Goal: Information Seeking & Learning: Check status

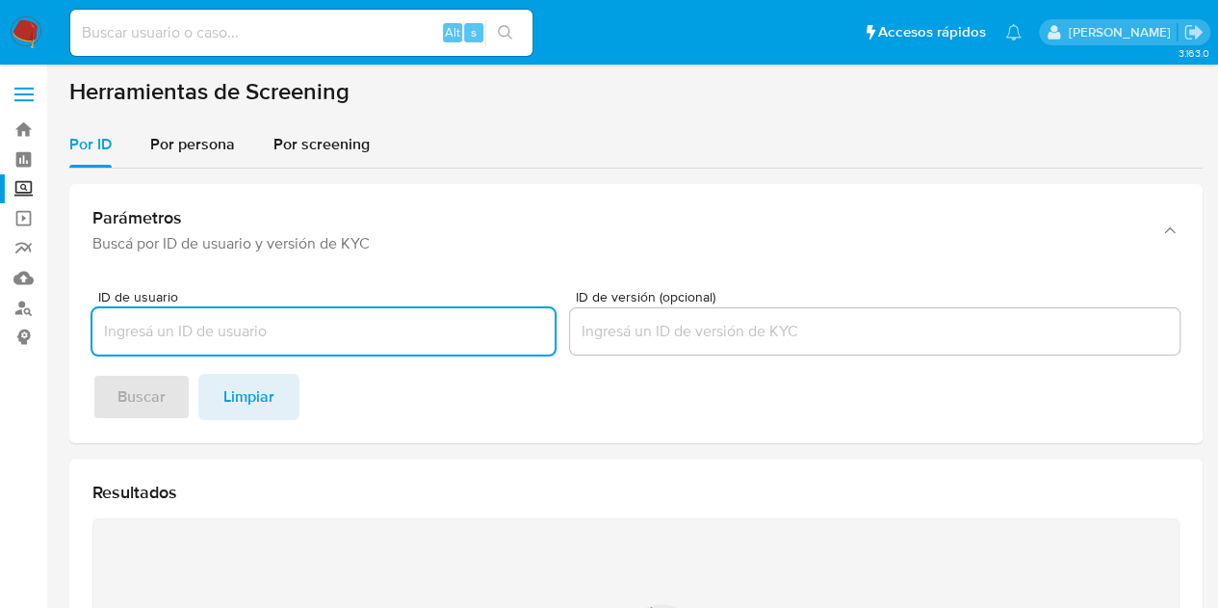
click at [647, 153] on div "Por ID Por persona Por screening" at bounding box center [636, 144] width 1134 height 46
click at [313, 334] on input "ID de usuario" at bounding box center [323, 331] width 462 height 25
click at [209, 124] on div "Por persona" at bounding box center [192, 144] width 85 height 46
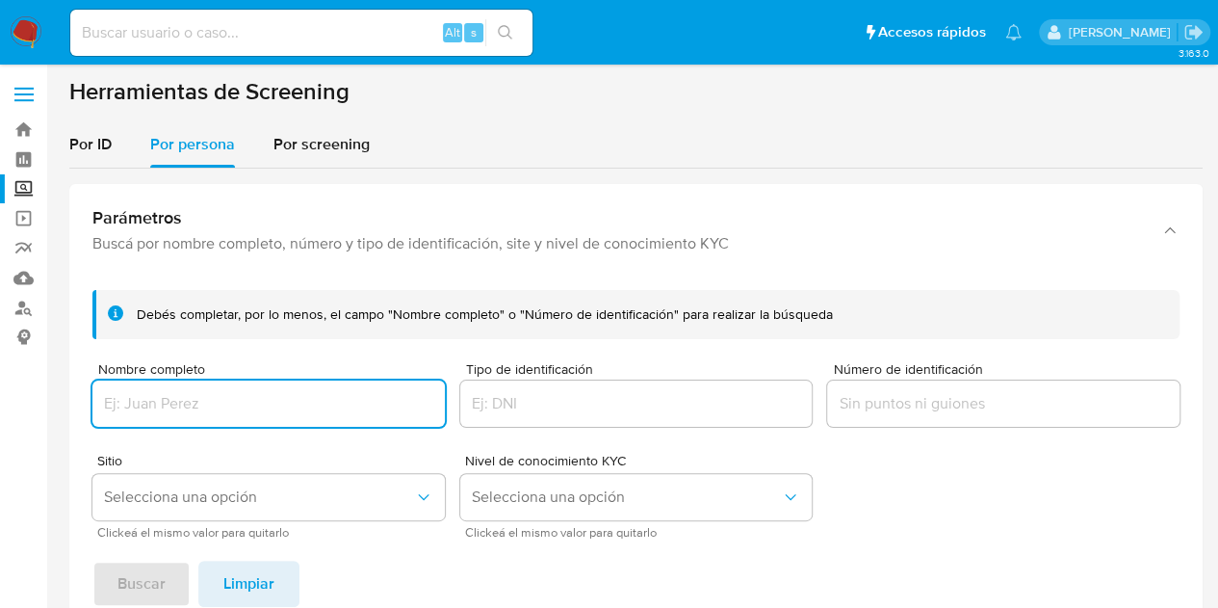
click at [225, 390] on div at bounding box center [268, 403] width 352 height 46
click at [251, 402] on input "Nombre completo" at bounding box center [268, 403] width 352 height 25
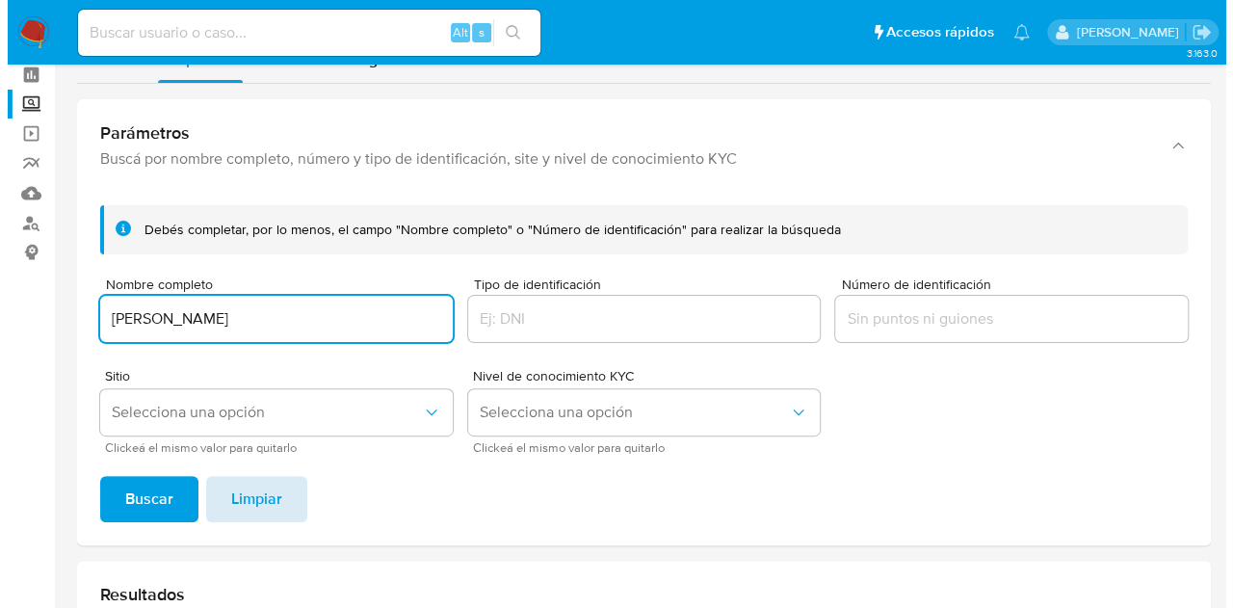
scroll to position [193, 0]
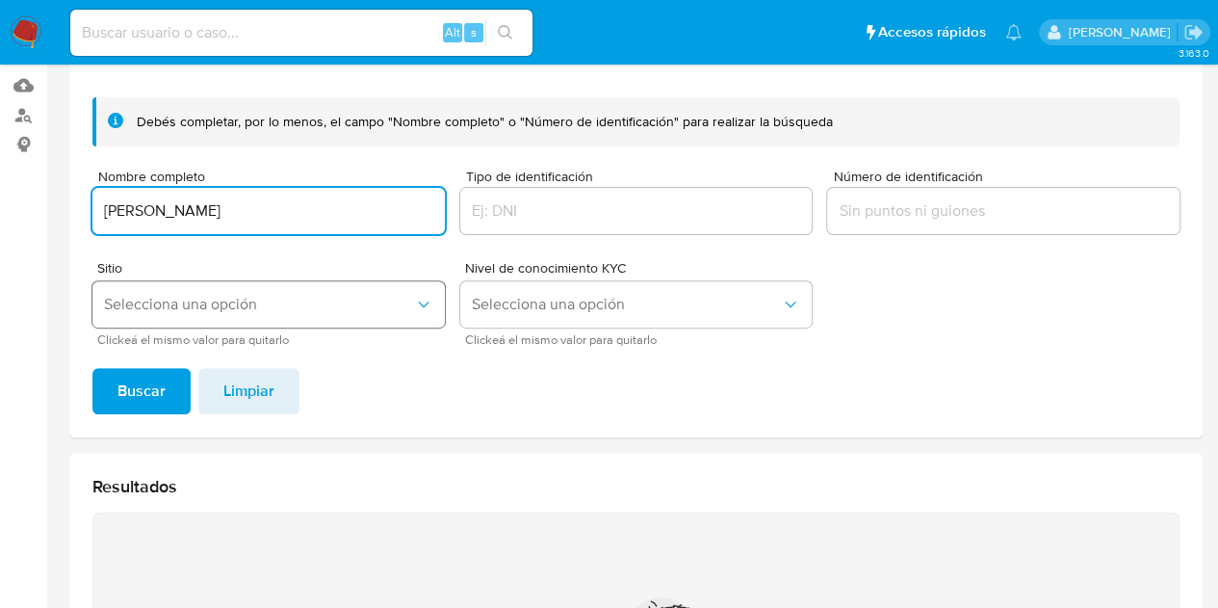
click at [180, 325] on button "Selecciona una opción" at bounding box center [268, 304] width 352 height 46
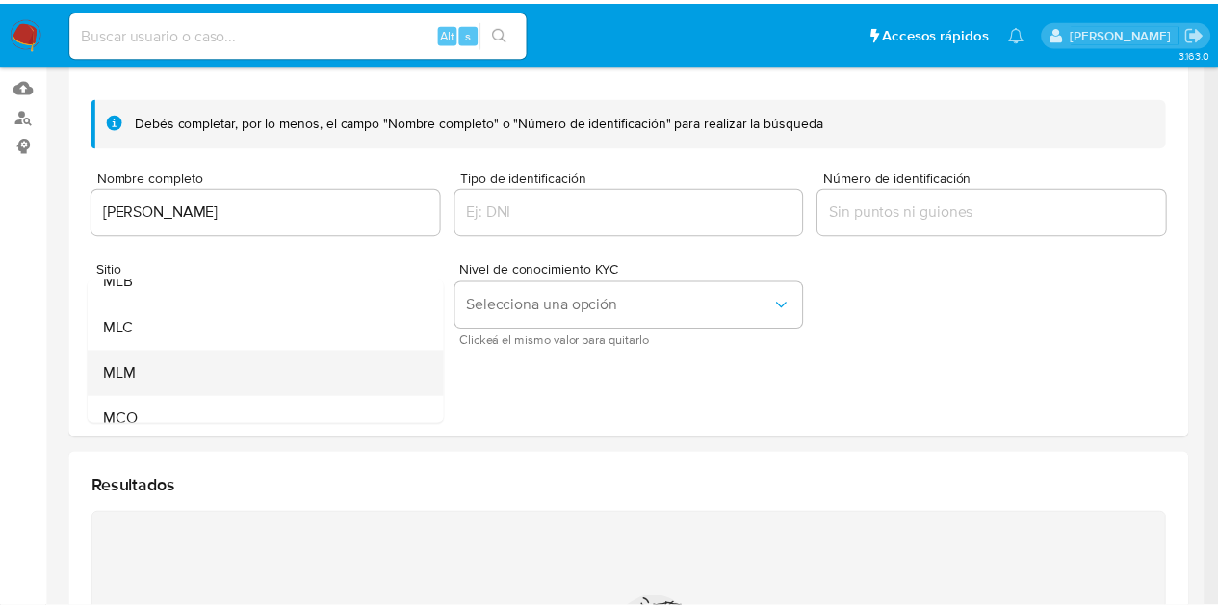
scroll to position [133, 0]
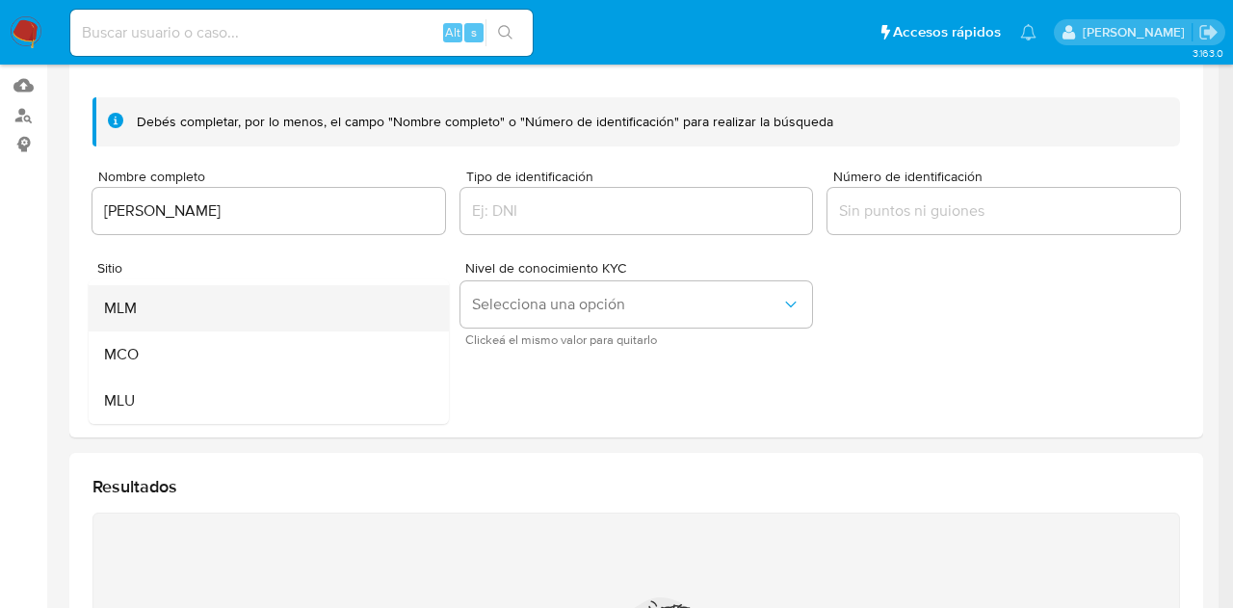
click at [184, 319] on div "MLM" at bounding box center [263, 308] width 318 height 46
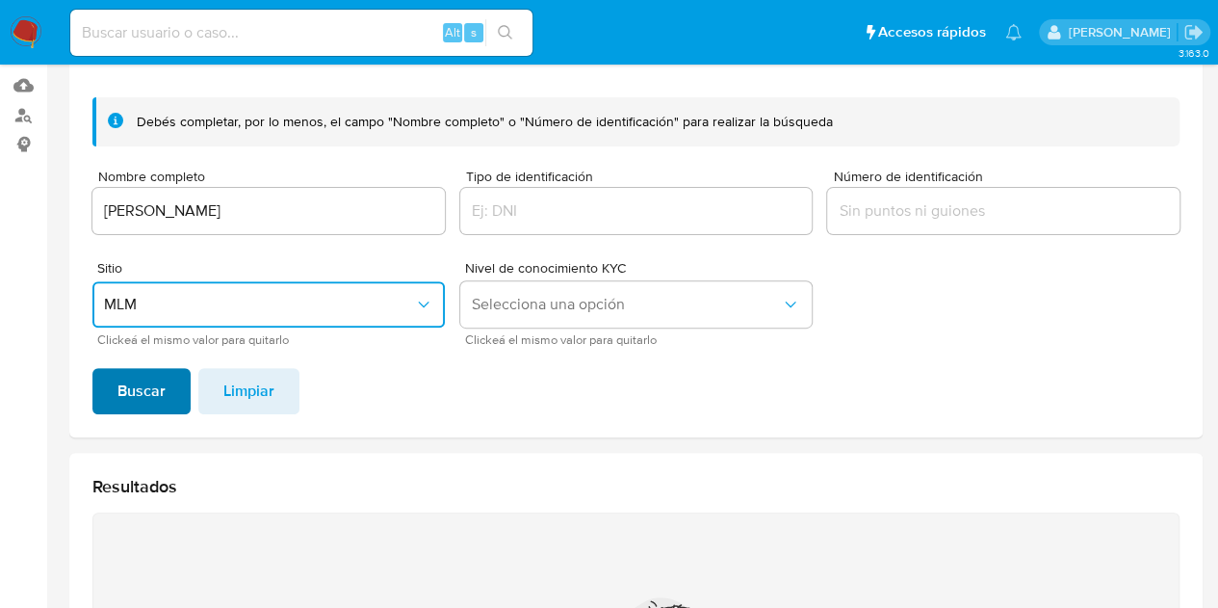
click at [141, 402] on span "Buscar" at bounding box center [141, 391] width 48 height 42
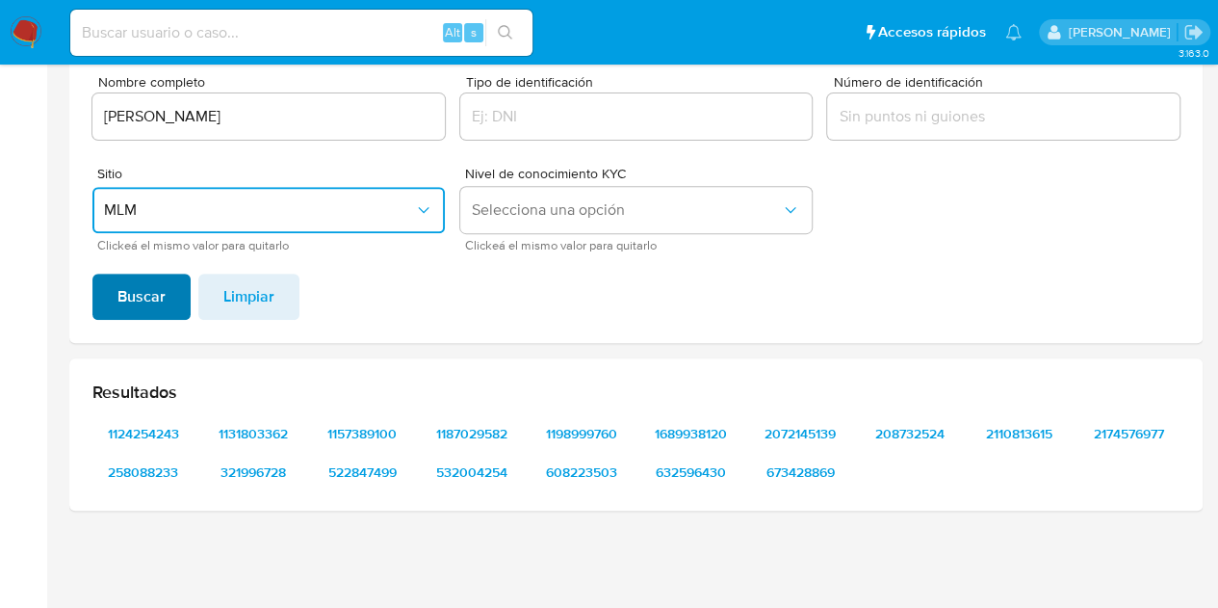
scroll to position [286, 0]
click at [156, 427] on span "1124254243" at bounding box center [143, 434] width 75 height 27
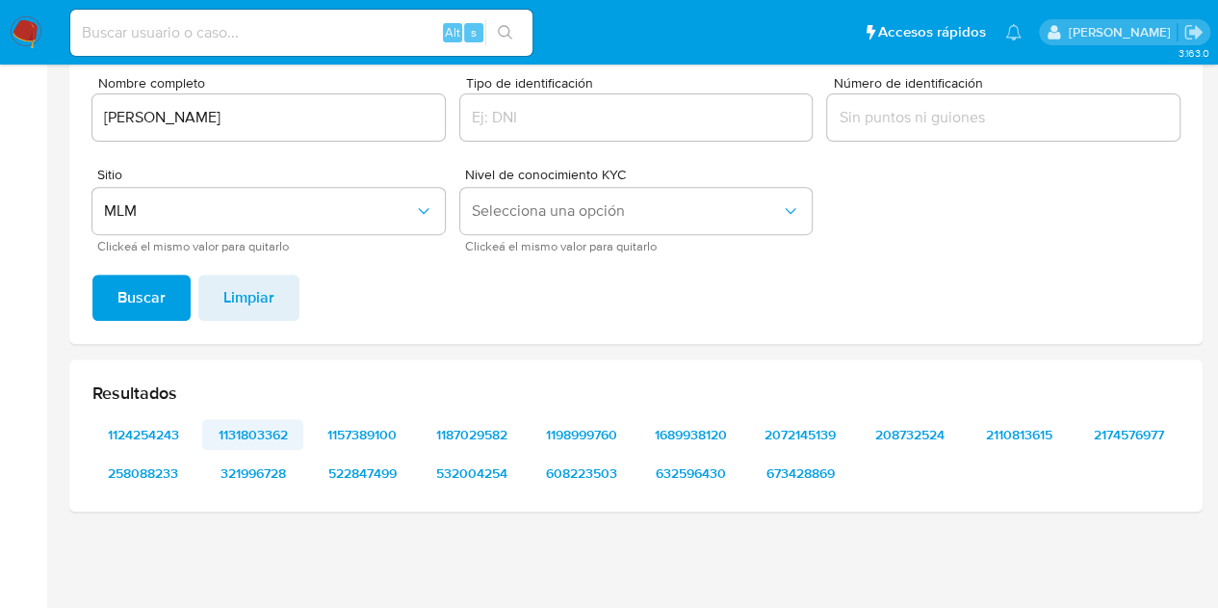
click at [248, 430] on span "1131803362" at bounding box center [253, 434] width 75 height 27
click at [356, 429] on span "1157389100" at bounding box center [362, 434] width 75 height 27
click at [443, 436] on span "1187029582" at bounding box center [471, 434] width 75 height 27
click at [597, 436] on span "1198999760" at bounding box center [581, 434] width 75 height 27
click at [693, 432] on span "1689938120" at bounding box center [690, 434] width 75 height 27
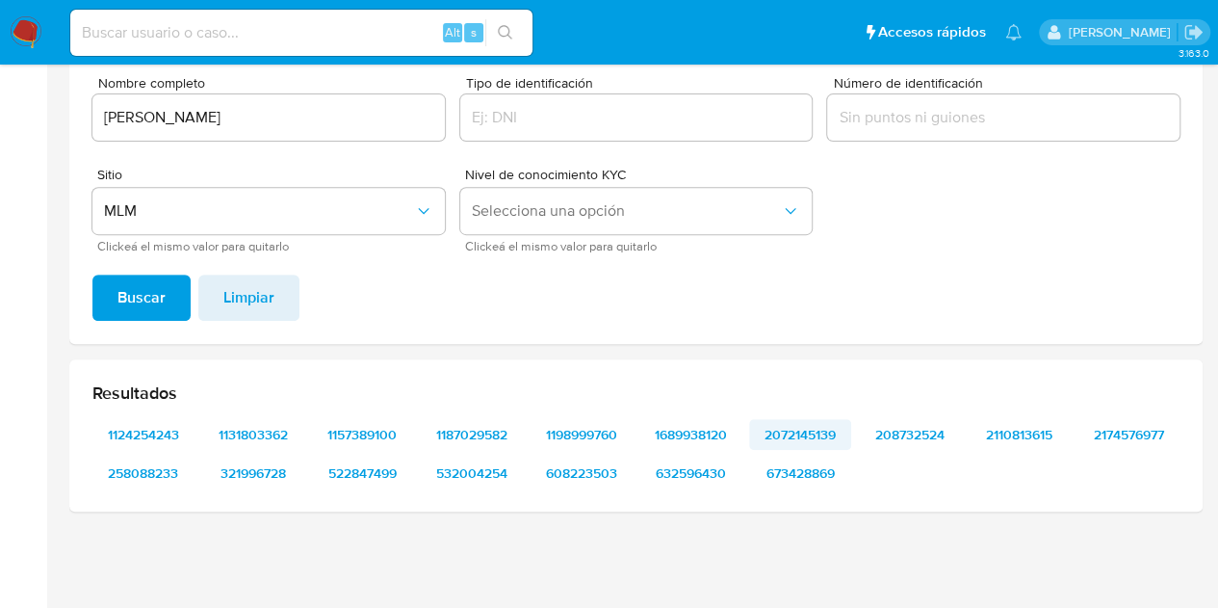
click at [822, 438] on span "2072145139" at bounding box center [800, 434] width 75 height 27
click at [898, 439] on span "208732524" at bounding box center [910, 434] width 75 height 27
click at [1028, 432] on span "2110813615" at bounding box center [1019, 434] width 75 height 27
click at [1121, 437] on span "2174576977" at bounding box center [1128, 434] width 75 height 27
click at [161, 478] on span "258088233" at bounding box center [143, 472] width 75 height 27
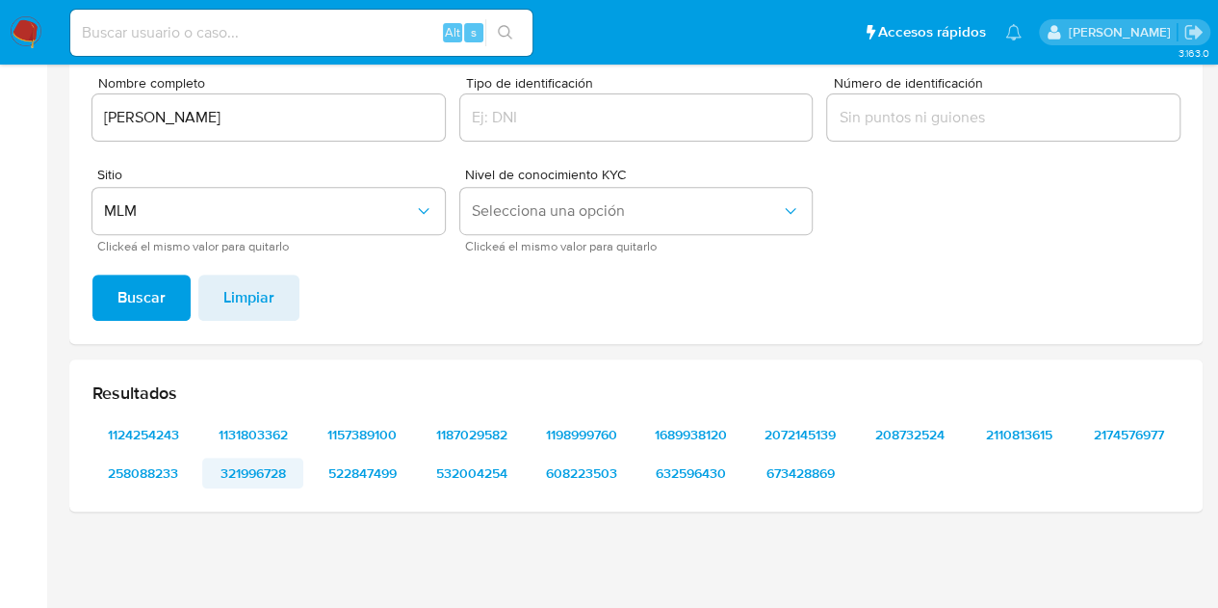
click at [284, 471] on span "321996728" at bounding box center [253, 472] width 75 height 27
click at [368, 464] on span "522847499" at bounding box center [362, 472] width 75 height 27
click at [458, 472] on span "532004254" at bounding box center [471, 472] width 75 height 27
click at [584, 470] on span "608223503" at bounding box center [581, 472] width 75 height 27
click at [613, 476] on span "608223503" at bounding box center [581, 472] width 75 height 27
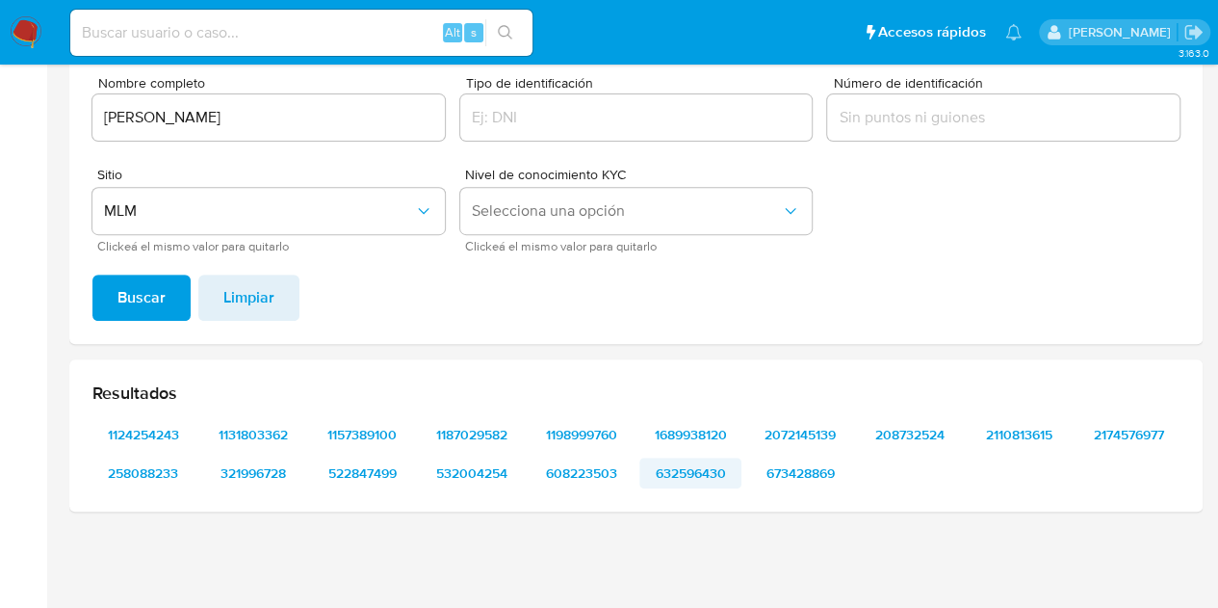
click at [713, 472] on span "632596430" at bounding box center [690, 472] width 75 height 27
click at [770, 469] on span "673428869" at bounding box center [800, 472] width 75 height 27
click at [663, 308] on footer "Buscar Limpiar" at bounding box center [635, 297] width 1087 height 46
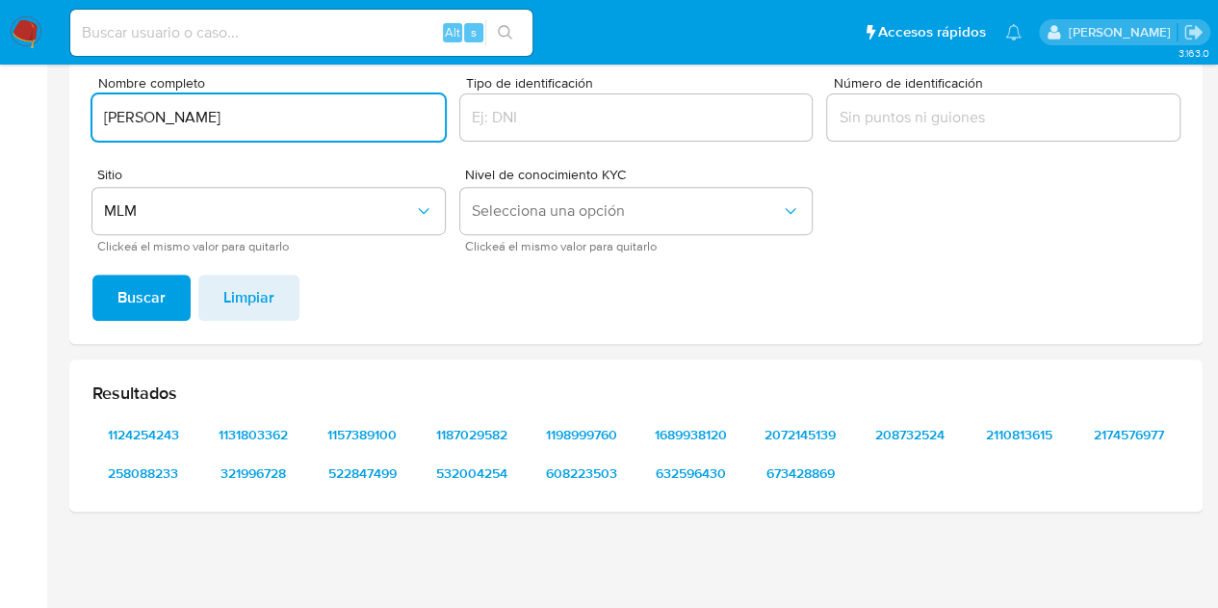
drag, startPoint x: 300, startPoint y: 113, endPoint x: 69, endPoint y: 68, distance: 235.3
click at [69, 68] on div "Debés completar, por lo menos, el campo "Nombre completo" o "Número de identifi…" at bounding box center [636, 165] width 1134 height 355
click at [92, 274] on button "Buscar" at bounding box center [141, 297] width 98 height 46
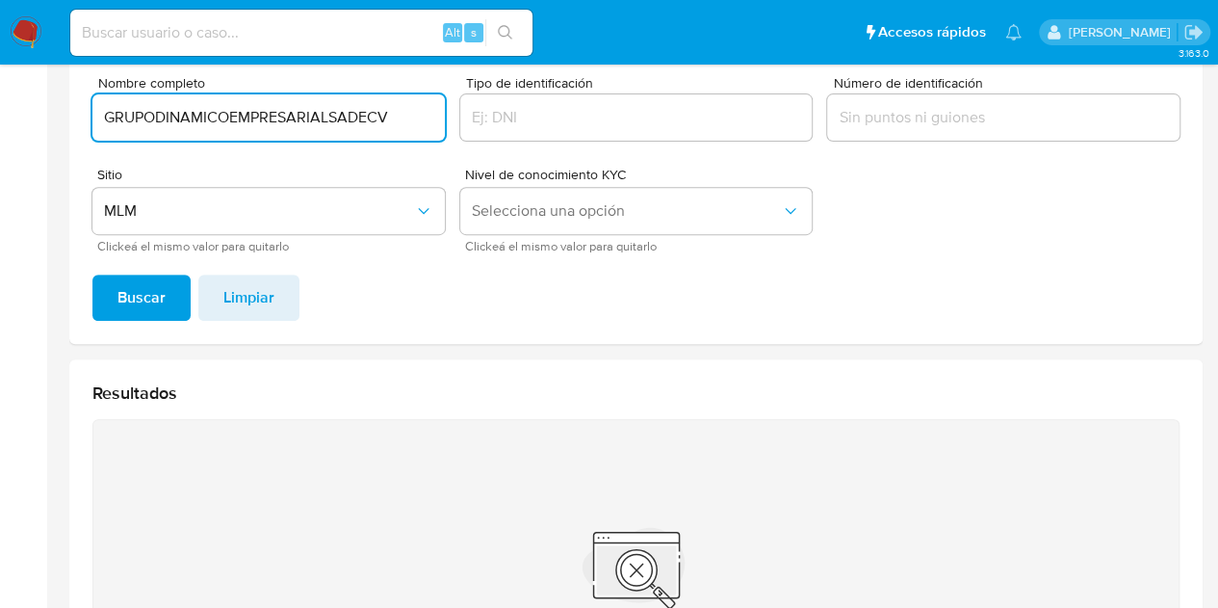
click at [326, 114] on input "GRUPODINAMICOEMPRESARIALSADECV" at bounding box center [268, 117] width 352 height 25
click at [348, 117] on input "GRUPODINAMICOEMPRESARIAL SADECV" at bounding box center [268, 117] width 352 height 25
click at [370, 117] on input "GRUPODINAMICOEMPRESARIAL SA DECV" at bounding box center [268, 117] width 352 height 25
click at [92, 274] on button "Buscar" at bounding box center [141, 297] width 98 height 46
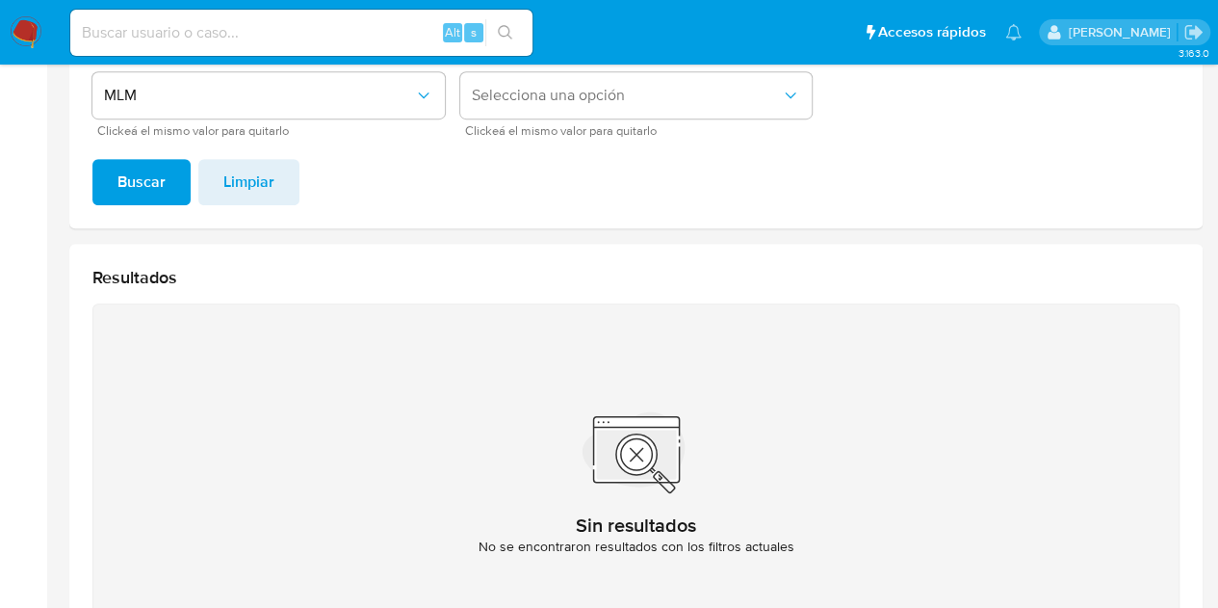
scroll to position [265, 0]
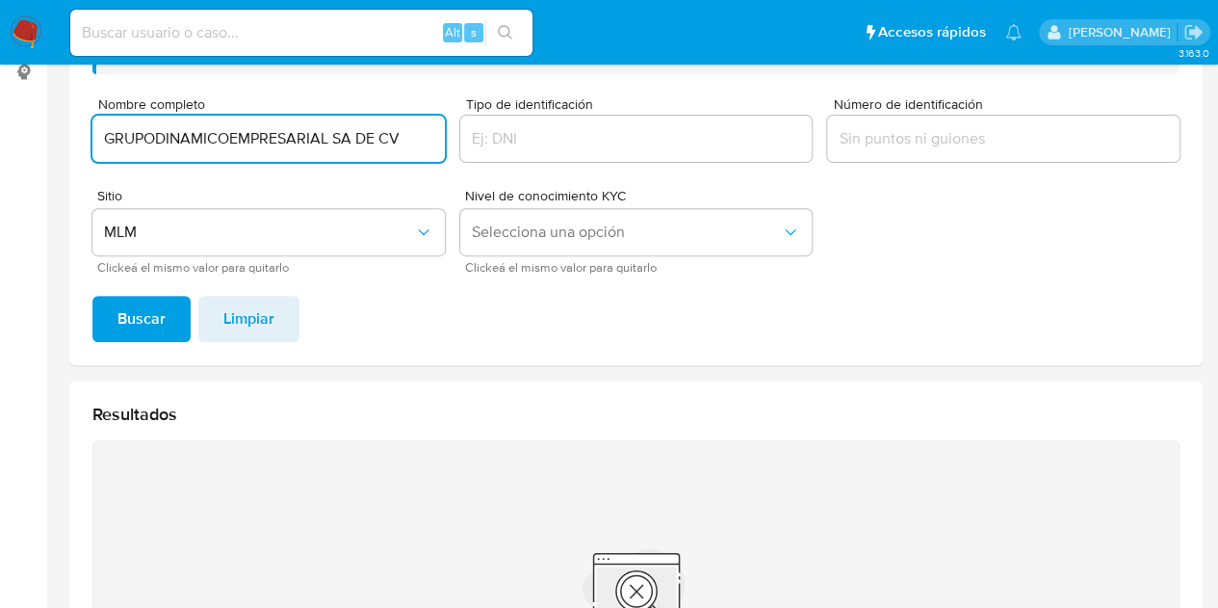
click at [326, 136] on input "GRUPODINAMICOEMPRESARIAL SA DE CV" at bounding box center [268, 138] width 352 height 25
type input "GRUPODINAMICOEMPRESARIAL, S.A. DE C.V."
click at [92, 296] on button "Buscar" at bounding box center [141, 319] width 98 height 46
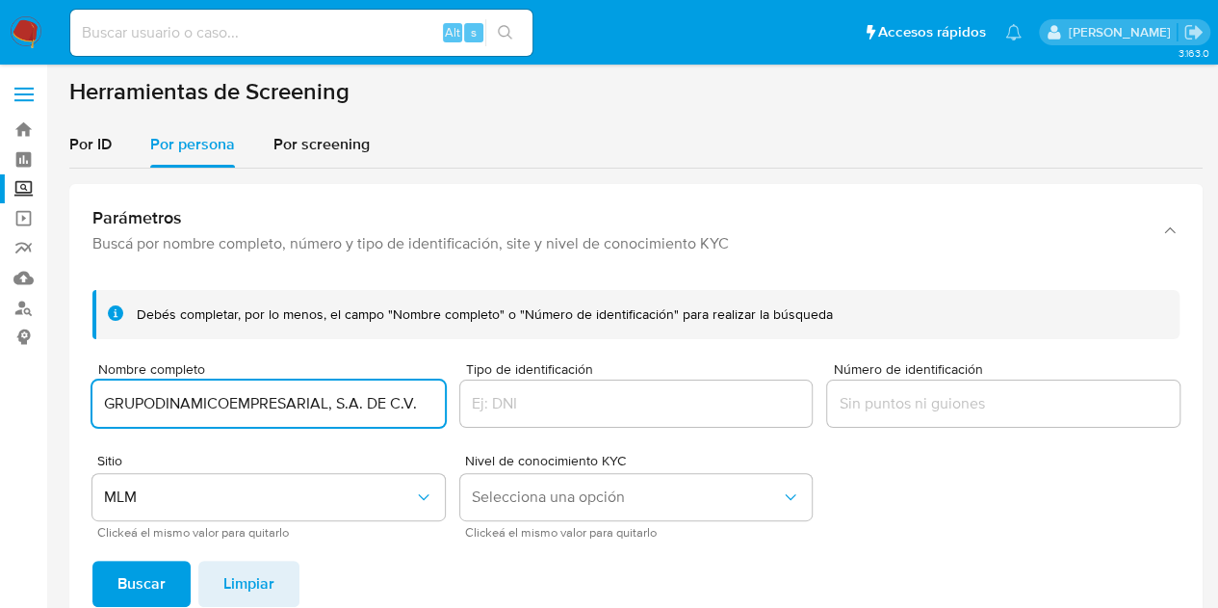
scroll to position [0, 0]
click at [29, 140] on link "Bandeja" at bounding box center [114, 130] width 229 height 30
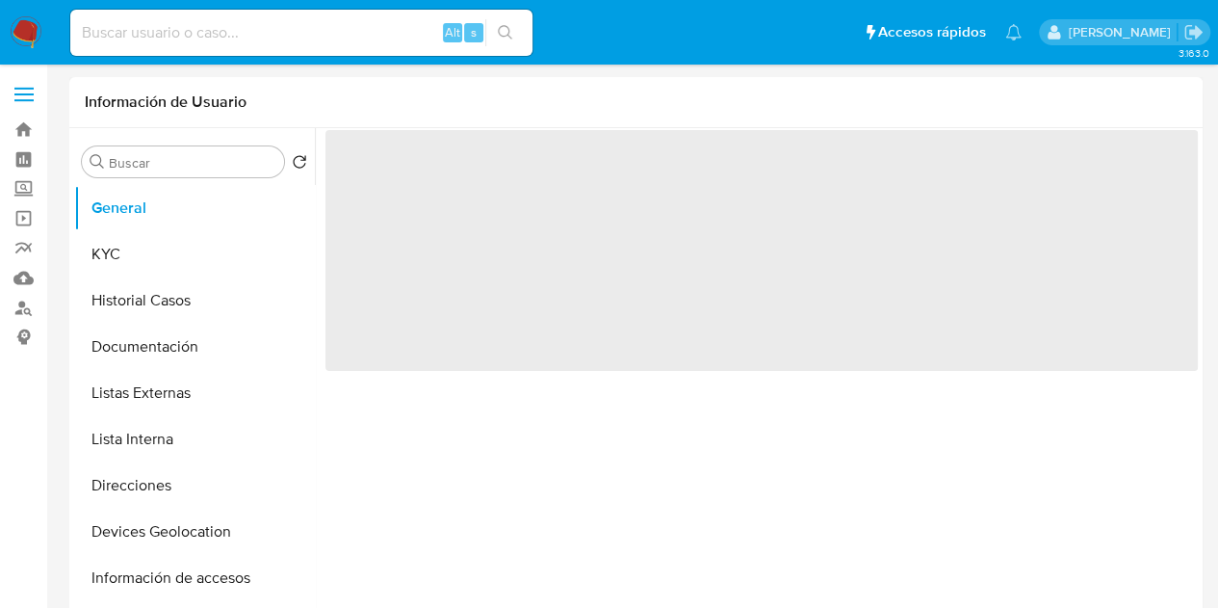
select select "10"
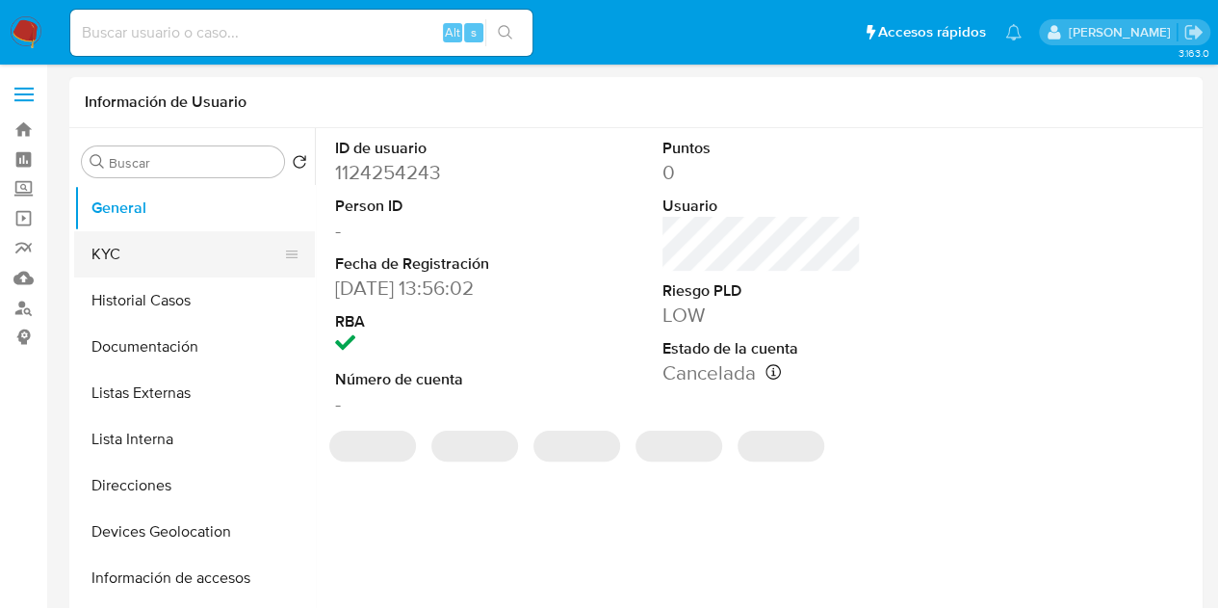
click at [214, 254] on button "KYC" at bounding box center [186, 254] width 225 height 46
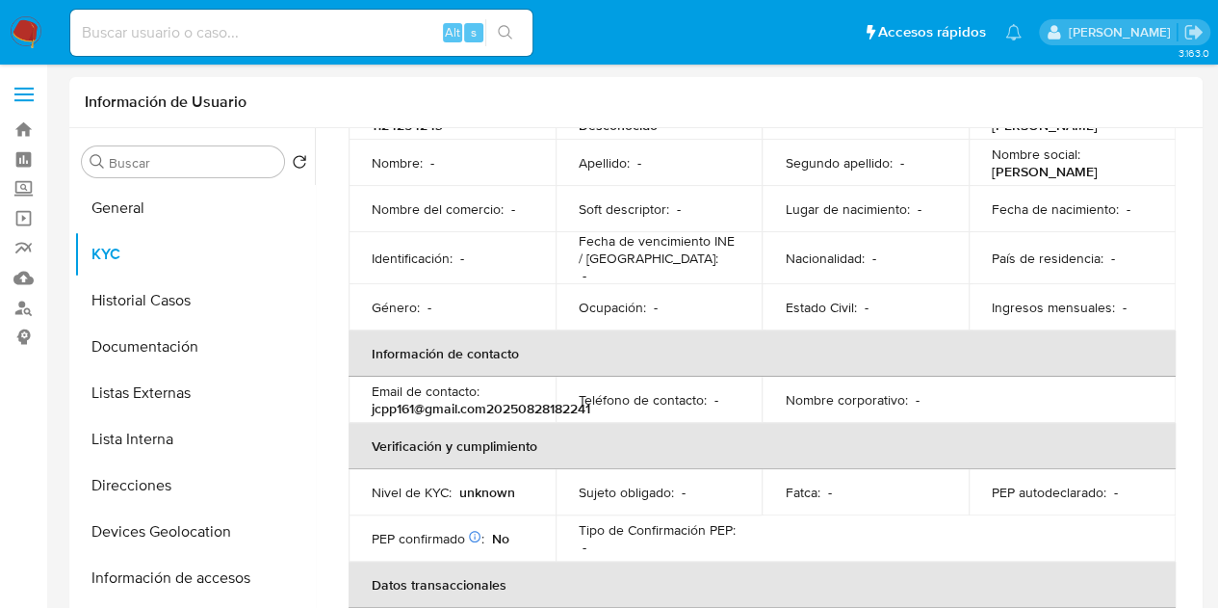
scroll to position [193, 0]
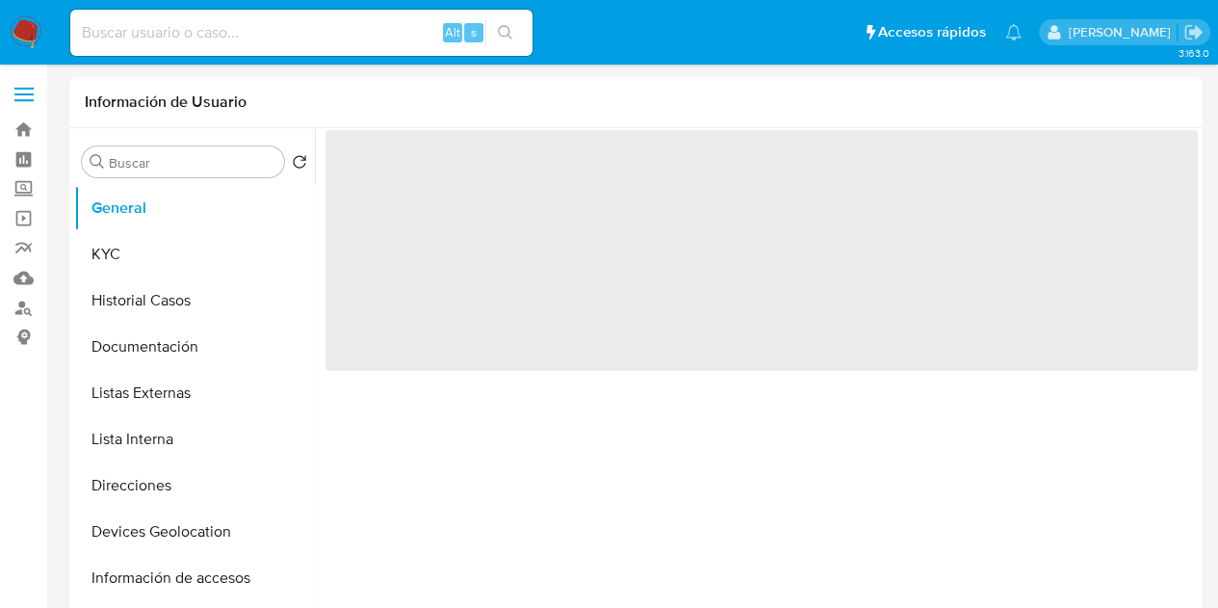
select select "10"
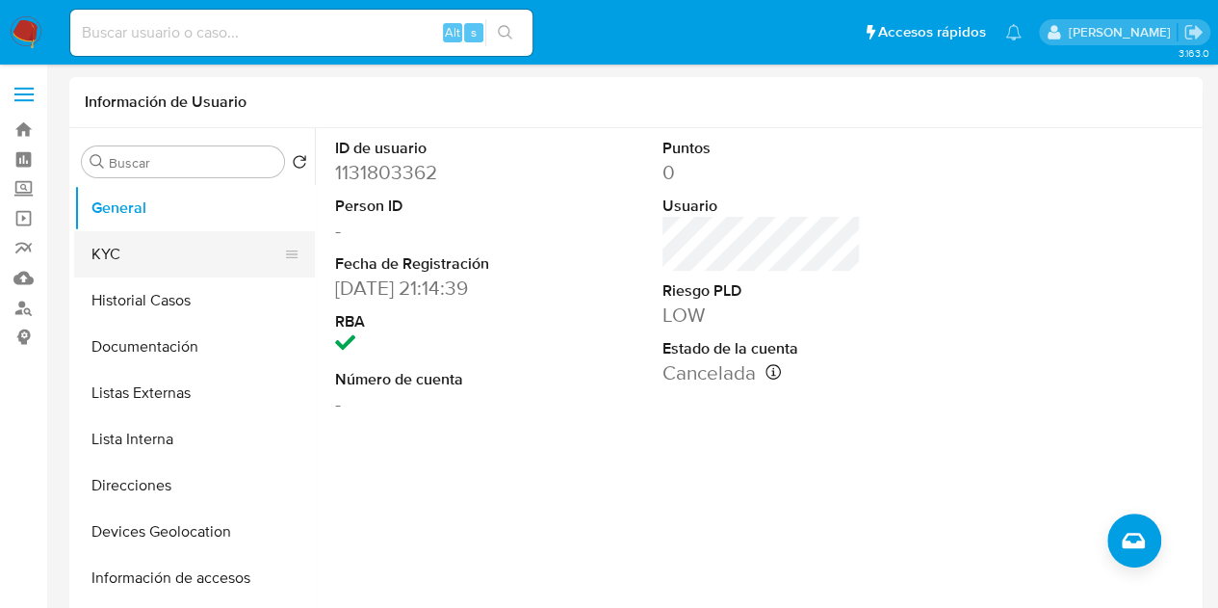
click at [172, 253] on button "KYC" at bounding box center [186, 254] width 225 height 46
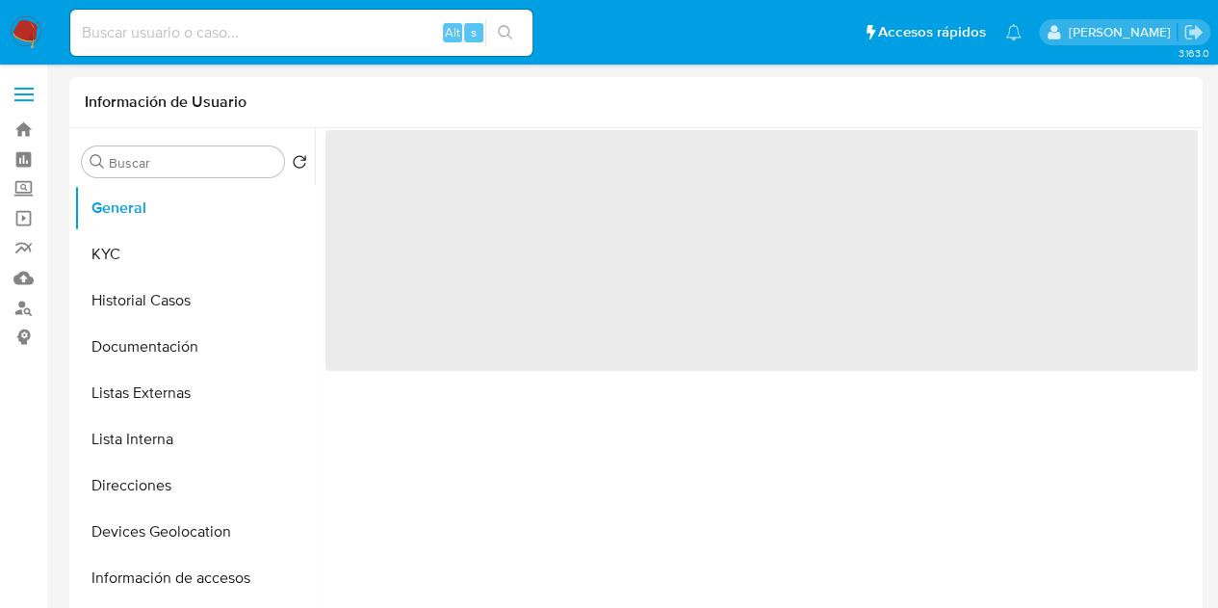
select select "10"
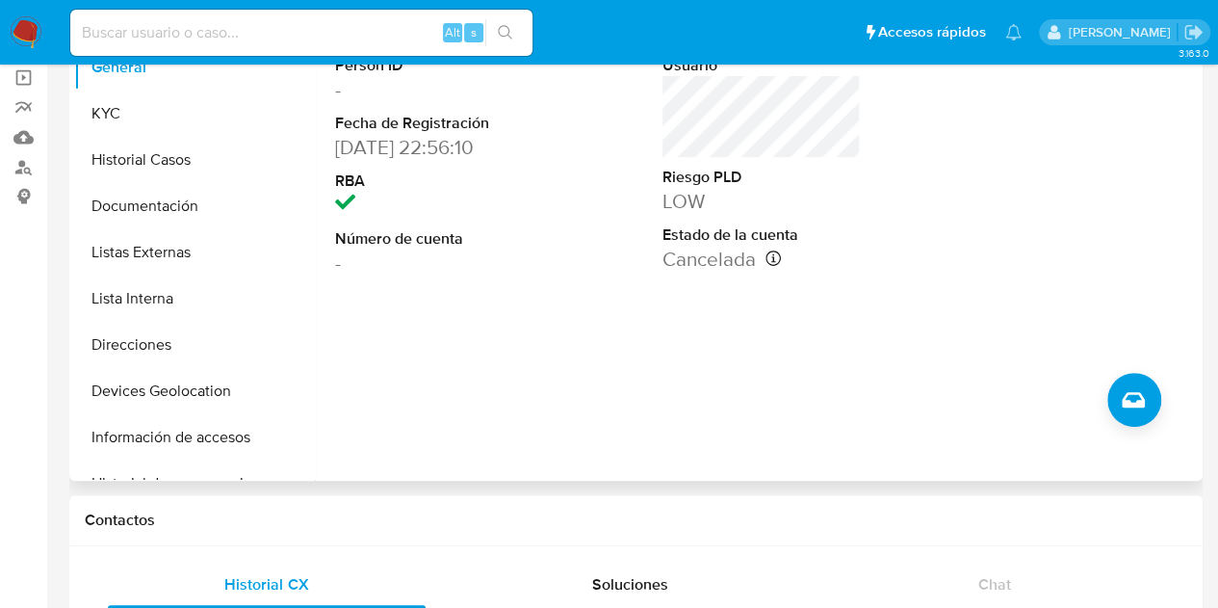
scroll to position [96, 0]
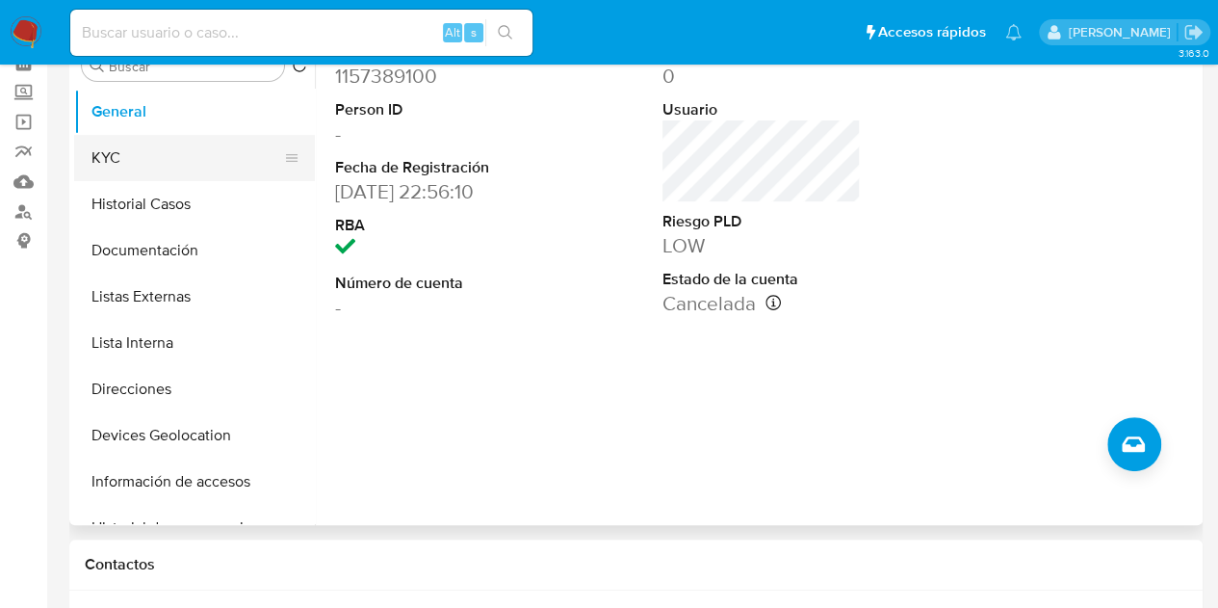
click at [161, 159] on button "KYC" at bounding box center [186, 158] width 225 height 46
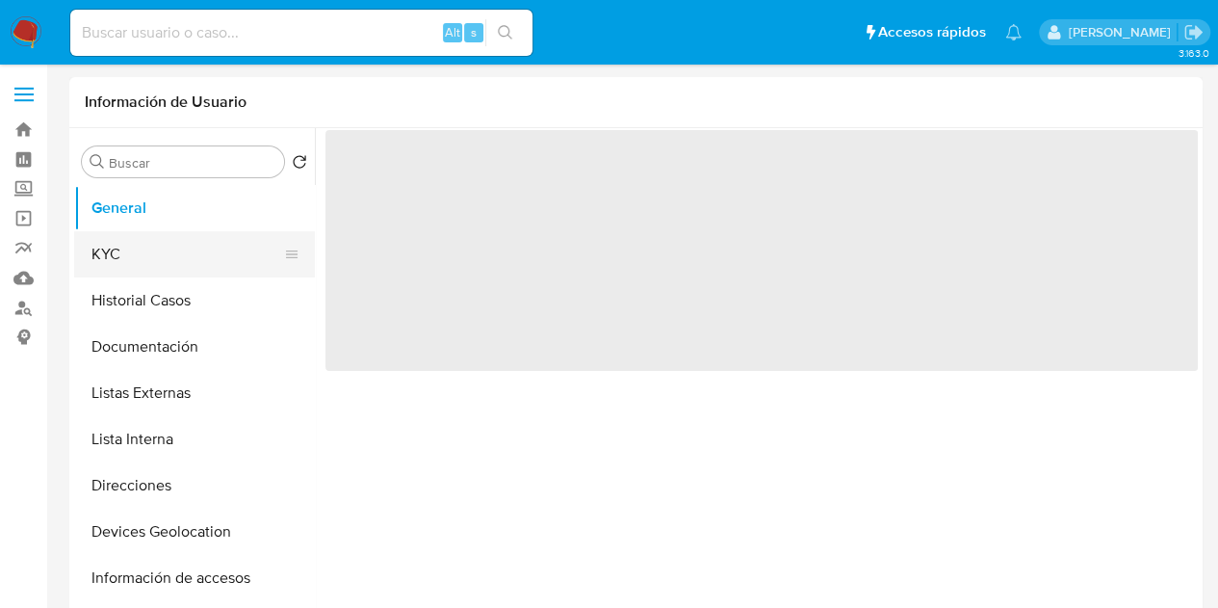
click at [201, 255] on button "KYC" at bounding box center [186, 254] width 225 height 46
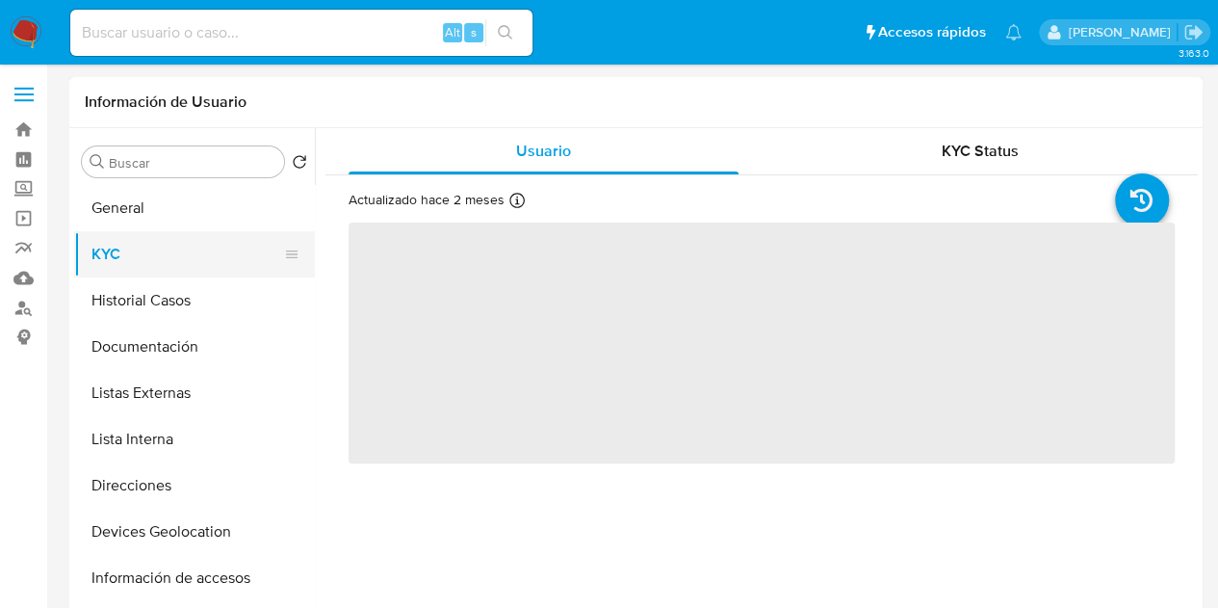
select select "10"
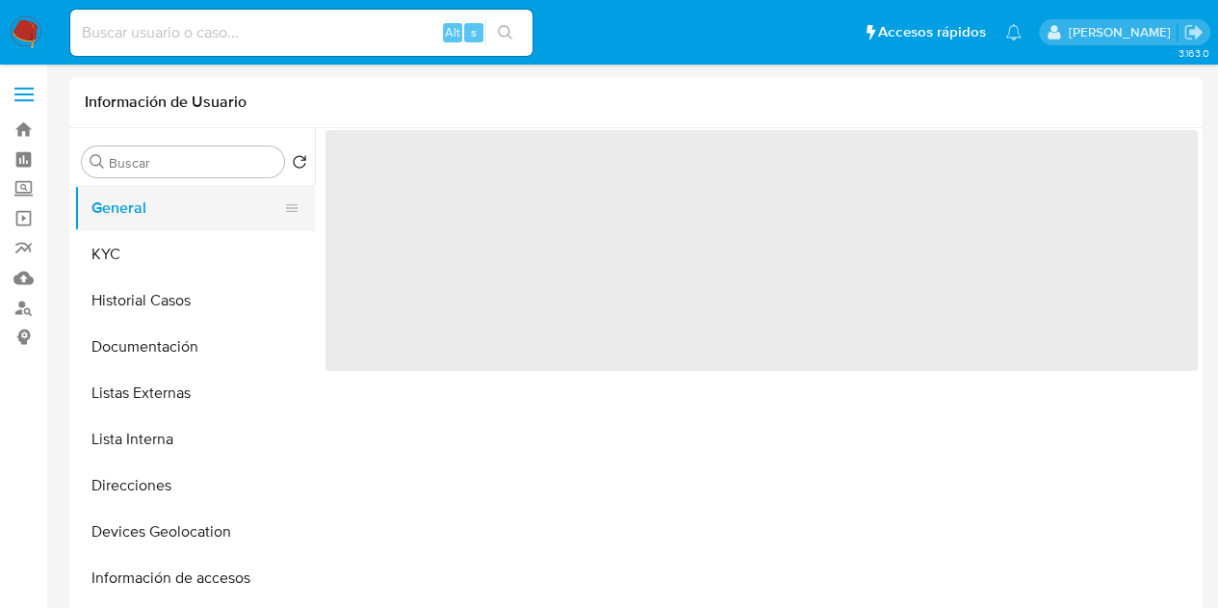
select select "10"
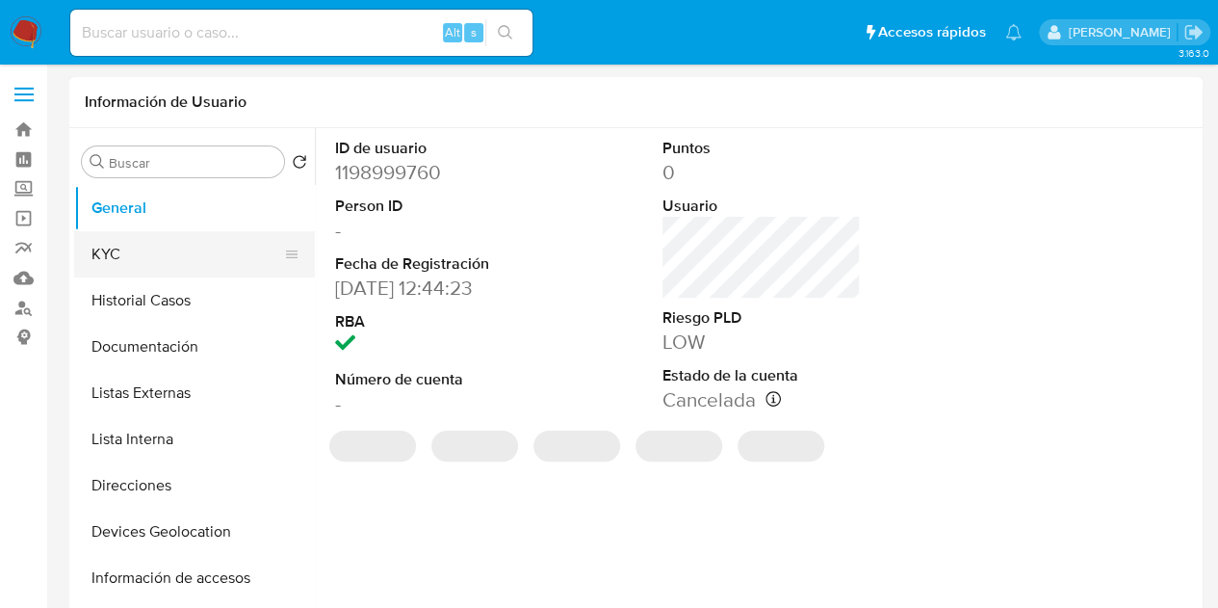
click at [235, 236] on button "KYC" at bounding box center [186, 254] width 225 height 46
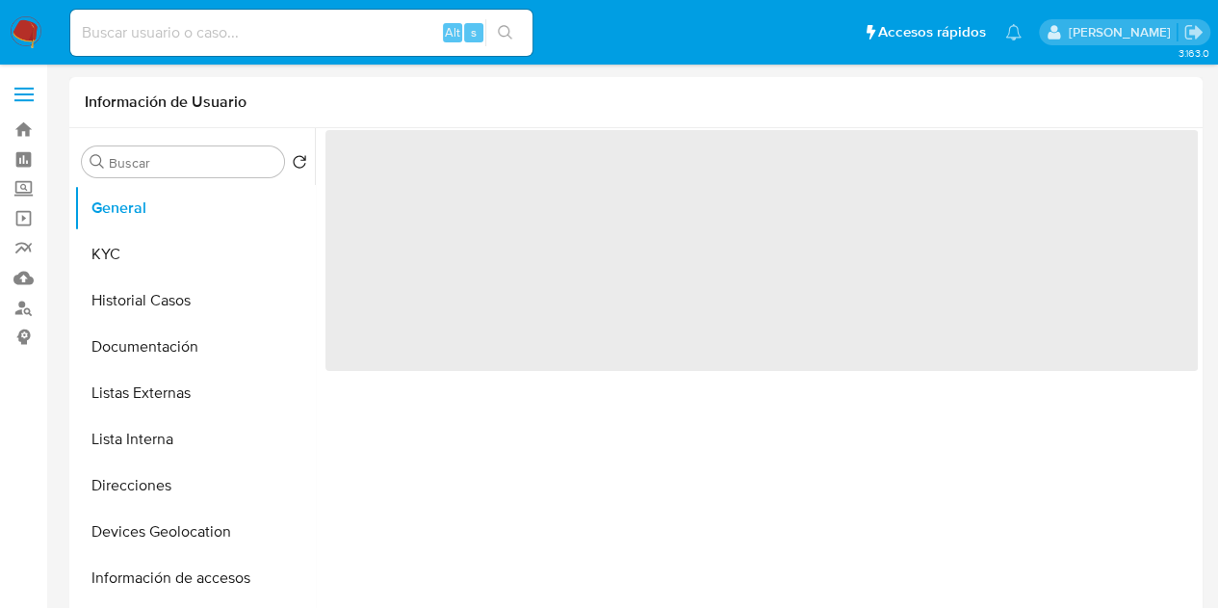
select select "10"
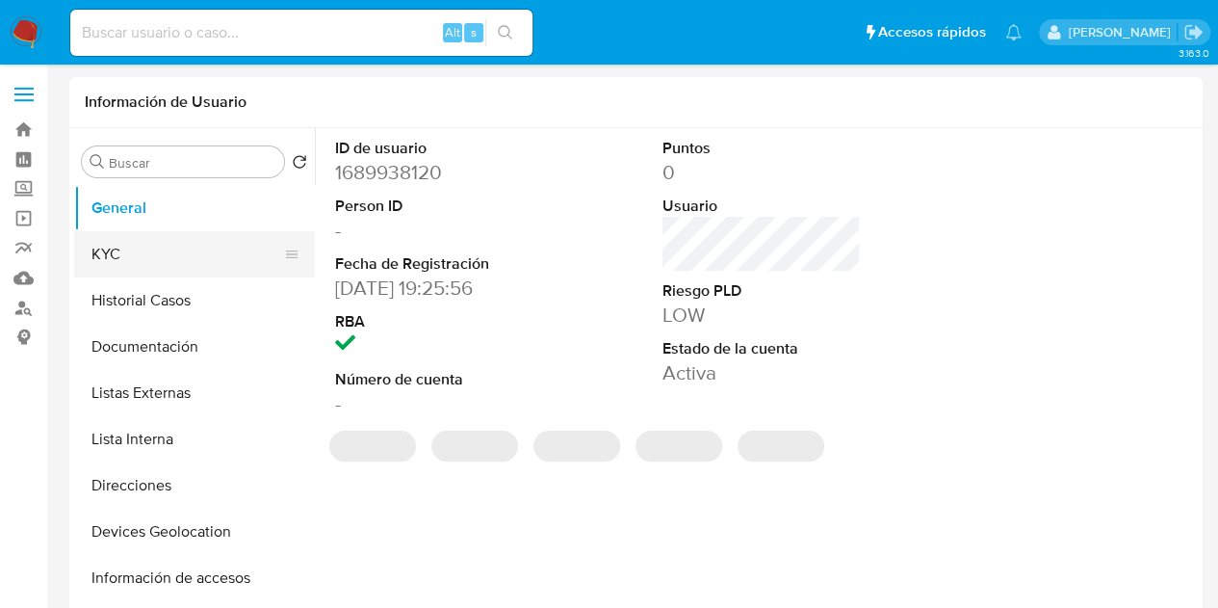
click at [129, 252] on button "KYC" at bounding box center [186, 254] width 225 height 46
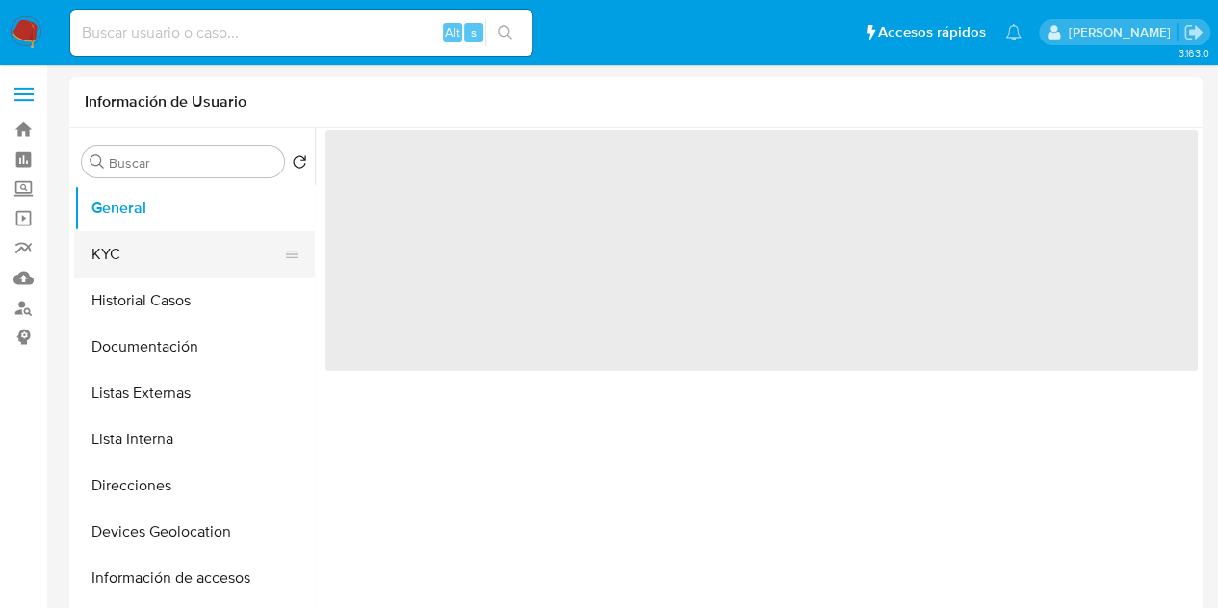
click at [204, 262] on button "KYC" at bounding box center [186, 254] width 225 height 46
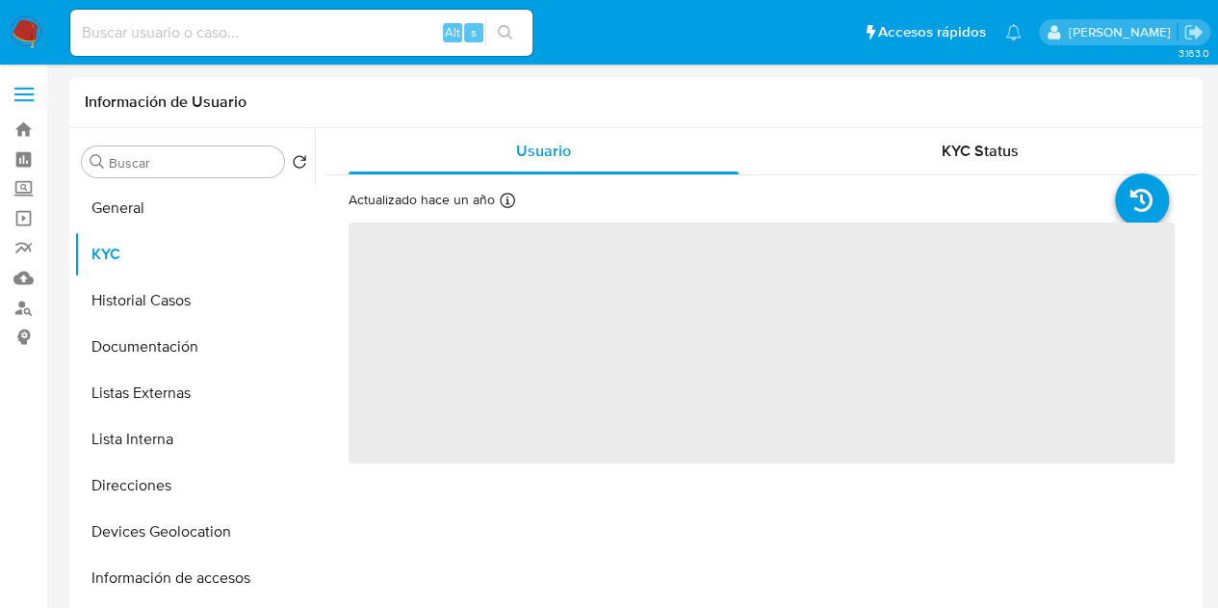
select select "10"
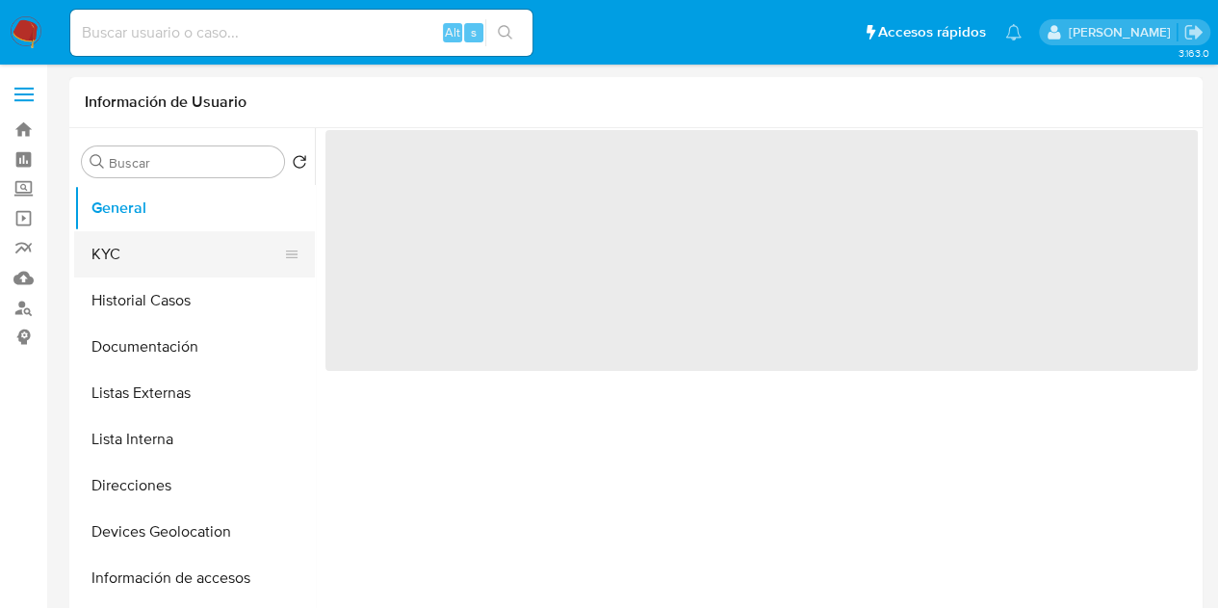
click at [133, 251] on button "KYC" at bounding box center [186, 254] width 225 height 46
select select "10"
click at [152, 265] on button "KYC" at bounding box center [186, 254] width 225 height 46
select select "10"
click at [137, 255] on button "KYC" at bounding box center [186, 254] width 225 height 46
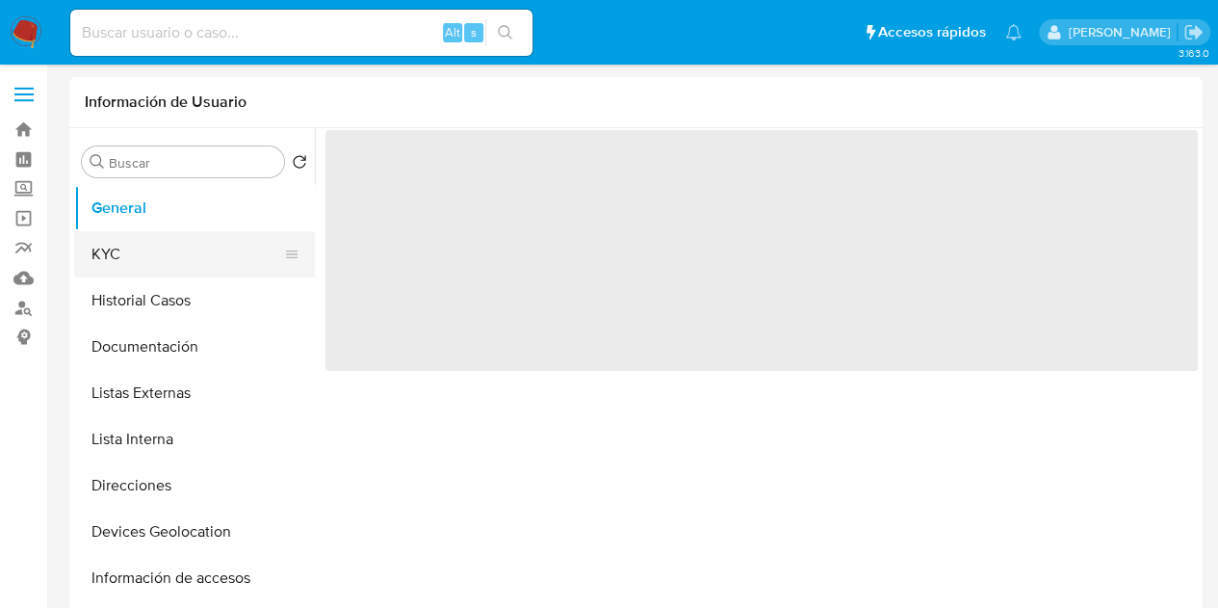
select select "10"
click at [163, 244] on button "KYC" at bounding box center [186, 254] width 225 height 46
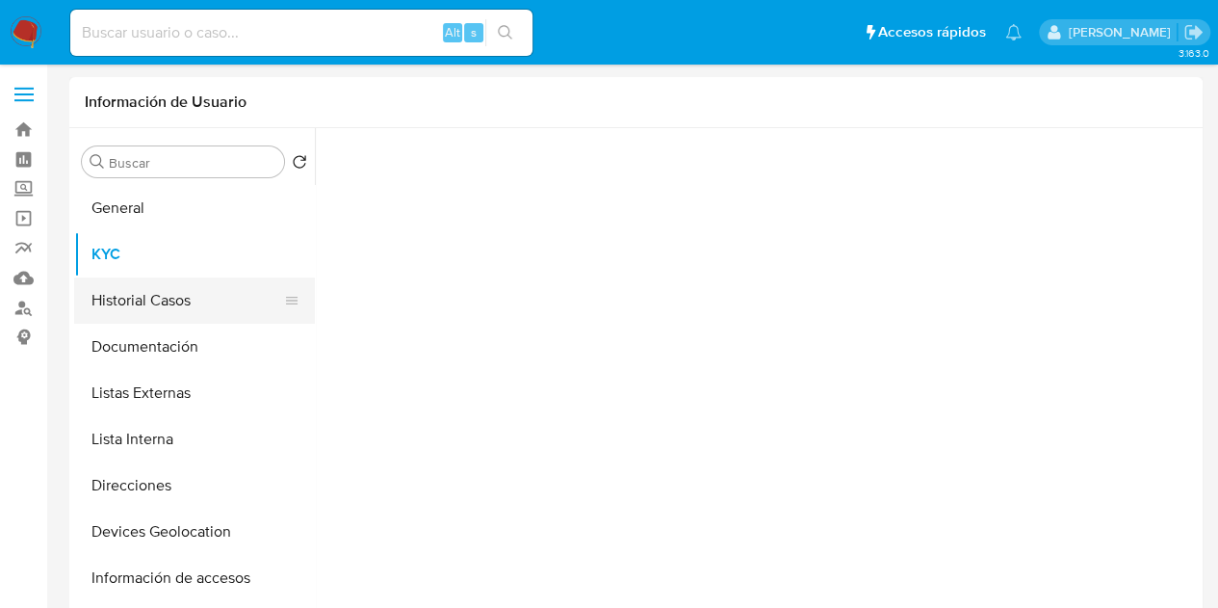
select select "10"
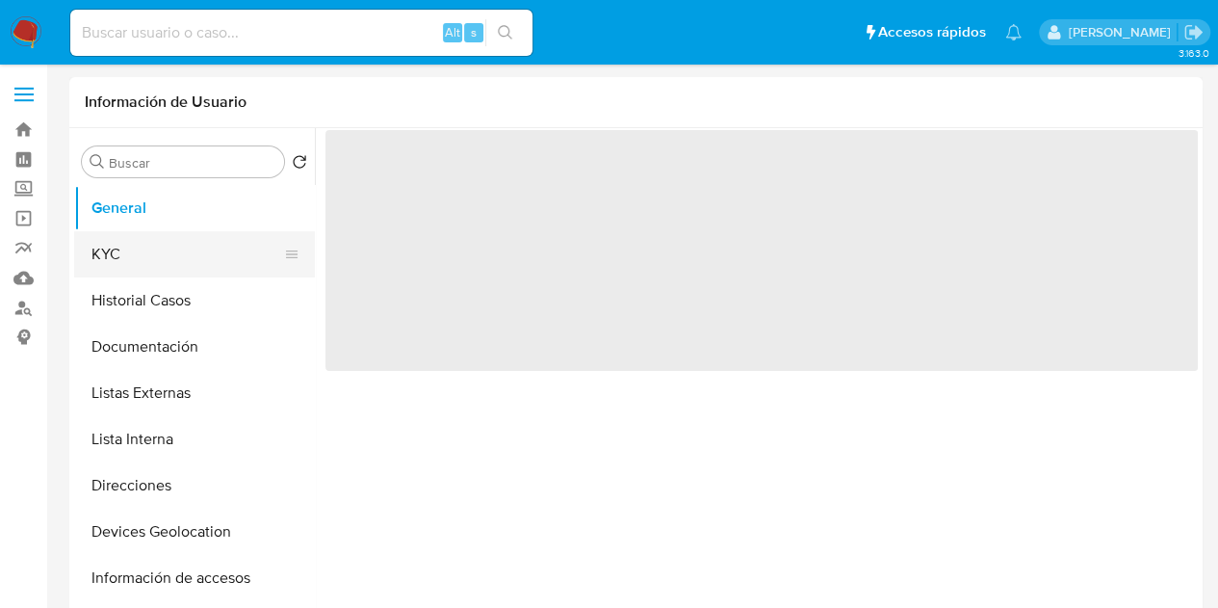
click at [178, 261] on button "KYC" at bounding box center [186, 254] width 225 height 46
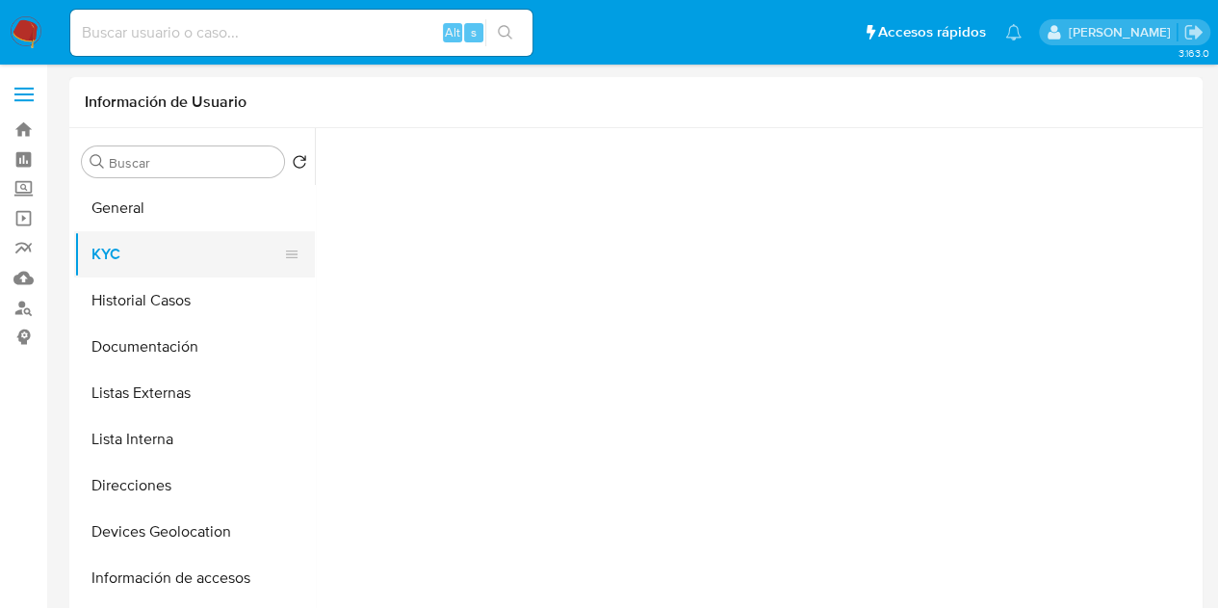
select select "10"
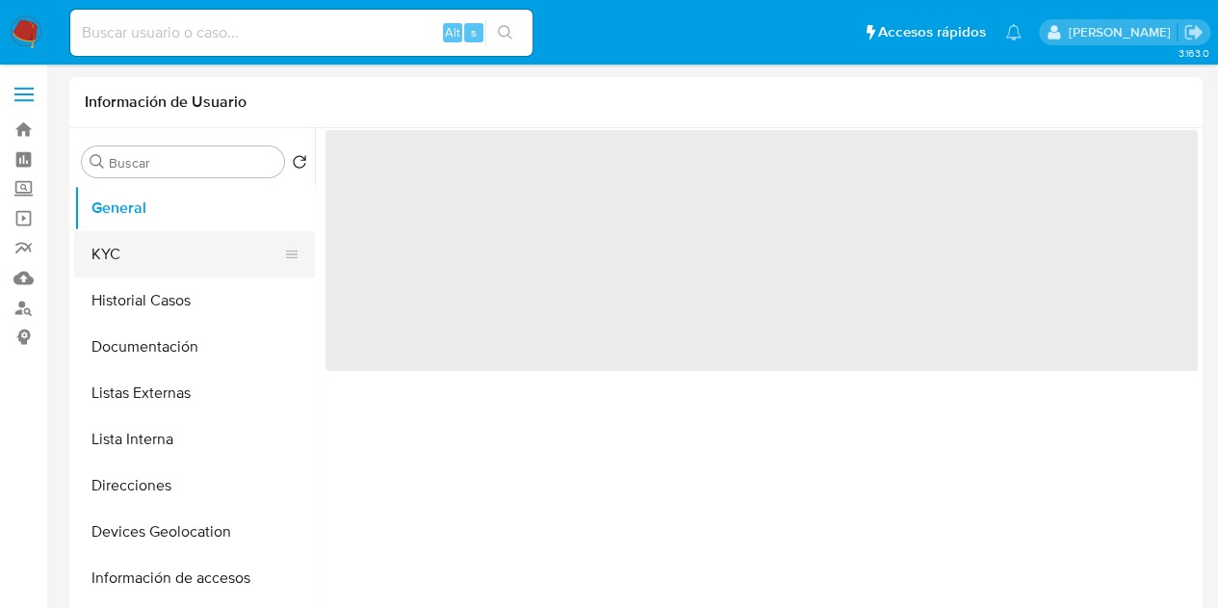
click at [194, 249] on button "KYC" at bounding box center [186, 254] width 225 height 46
select select "10"
click at [183, 282] on button "Historial Casos" at bounding box center [186, 300] width 225 height 46
select select "10"
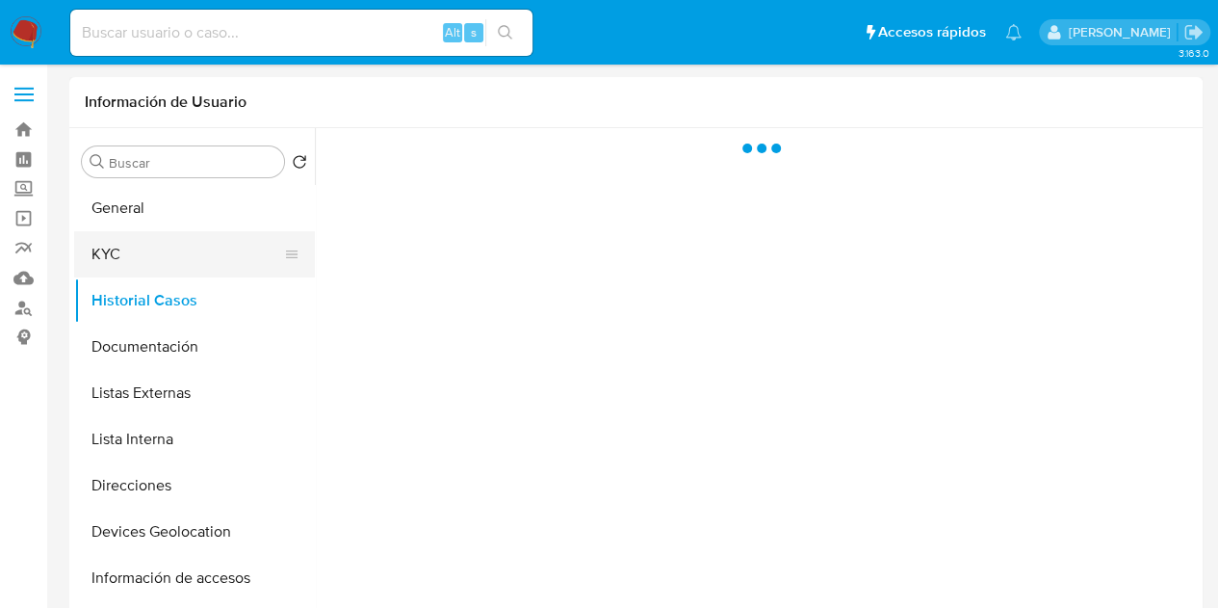
click at [171, 263] on button "KYC" at bounding box center [186, 254] width 225 height 46
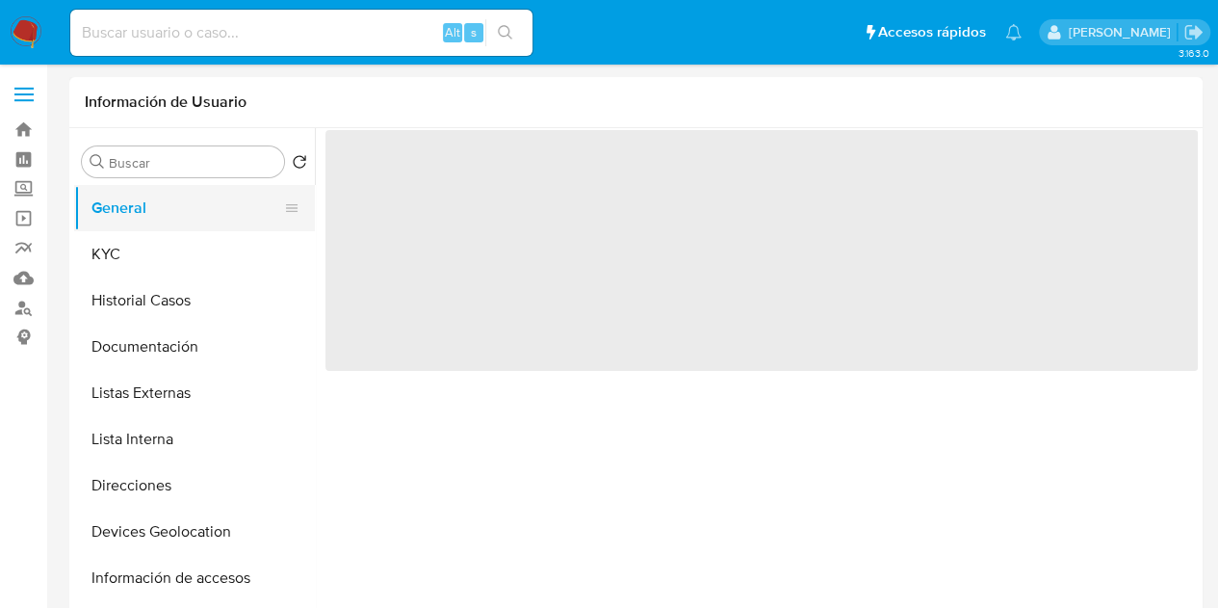
click at [129, 229] on button "General" at bounding box center [186, 208] width 225 height 46
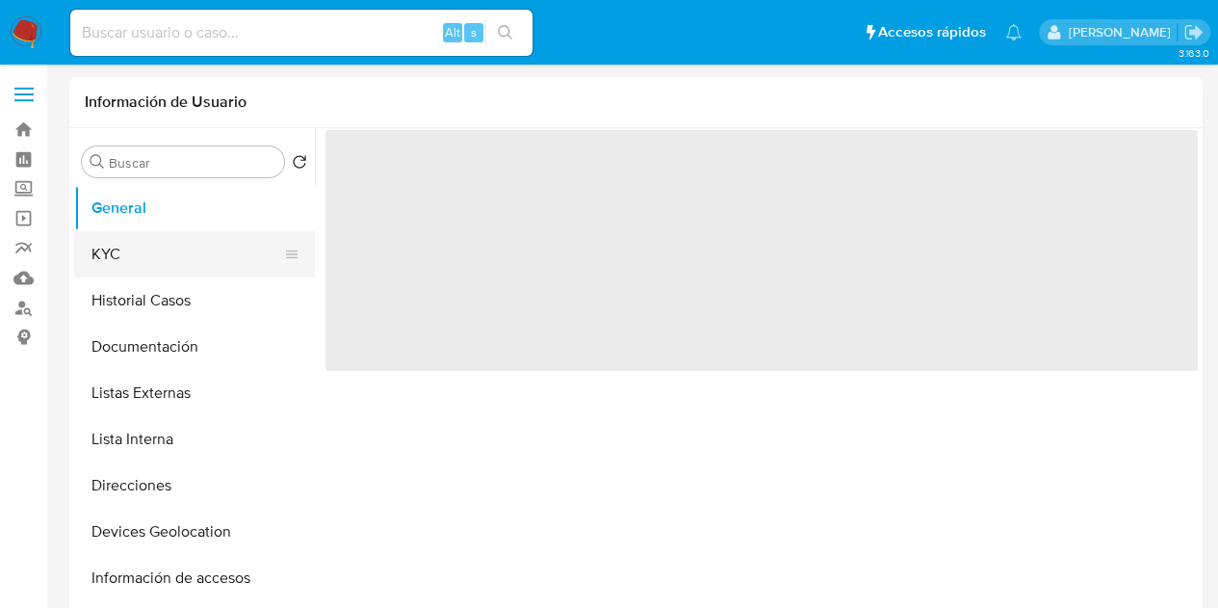
click at [143, 257] on button "KYC" at bounding box center [186, 254] width 225 height 46
select select "10"
click at [185, 255] on button "KYC" at bounding box center [186, 254] width 225 height 46
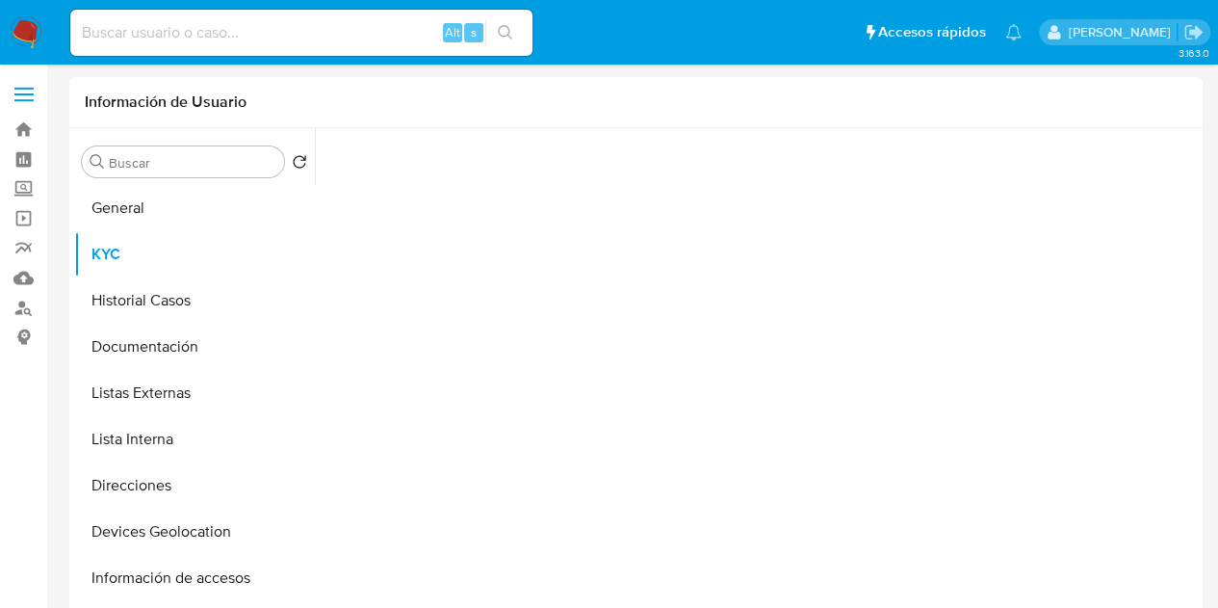
select select "10"
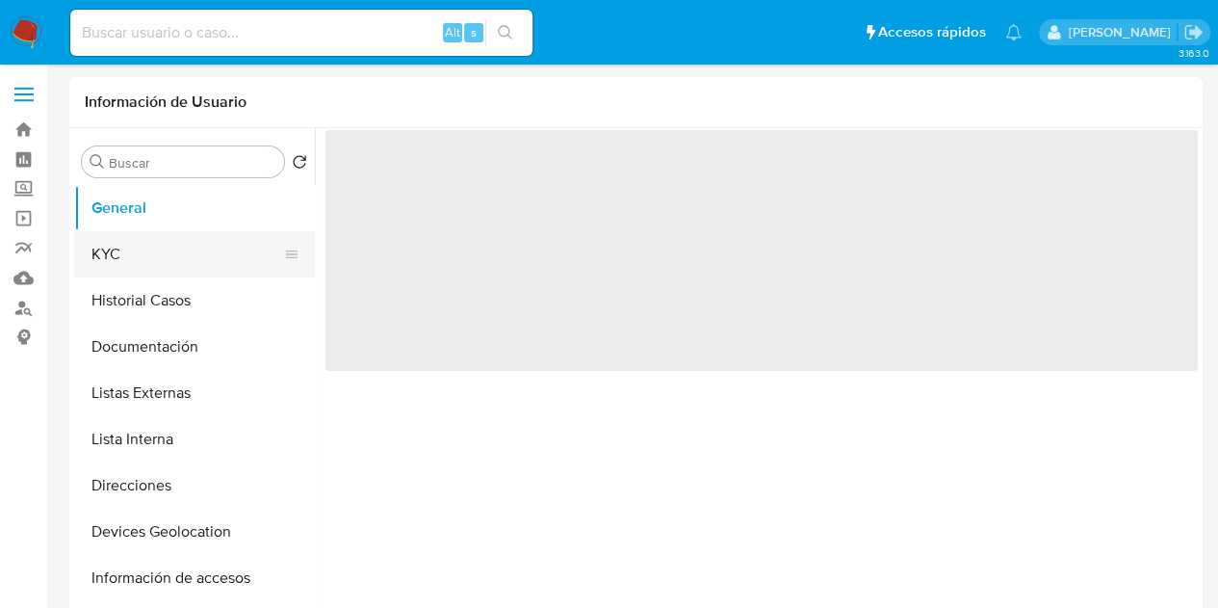
select select "10"
click at [195, 269] on button "KYC" at bounding box center [186, 254] width 225 height 46
select select "10"
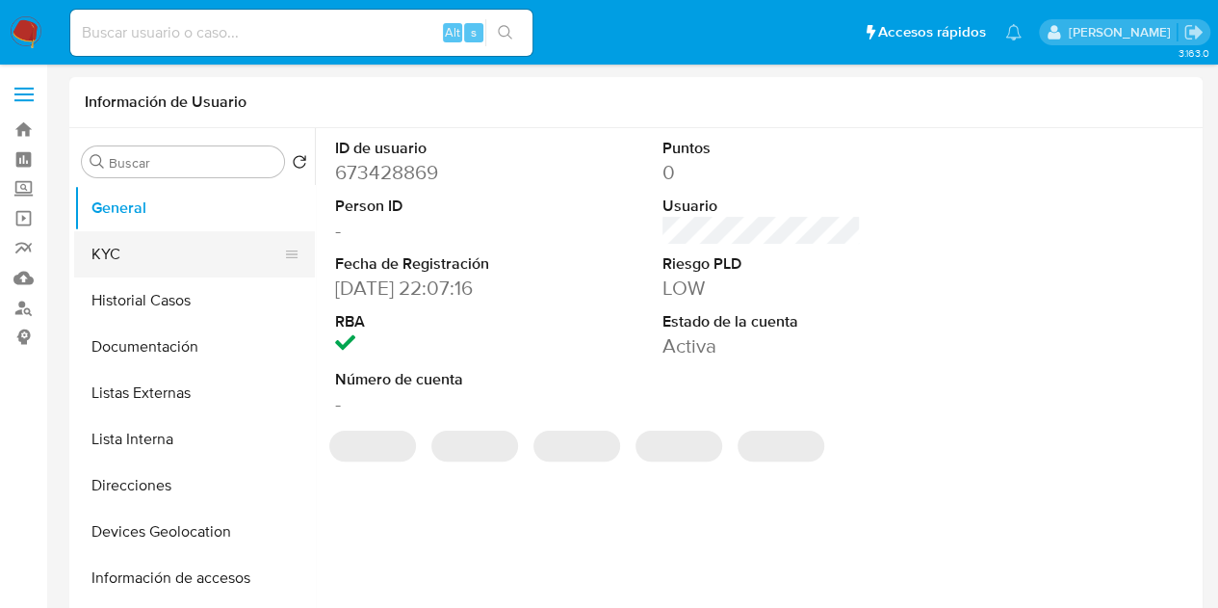
click at [164, 244] on button "KYC" at bounding box center [186, 254] width 225 height 46
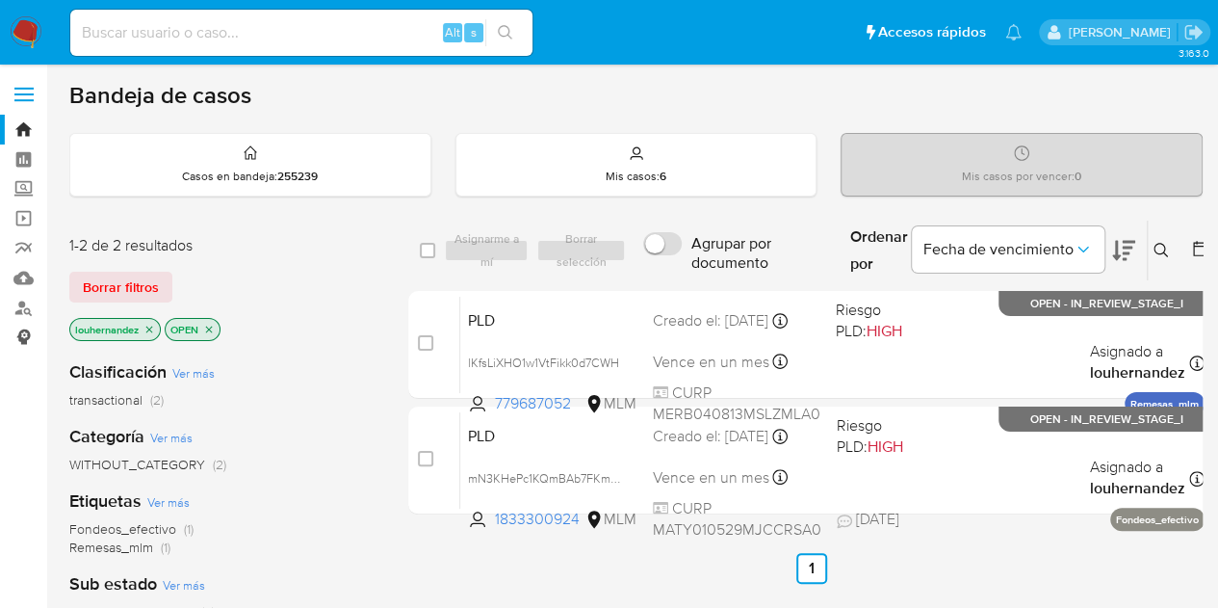
click at [19, 336] on link "Consolidado" at bounding box center [114, 338] width 229 height 30
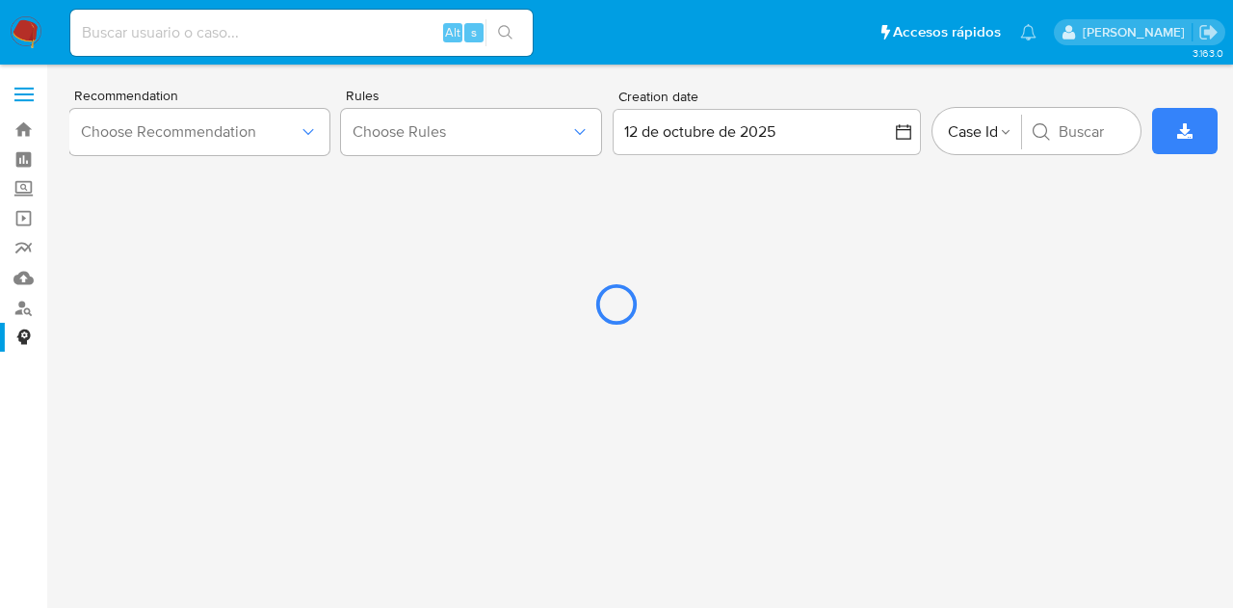
click at [23, 309] on div at bounding box center [616, 304] width 1233 height 608
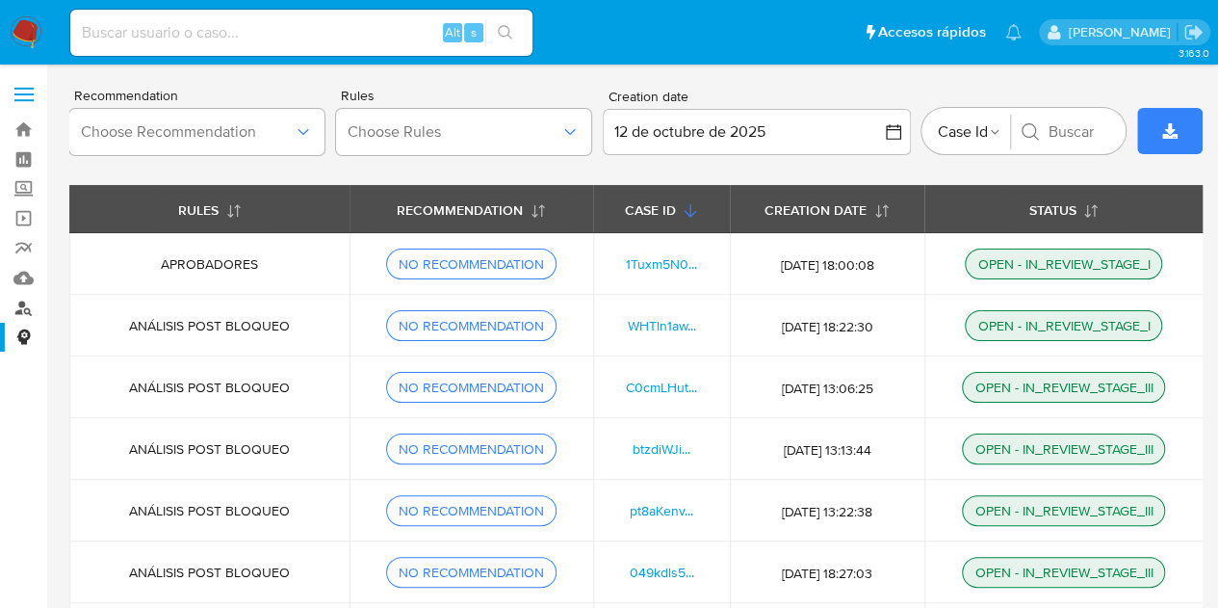
click at [20, 305] on link "Buscador de personas" at bounding box center [114, 308] width 229 height 30
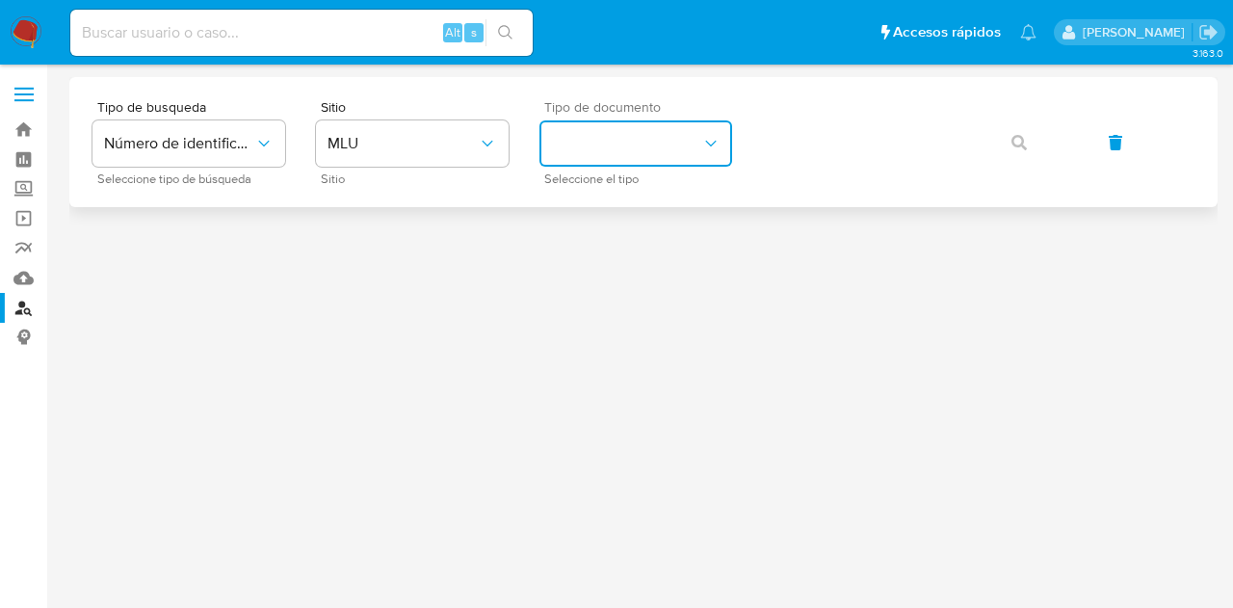
click at [688, 138] on button "identificationType" at bounding box center [635, 143] width 193 height 46
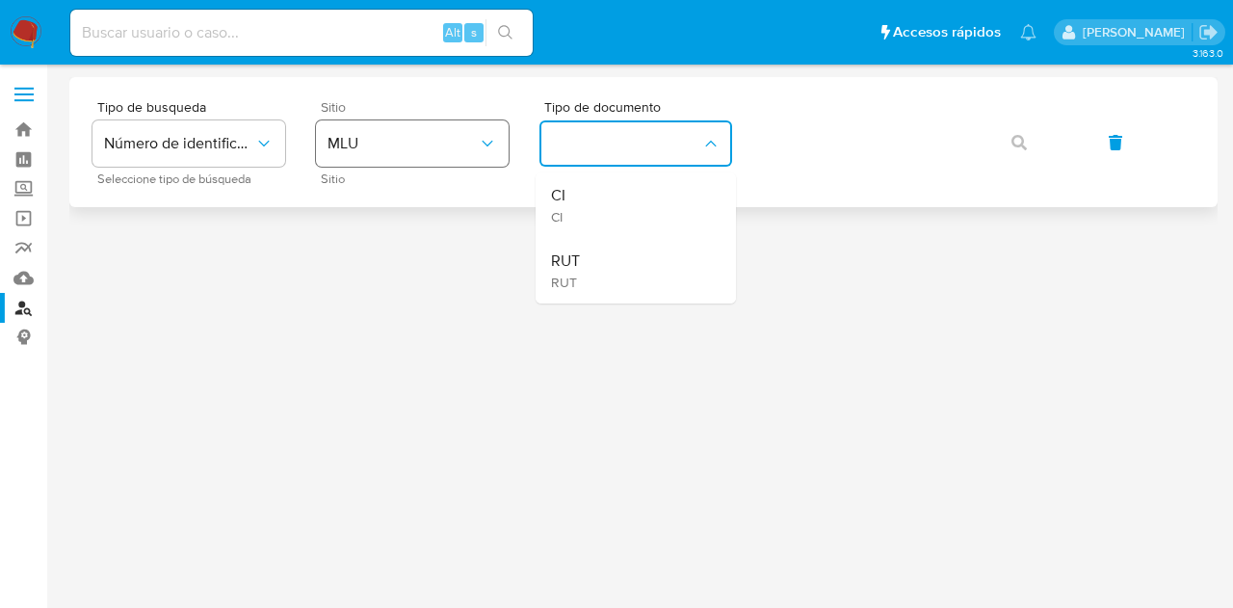
click at [356, 147] on span "MLU" at bounding box center [402, 143] width 150 height 19
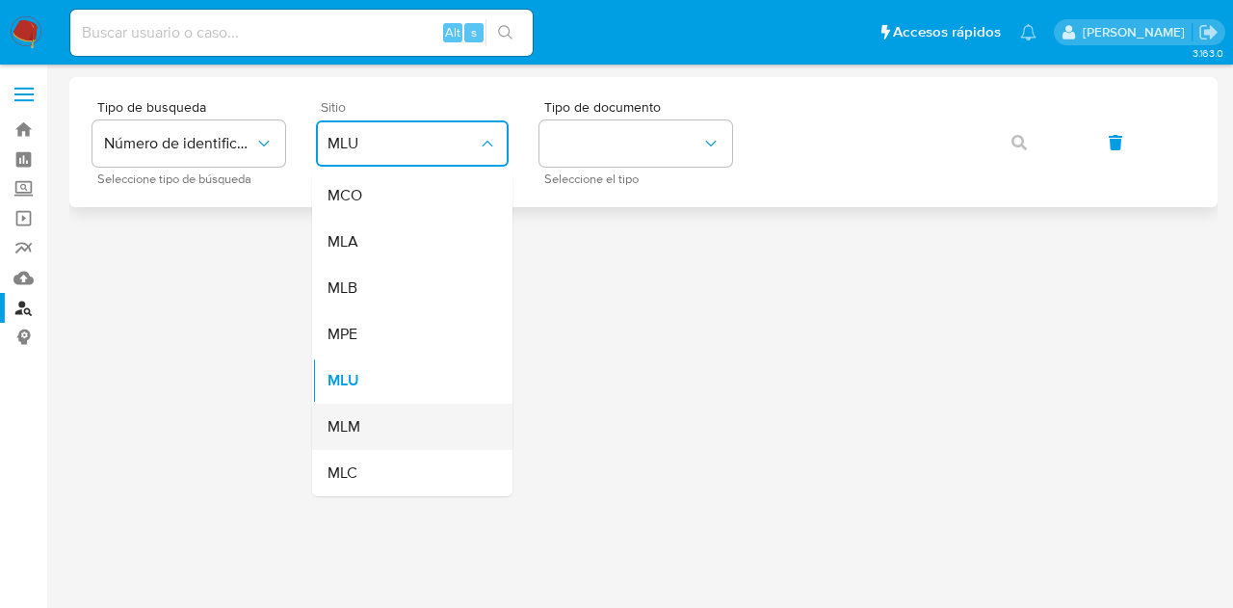
click at [371, 429] on div "MLM" at bounding box center [406, 427] width 158 height 46
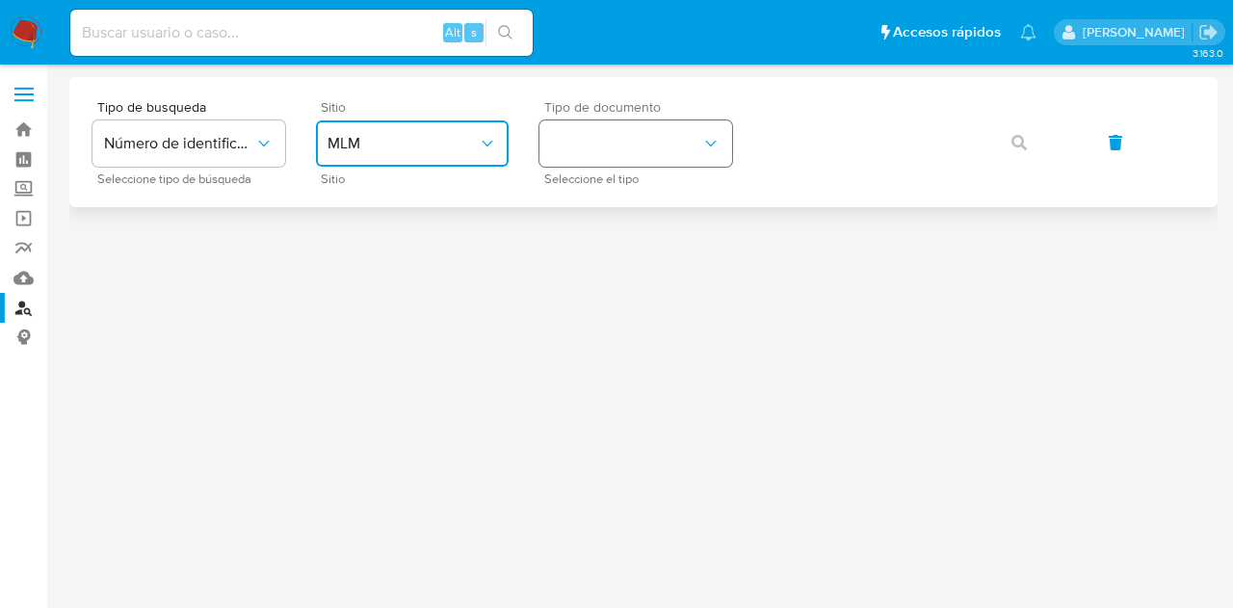
click at [684, 153] on button "identificationType" at bounding box center [635, 143] width 193 height 46
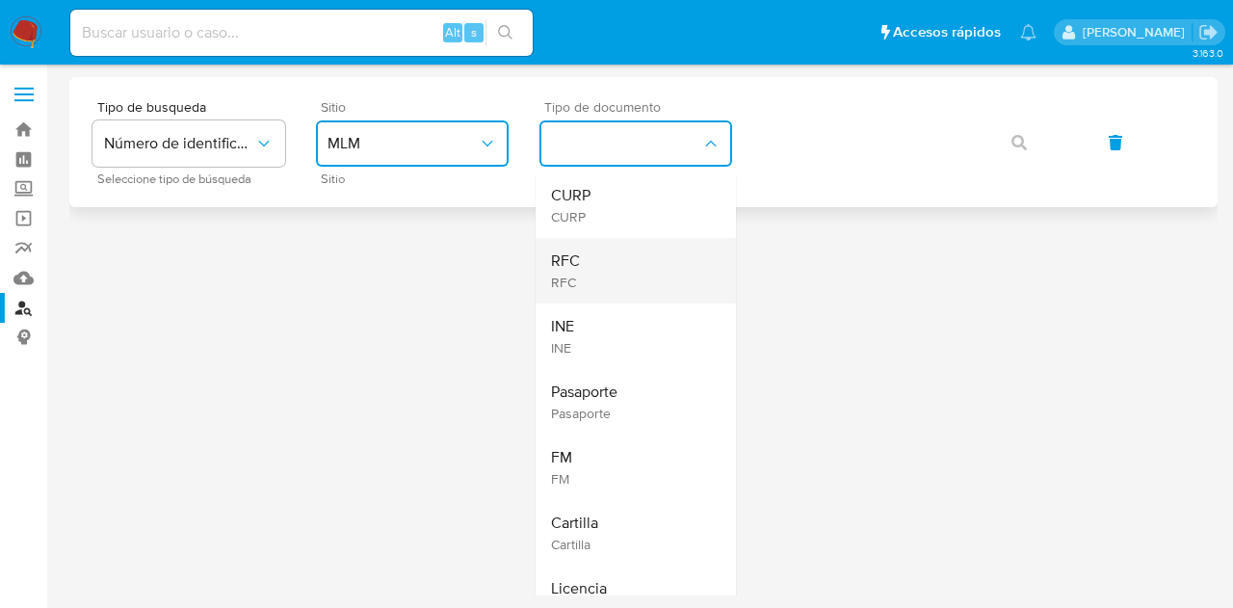
click at [580, 274] on div "RFC RFC" at bounding box center [630, 270] width 158 height 65
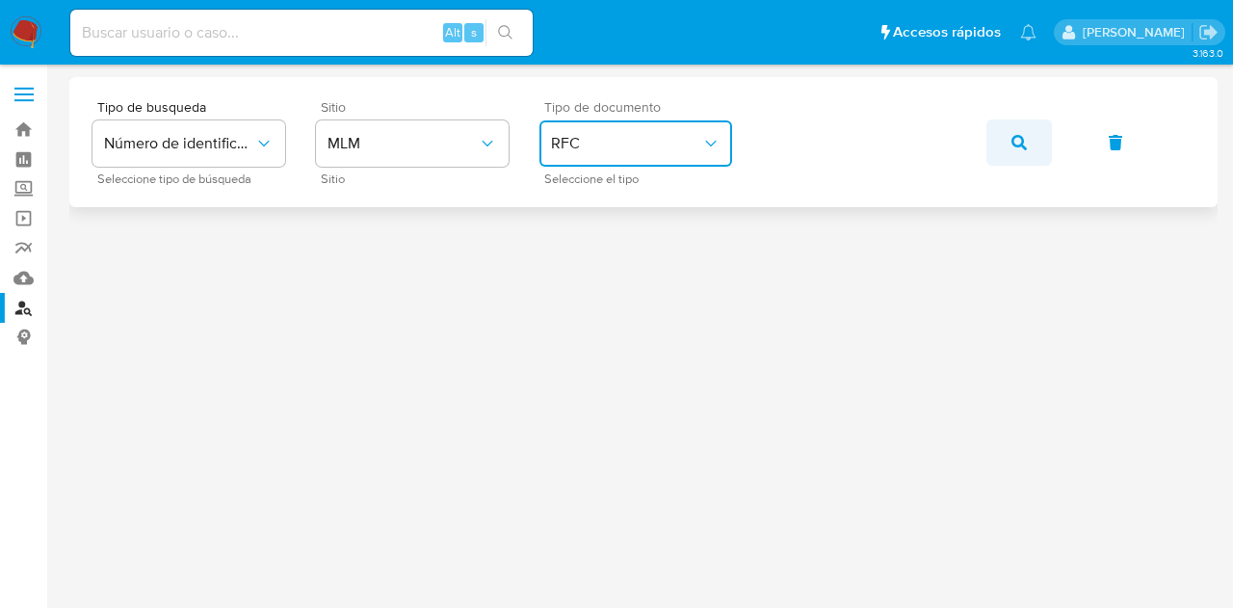
click at [1024, 142] on icon "button" at bounding box center [1018, 142] width 15 height 15
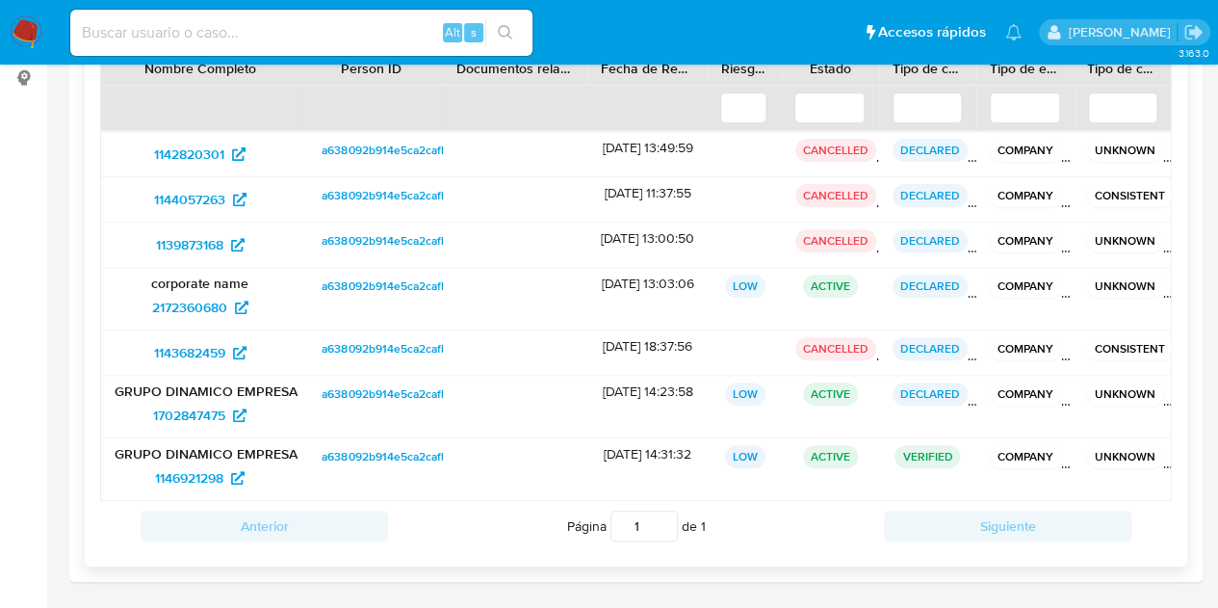
scroll to position [289, 0]
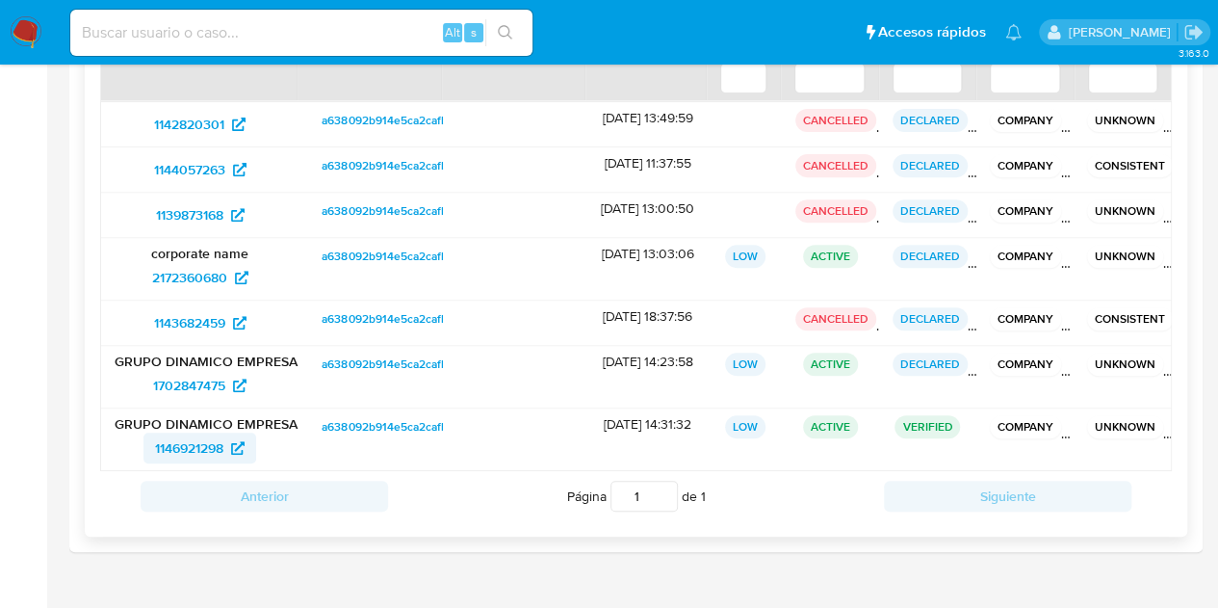
click at [195, 439] on span "1146921298" at bounding box center [189, 447] width 68 height 31
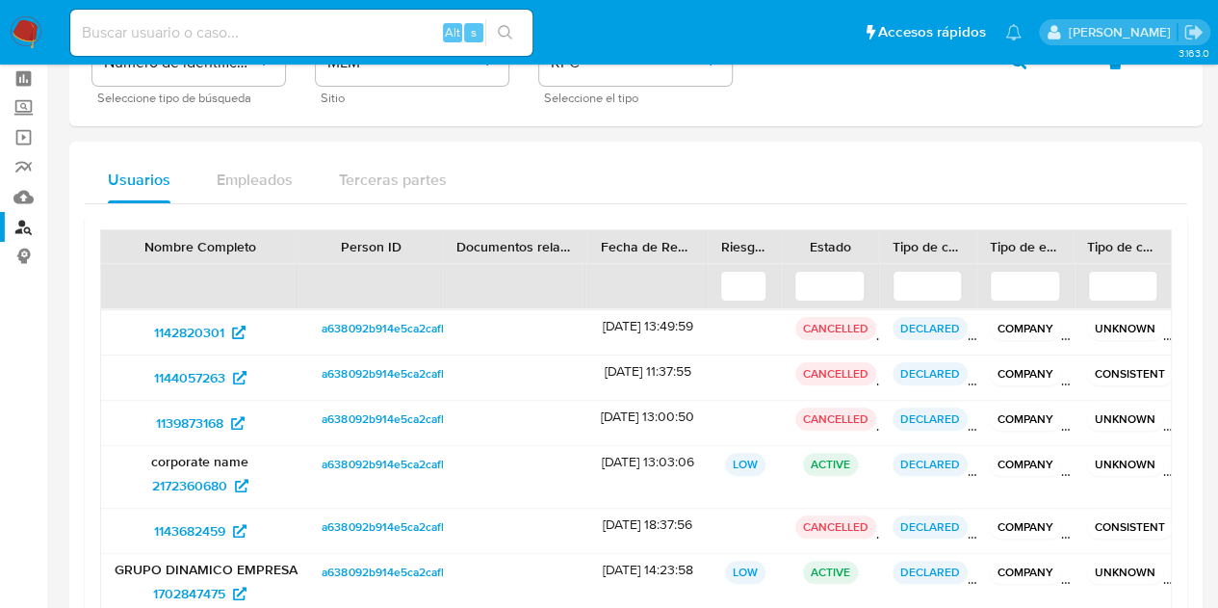
scroll to position [0, 0]
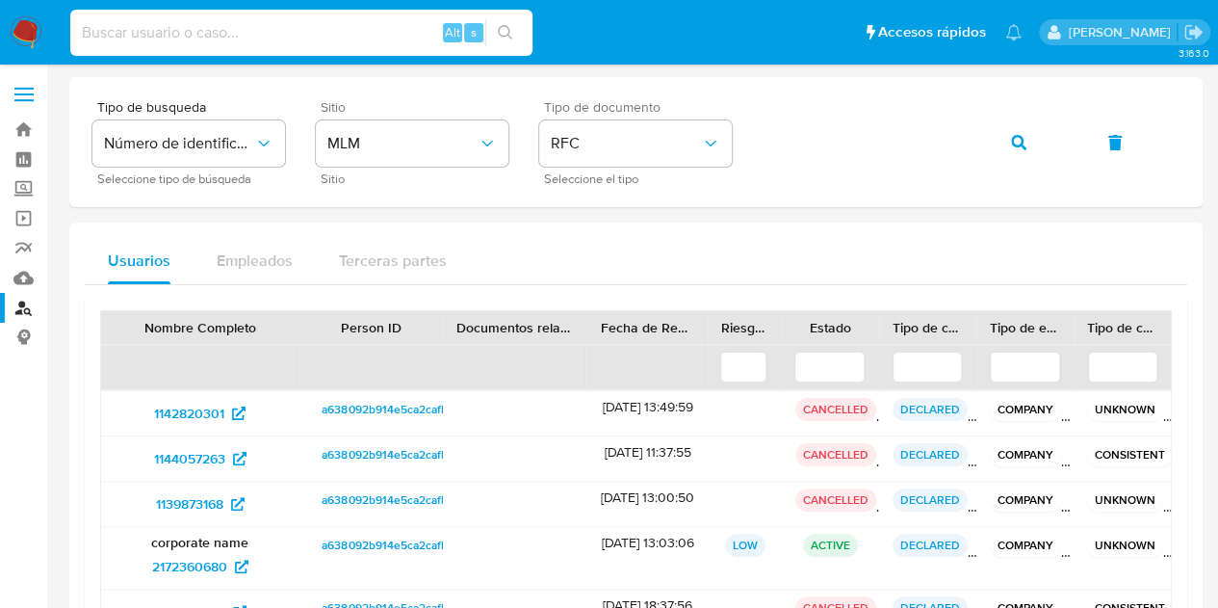
click at [164, 36] on input at bounding box center [301, 32] width 462 height 25
click at [181, 43] on input at bounding box center [301, 32] width 462 height 25
paste input "1497936777"
type input "1497936777"
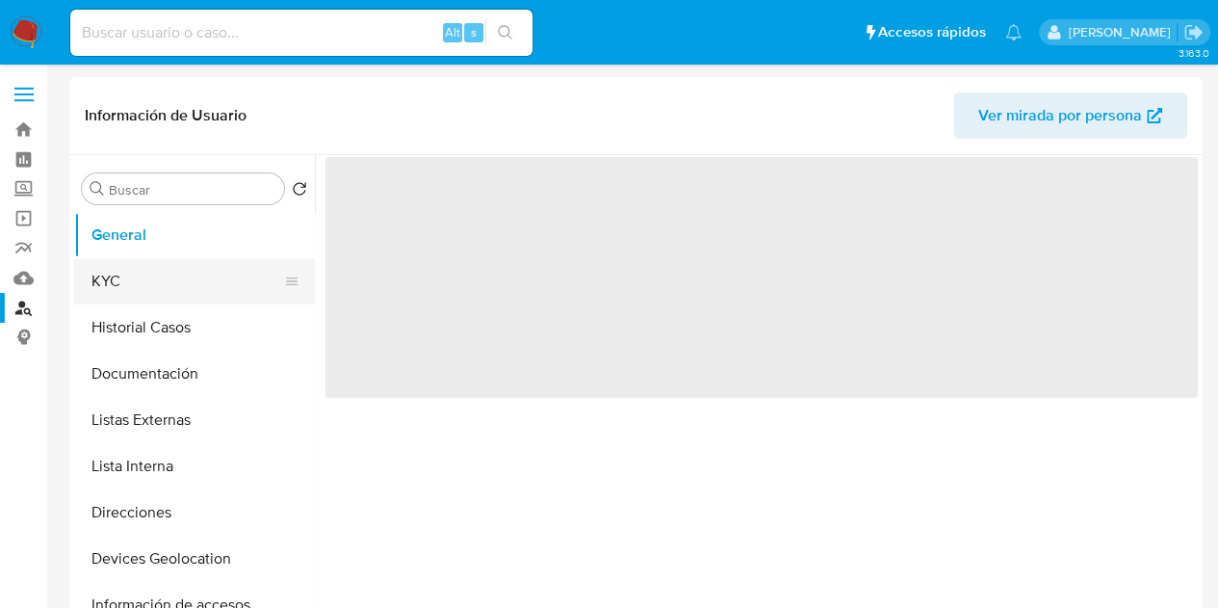
click at [189, 290] on button "KYC" at bounding box center [186, 281] width 225 height 46
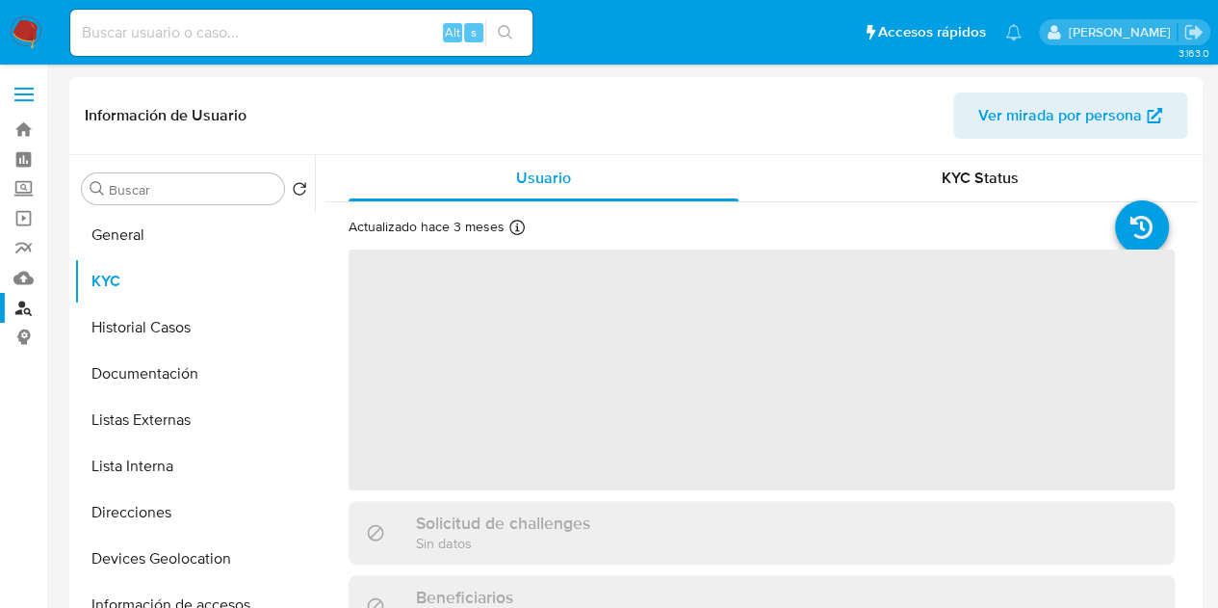
select select "10"
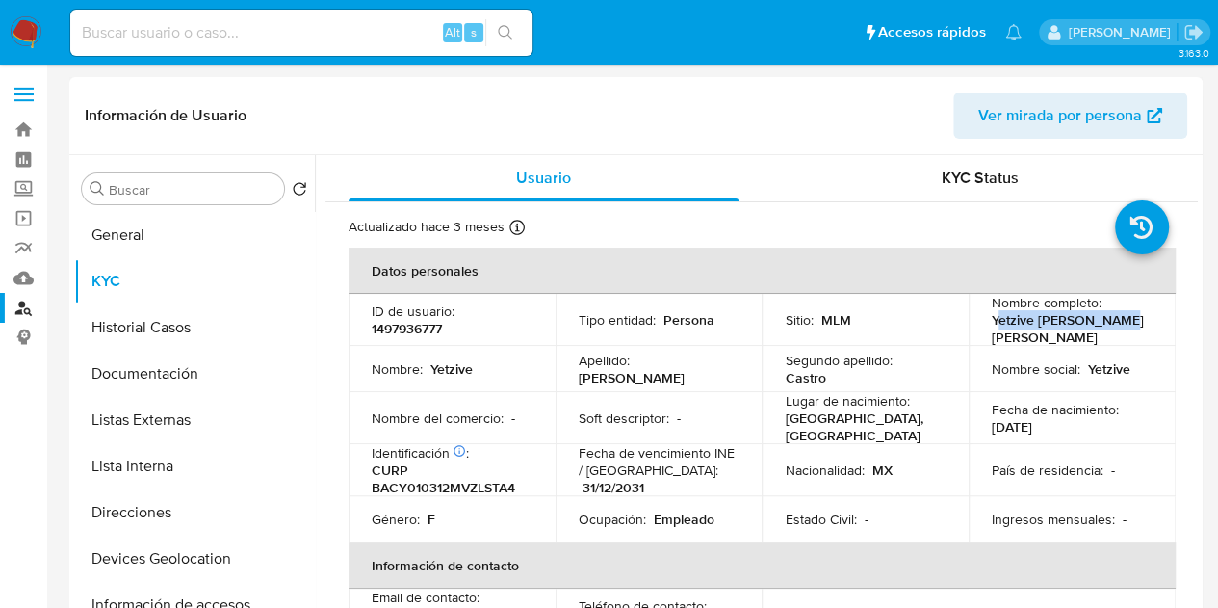
drag, startPoint x: 990, startPoint y: 328, endPoint x: 1103, endPoint y: 321, distance: 112.9
click at [1103, 321] on p "Yetzive [PERSON_NAME] [PERSON_NAME]" at bounding box center [1068, 328] width 153 height 35
click at [977, 326] on td "Nombre completo : Yetzive Ballato Castro" at bounding box center [1072, 320] width 207 height 52
drag, startPoint x: 980, startPoint y: 325, endPoint x: 1116, endPoint y: 331, distance: 136.0
click at [1116, 331] on td "Nombre completo : Yetzive Ballato Castro" at bounding box center [1072, 320] width 207 height 52
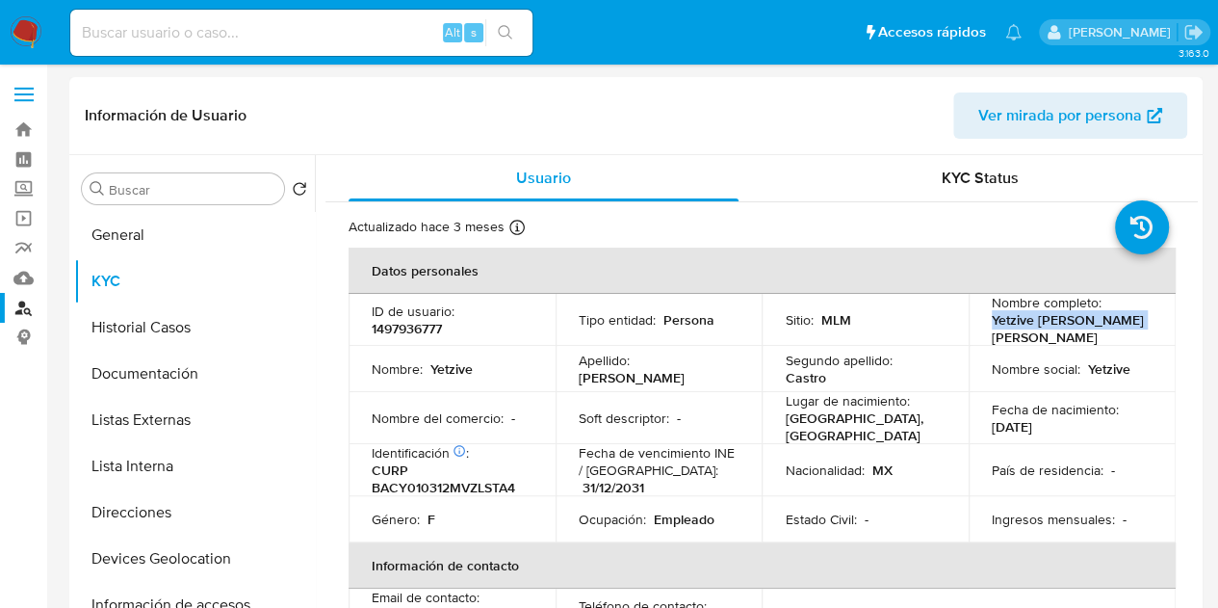
copy p "Yetzive [PERSON_NAME] [PERSON_NAME]"
click at [222, 333] on button "Historial Casos" at bounding box center [186, 327] width 225 height 46
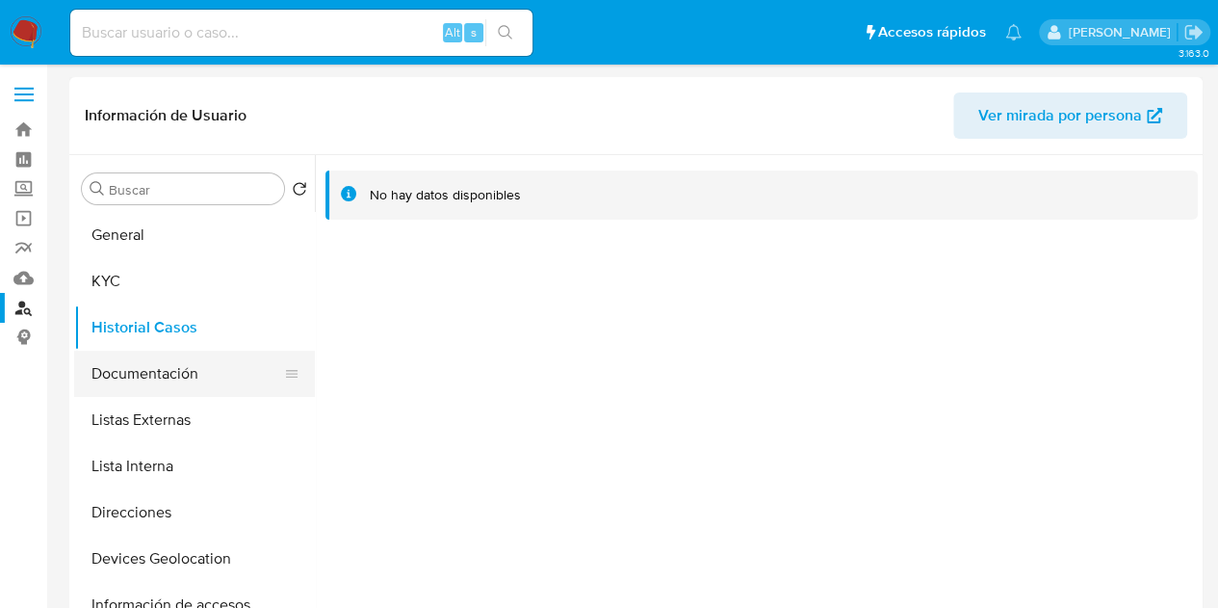
click at [177, 363] on button "Documentación" at bounding box center [186, 374] width 225 height 46
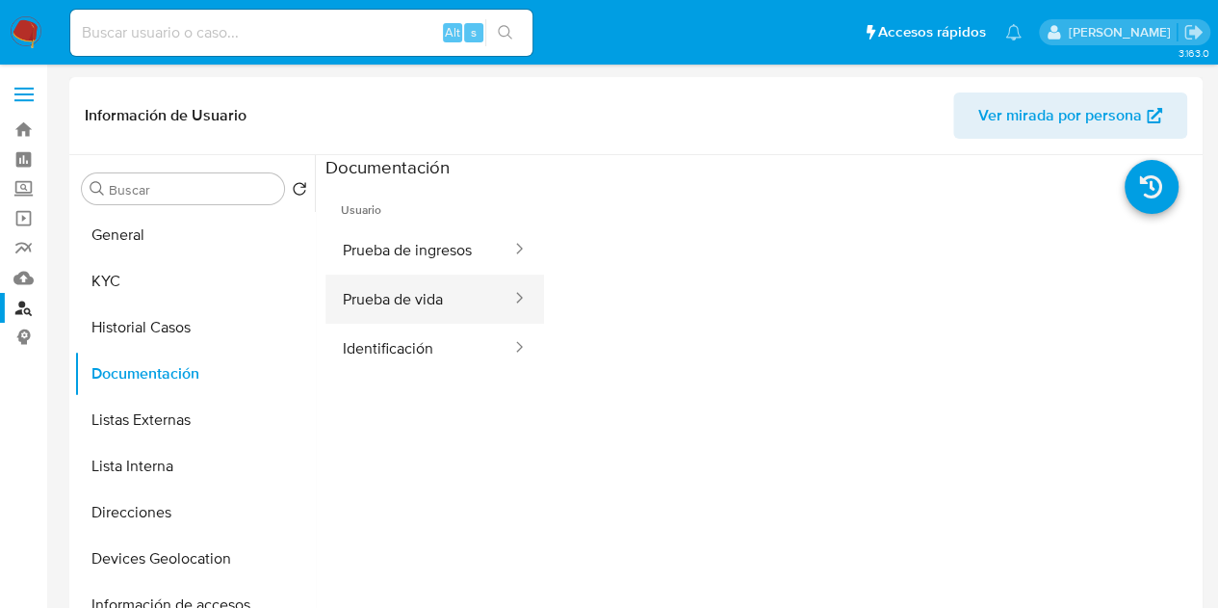
click at [404, 294] on button "Prueba de vida" at bounding box center [420, 298] width 188 height 49
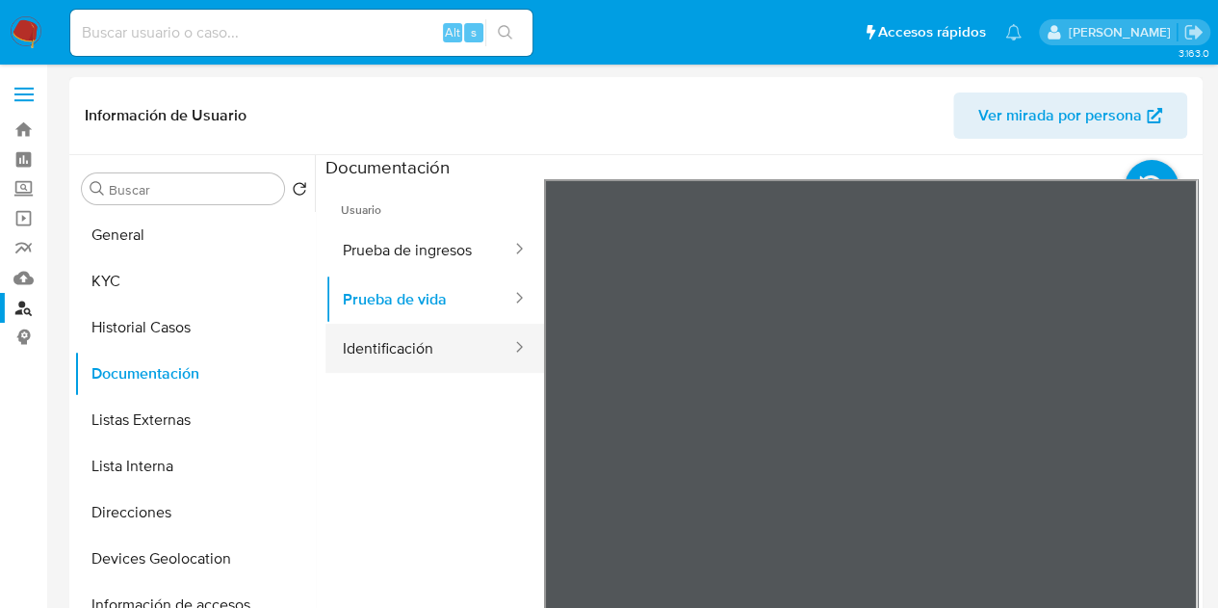
click at [426, 346] on button "Identificación" at bounding box center [420, 348] width 188 height 49
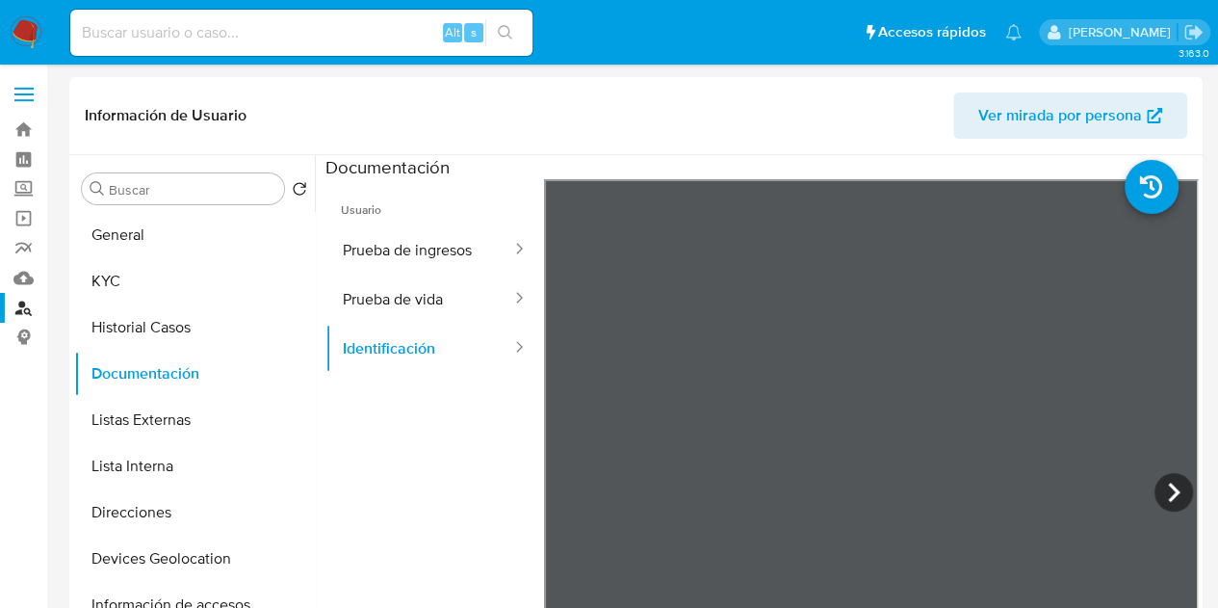
click at [299, 28] on input at bounding box center [301, 32] width 462 height 25
click at [217, 51] on div "Alt s" at bounding box center [301, 33] width 462 height 46
click at [210, 42] on input at bounding box center [301, 32] width 462 height 25
paste input "1065775803"
type input "1065775803"
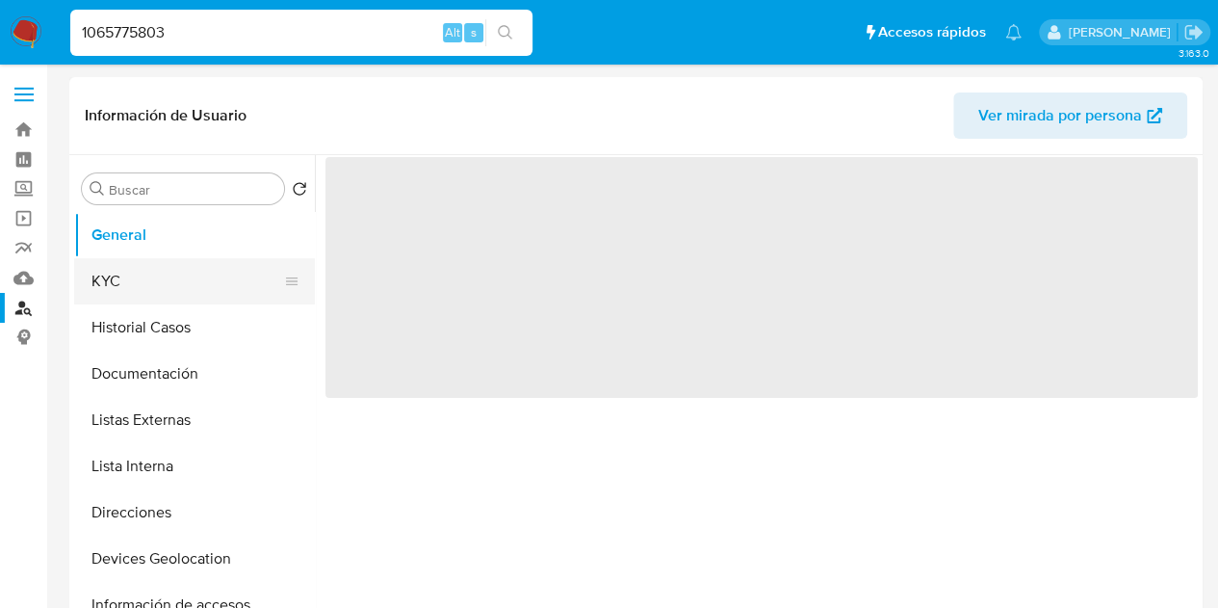
select select "10"
click at [169, 274] on button "KYC" at bounding box center [186, 281] width 225 height 46
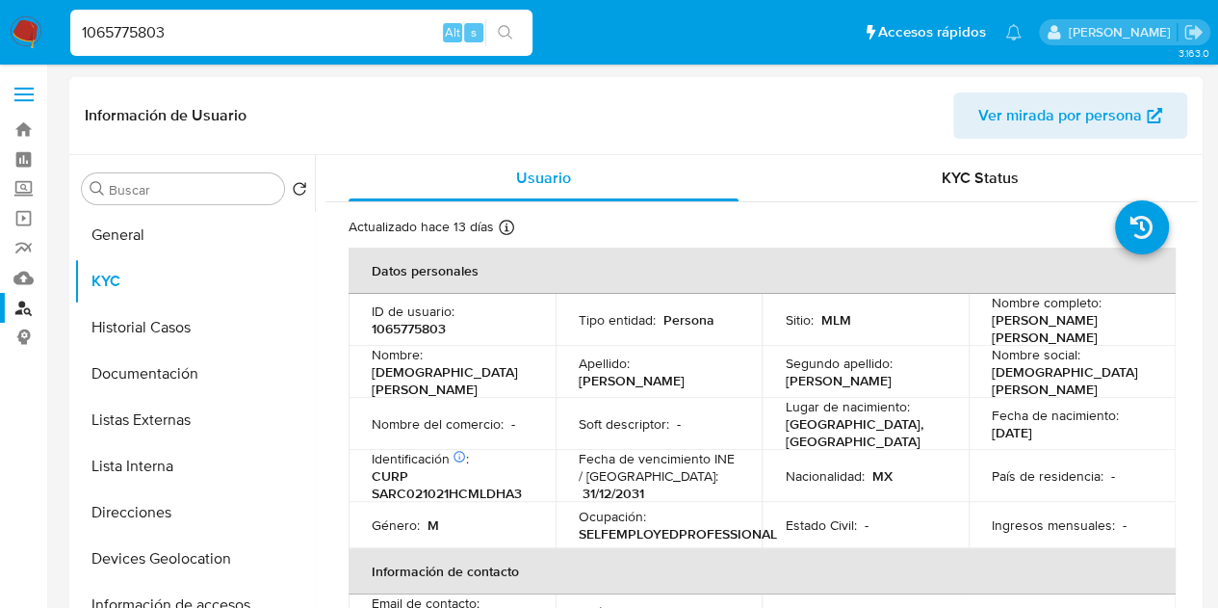
drag, startPoint x: 986, startPoint y: 323, endPoint x: 1054, endPoint y: 337, distance: 68.9
click at [1054, 337] on p "Christian Joan Salazar Rodriguez" at bounding box center [1068, 328] width 153 height 35
copy p "Christian Joan Salazar Rodriguez"
drag, startPoint x: 258, startPoint y: 29, endPoint x: 0, endPoint y: -9, distance: 260.8
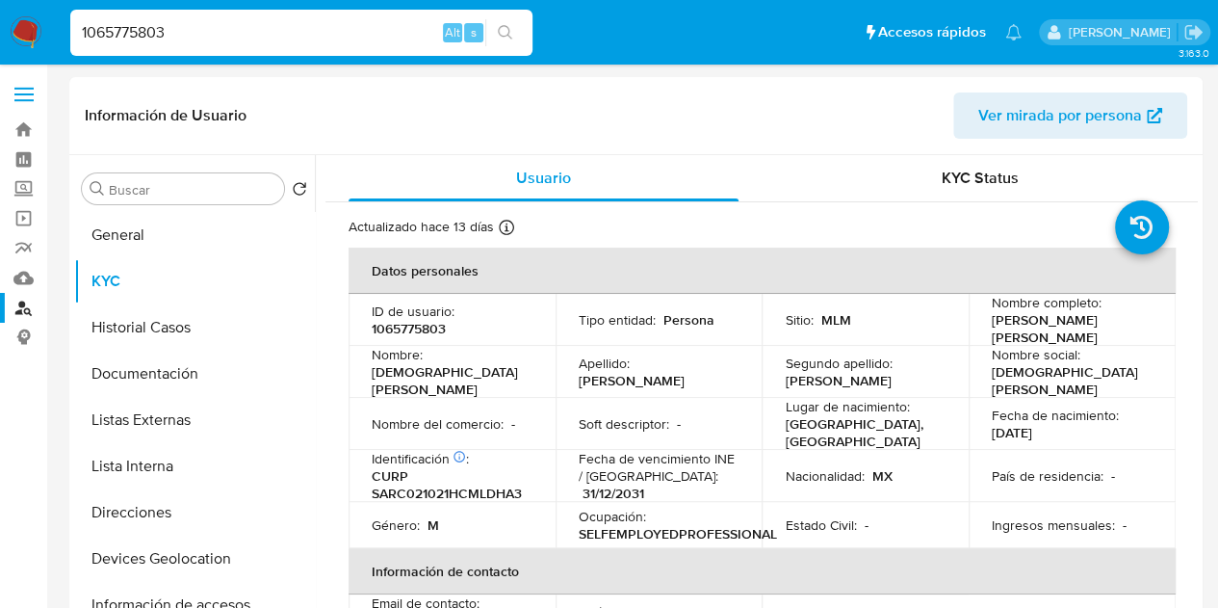
paste input "497936777"
type input "1497936777"
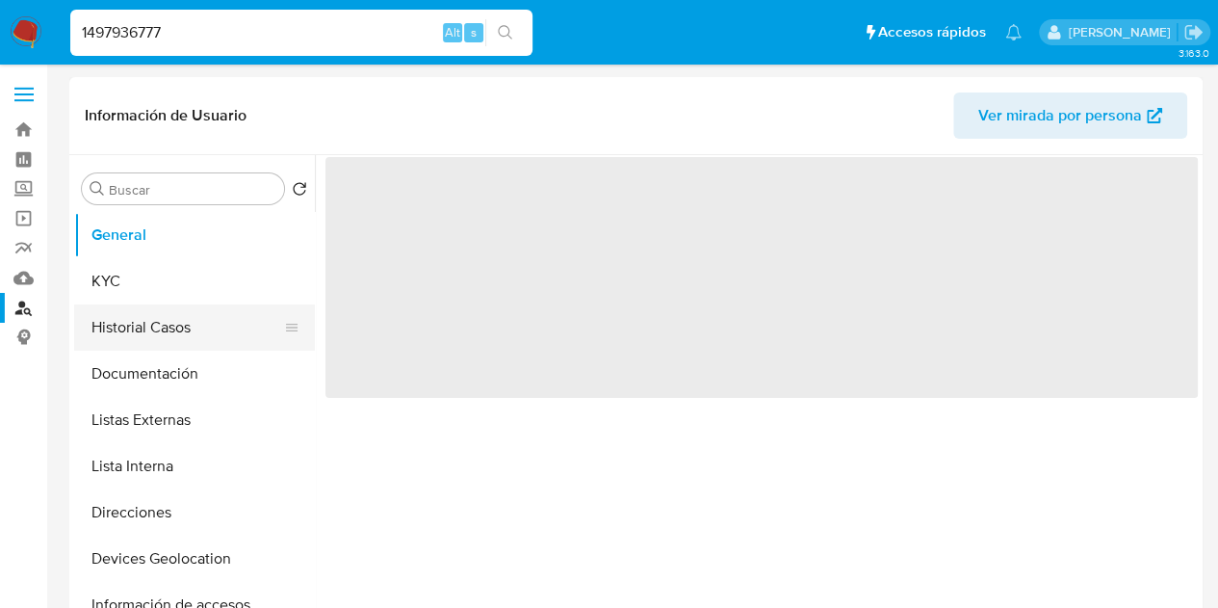
click at [198, 328] on button "Historial Casos" at bounding box center [186, 327] width 225 height 46
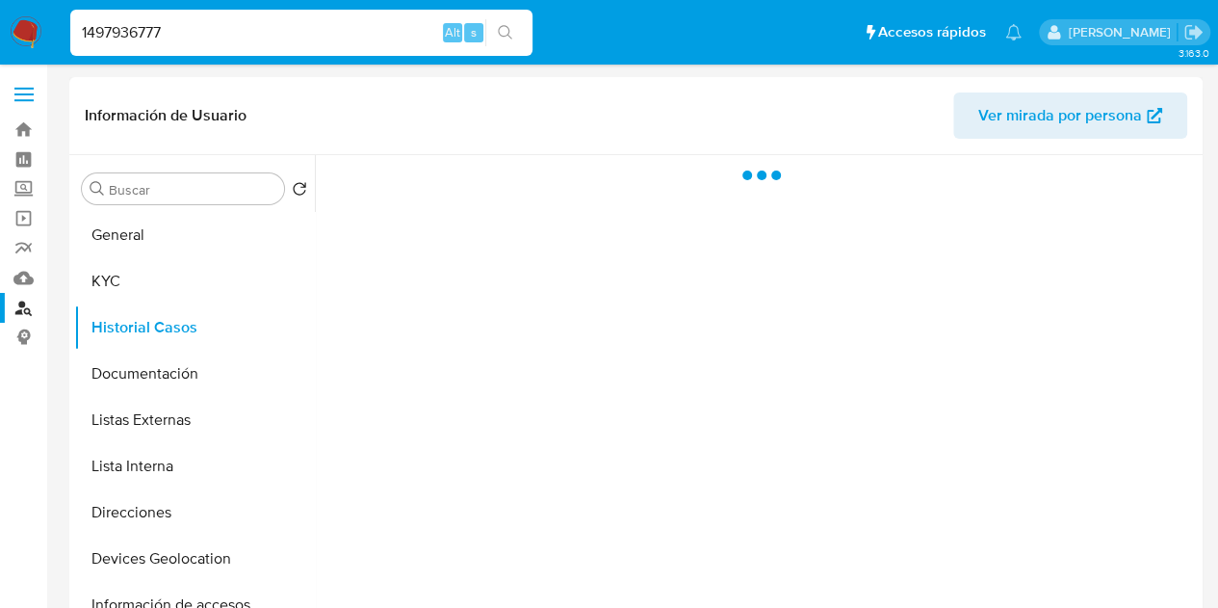
select select "10"
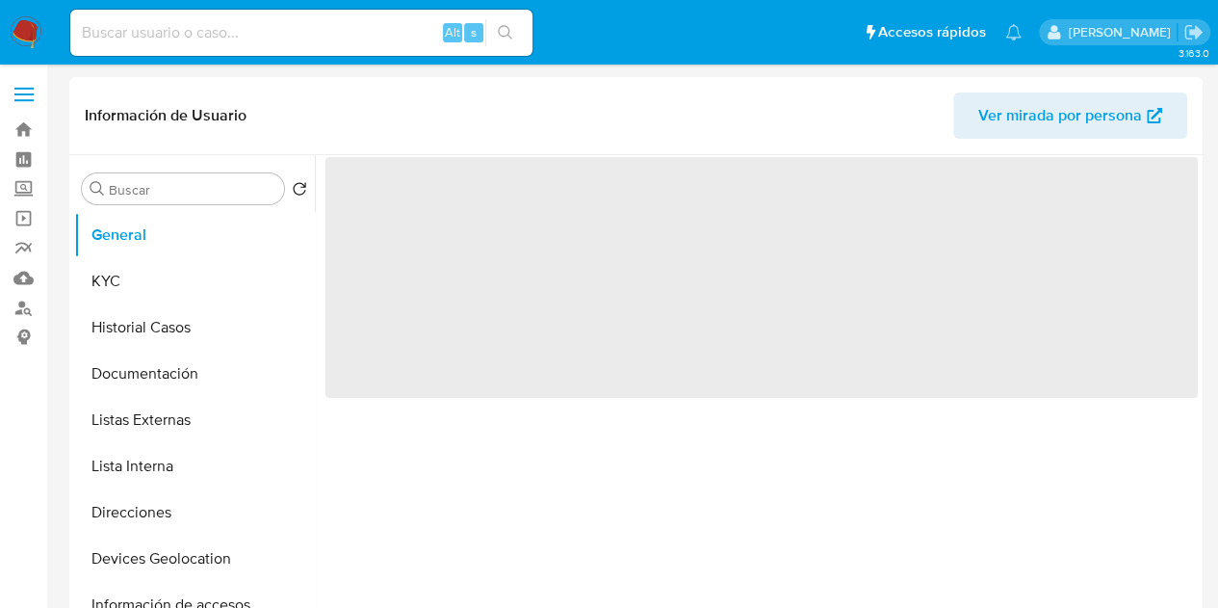
select select "10"
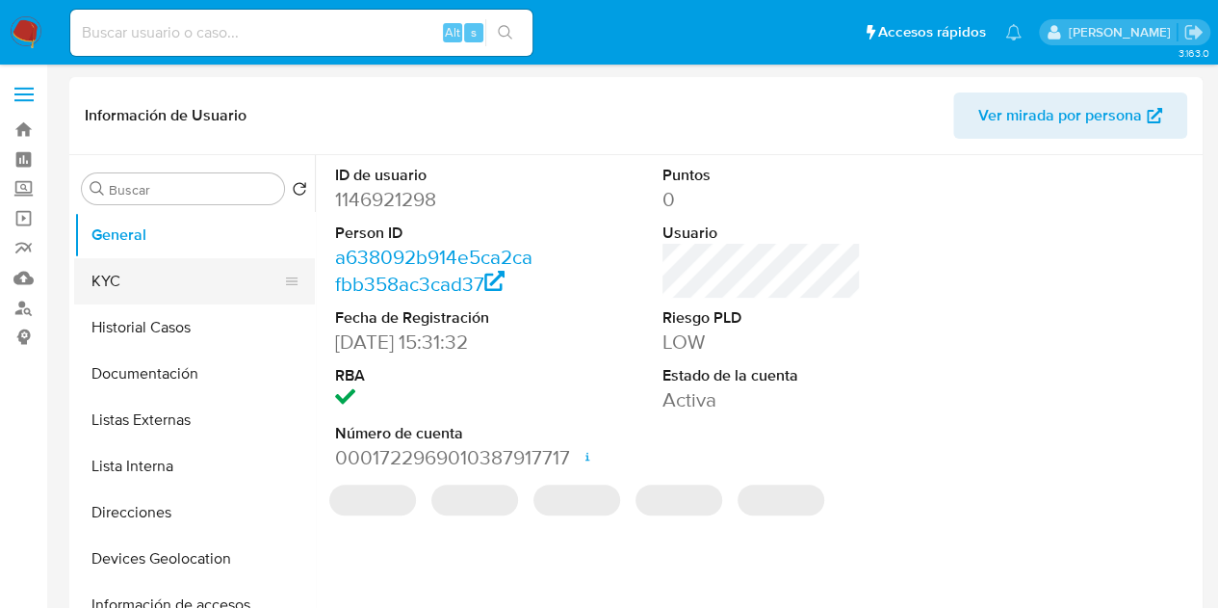
click at [156, 263] on button "KYC" at bounding box center [186, 281] width 225 height 46
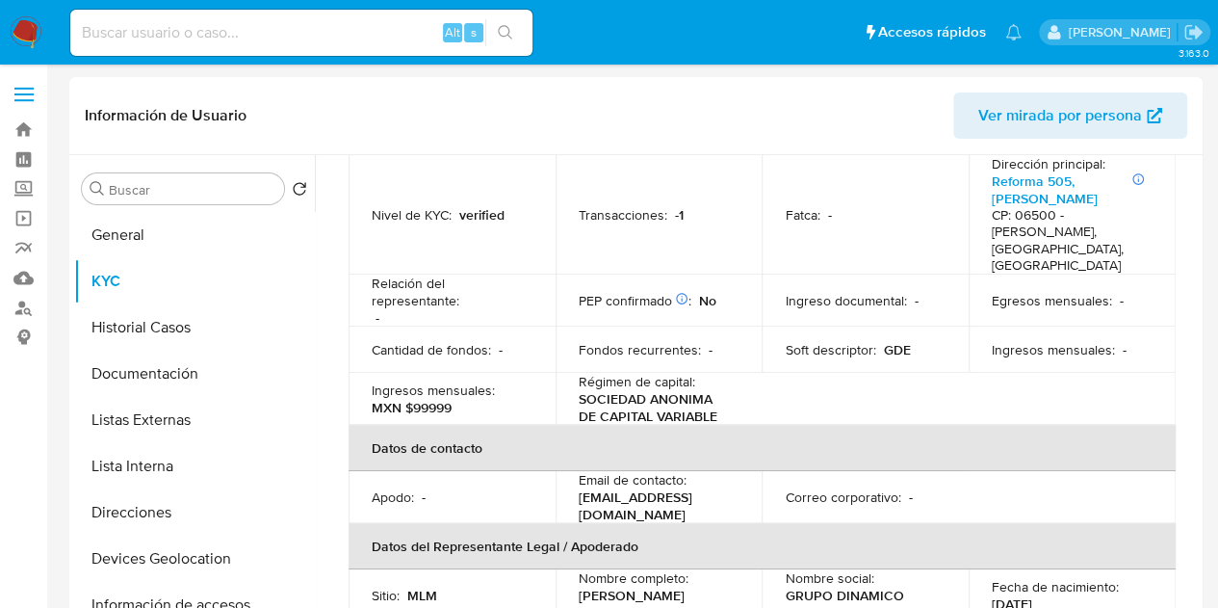
scroll to position [385, 0]
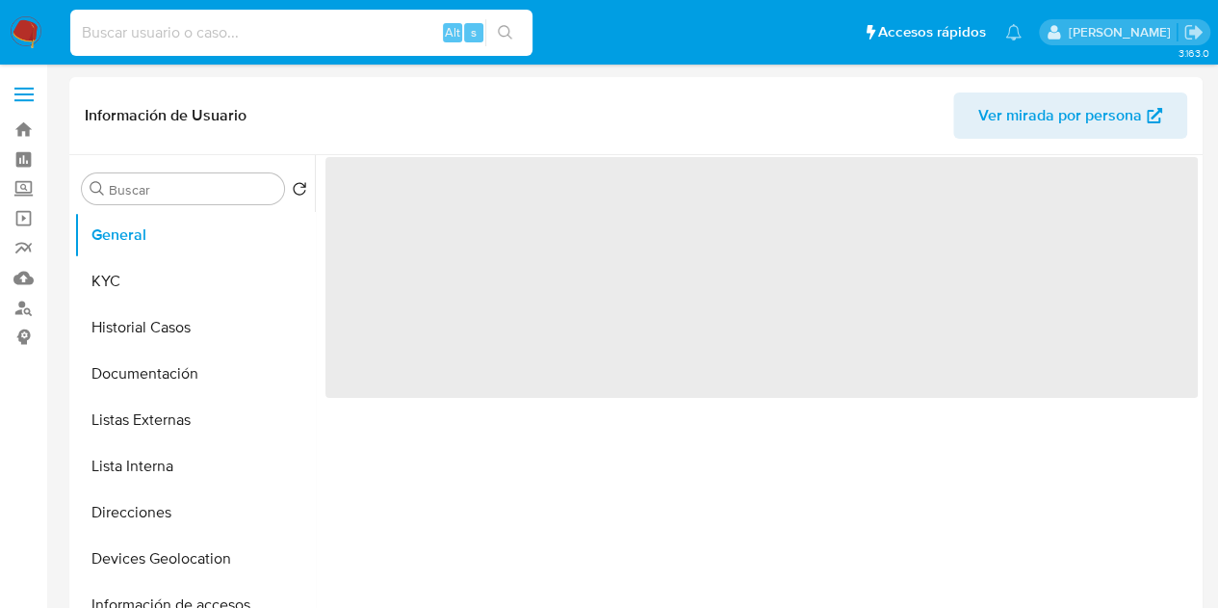
click at [346, 44] on input at bounding box center [301, 32] width 462 height 25
paste input "1890230078"
type input "1890230078"
select select "10"
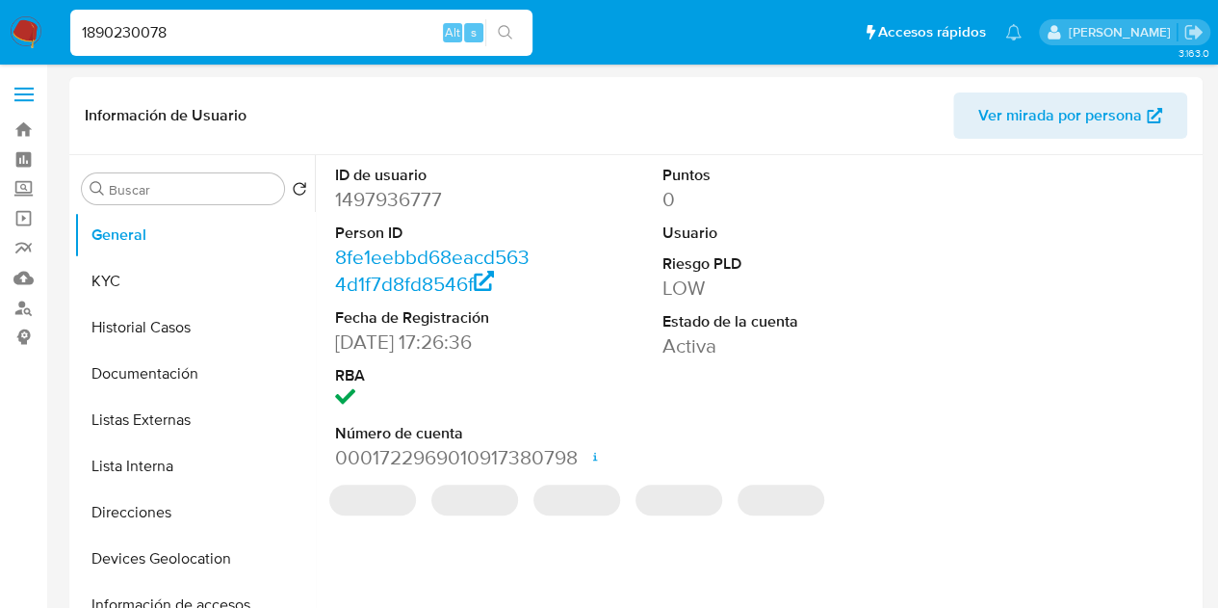
type input "1890230078"
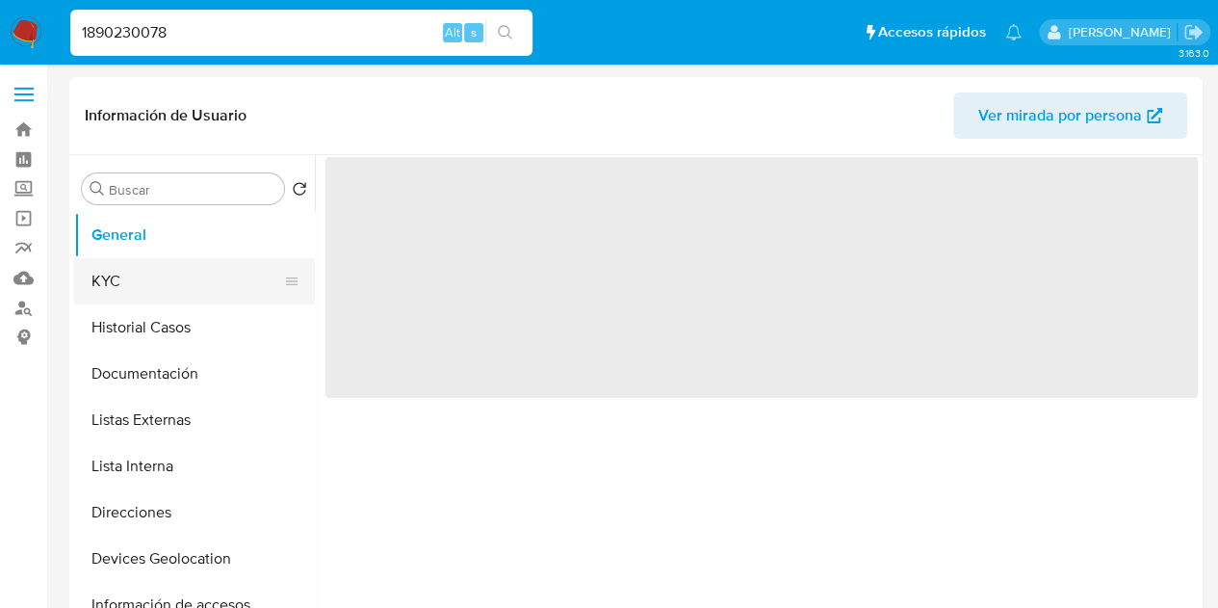
select select "10"
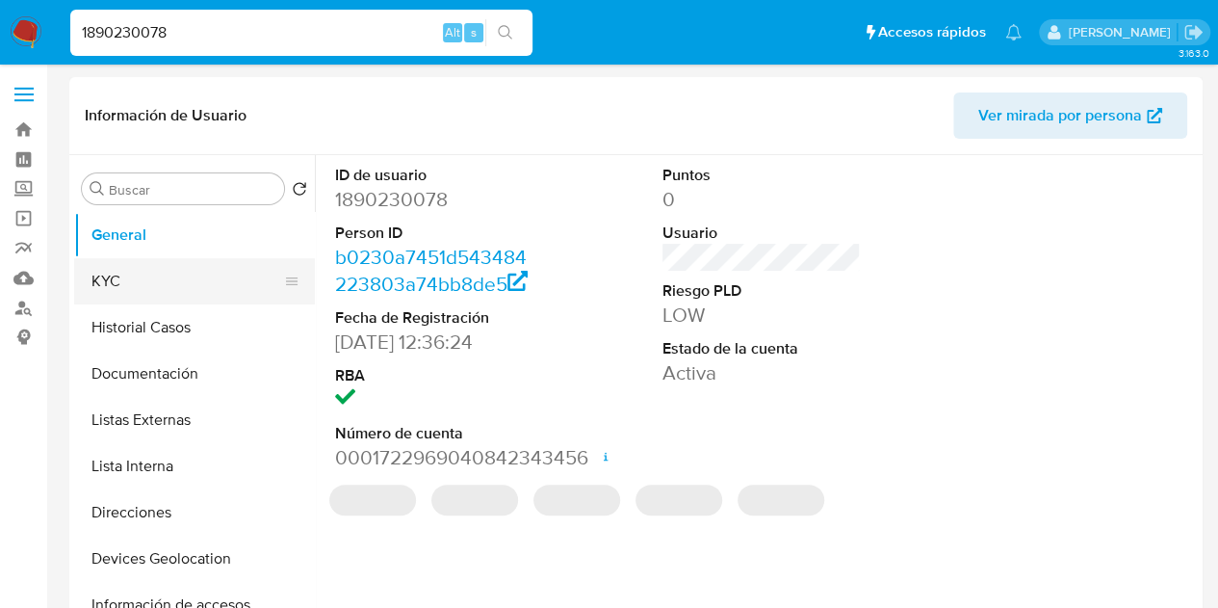
click at [184, 272] on button "KYC" at bounding box center [186, 281] width 225 height 46
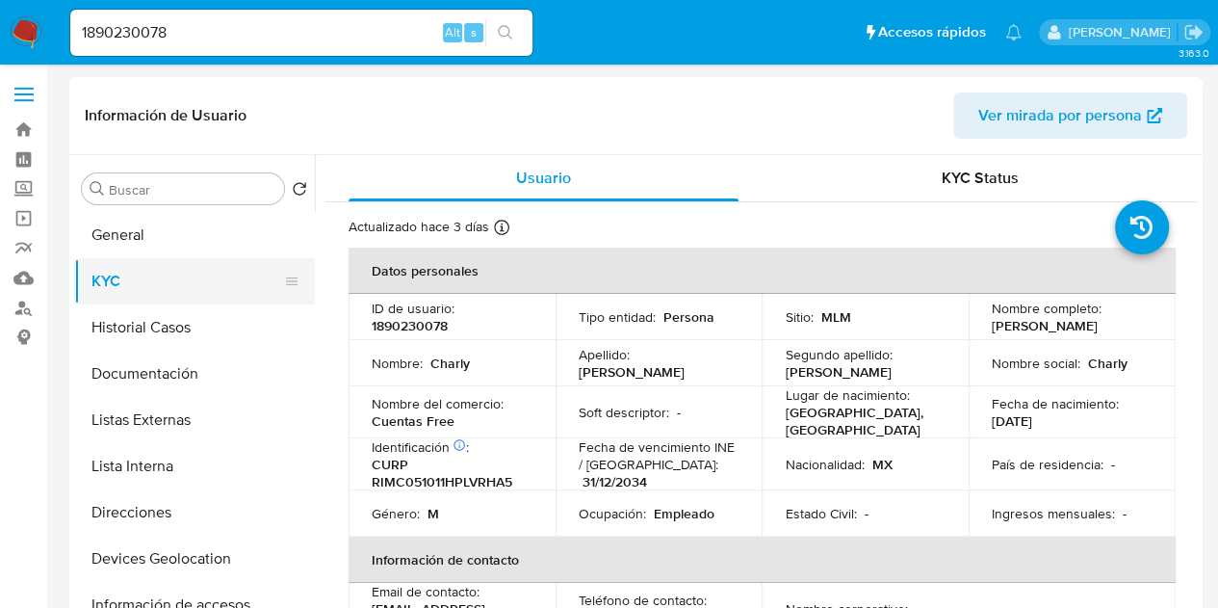
click at [163, 274] on button "KYC" at bounding box center [186, 281] width 225 height 46
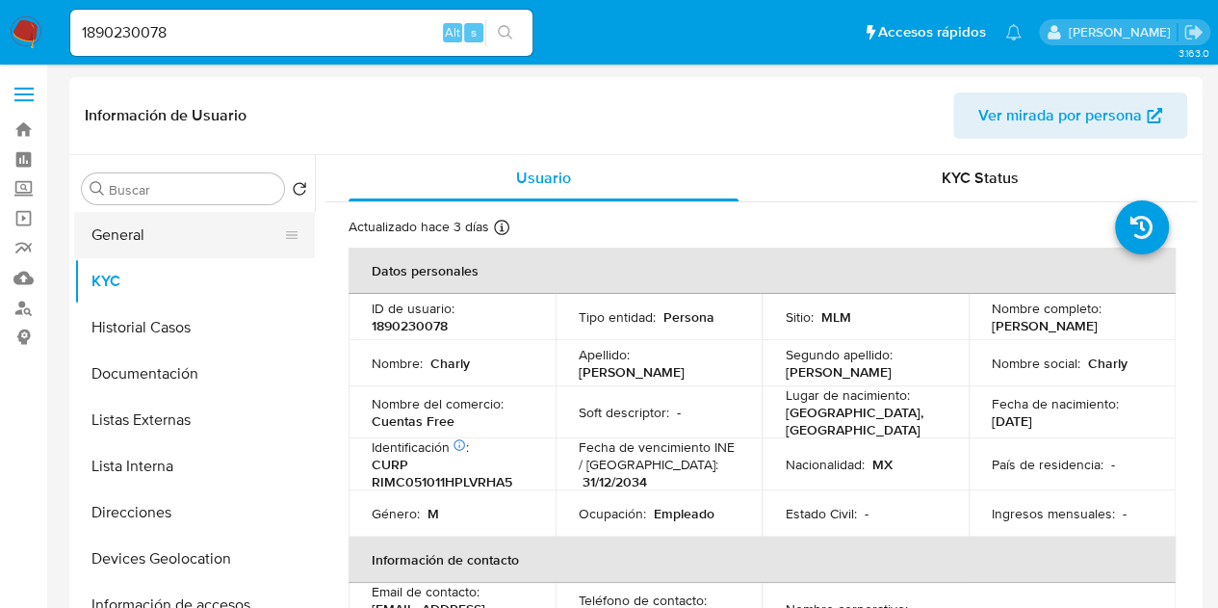
click at [201, 246] on button "General" at bounding box center [186, 235] width 225 height 46
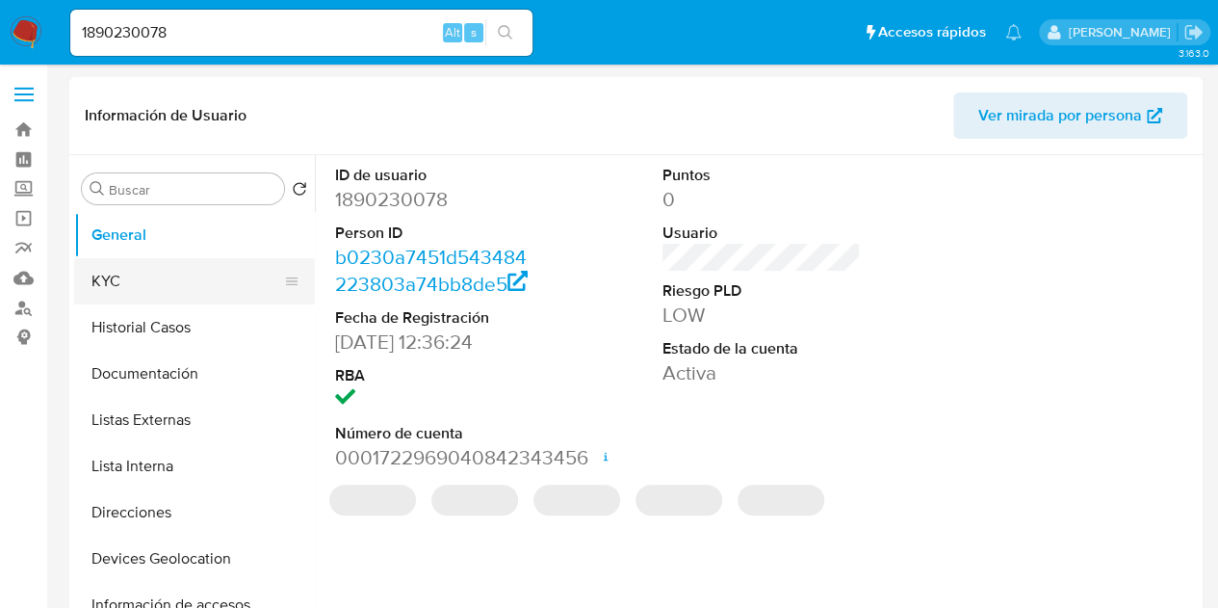
click at [185, 275] on button "KYC" at bounding box center [186, 281] width 225 height 46
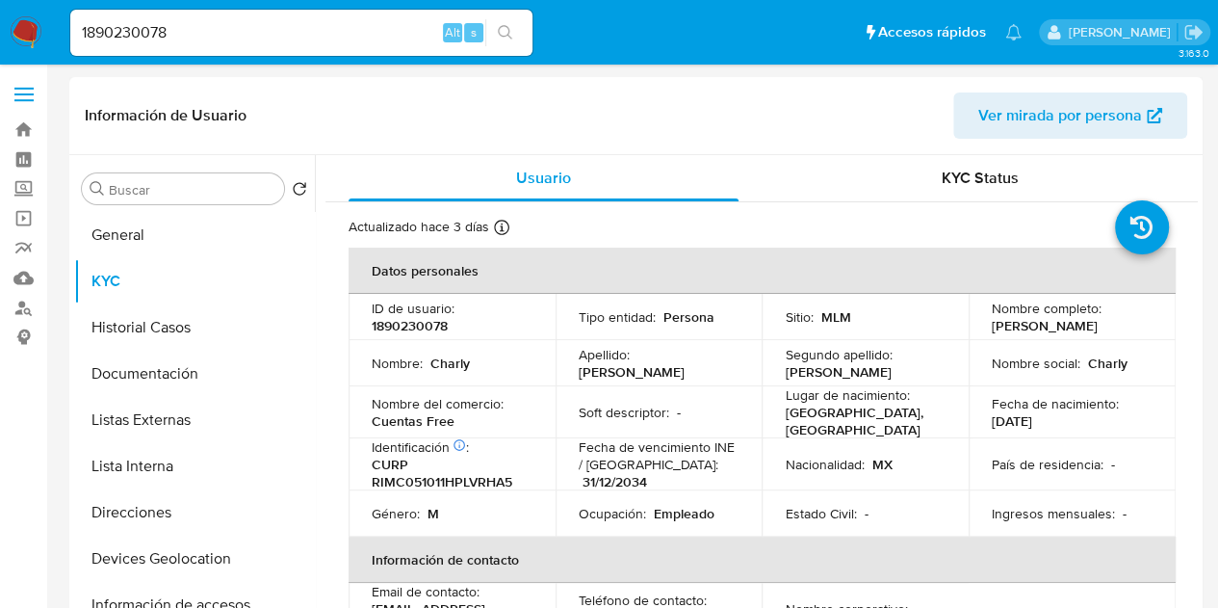
drag, startPoint x: 987, startPoint y: 326, endPoint x: 1118, endPoint y: 331, distance: 131.1
click at [1098, 331] on p "[PERSON_NAME]" at bounding box center [1045, 325] width 106 height 17
drag, startPoint x: 1121, startPoint y: 327, endPoint x: 983, endPoint y: 325, distance: 137.7
click at [983, 325] on td "Nombre completo : [PERSON_NAME]" at bounding box center [1072, 317] width 207 height 46
copy p "[PERSON_NAME]"
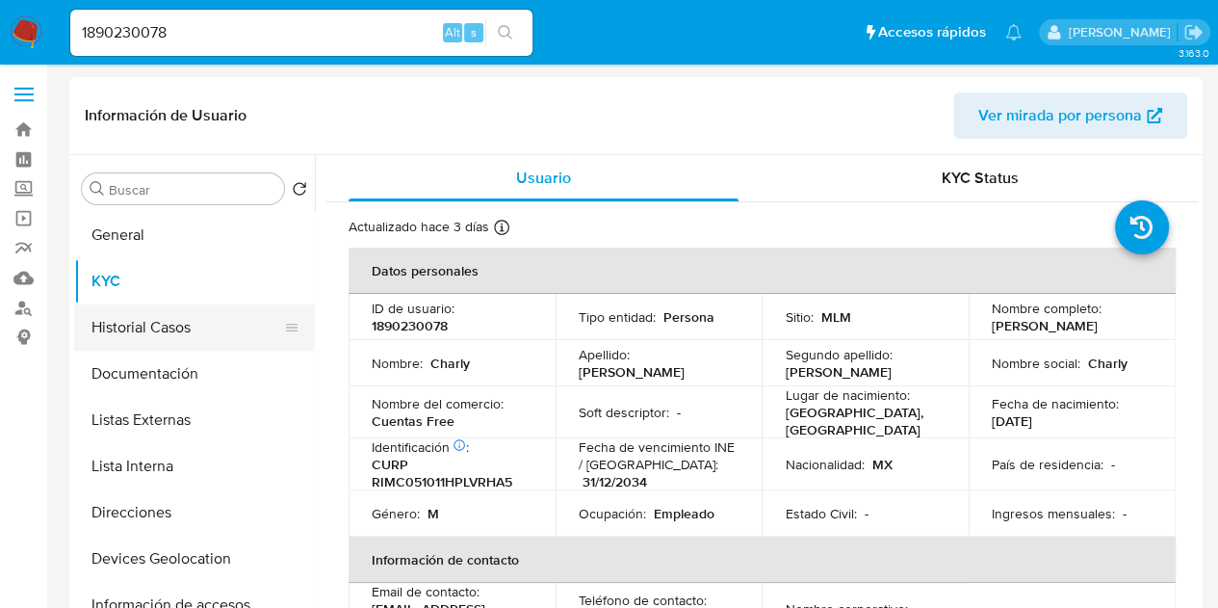
click at [128, 326] on button "Historial Casos" at bounding box center [186, 327] width 225 height 46
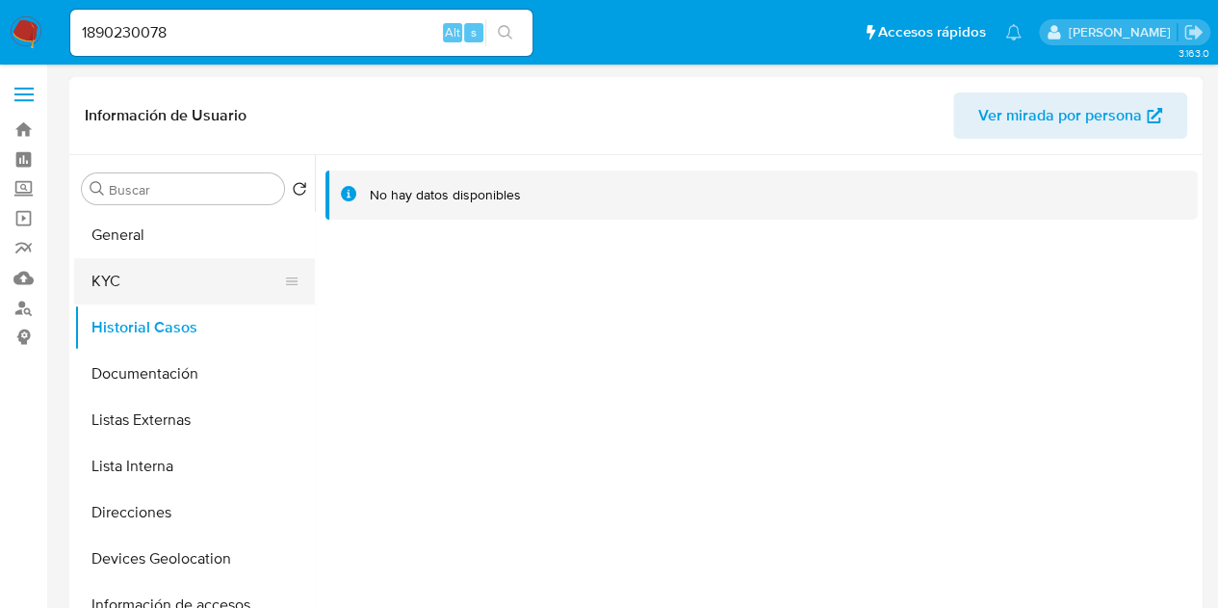
click at [224, 268] on button "KYC" at bounding box center [186, 281] width 225 height 46
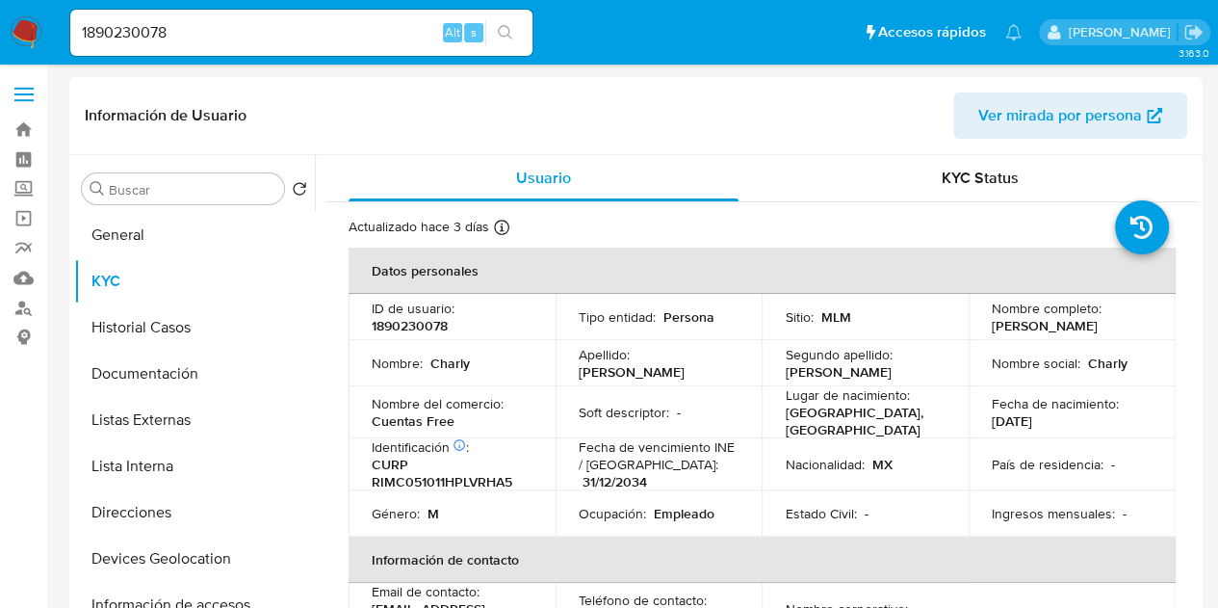
click at [393, 323] on p "1890230078" at bounding box center [410, 325] width 76 height 17
copy p "1890230078"
click at [191, 324] on button "Historial Casos" at bounding box center [186, 327] width 225 height 46
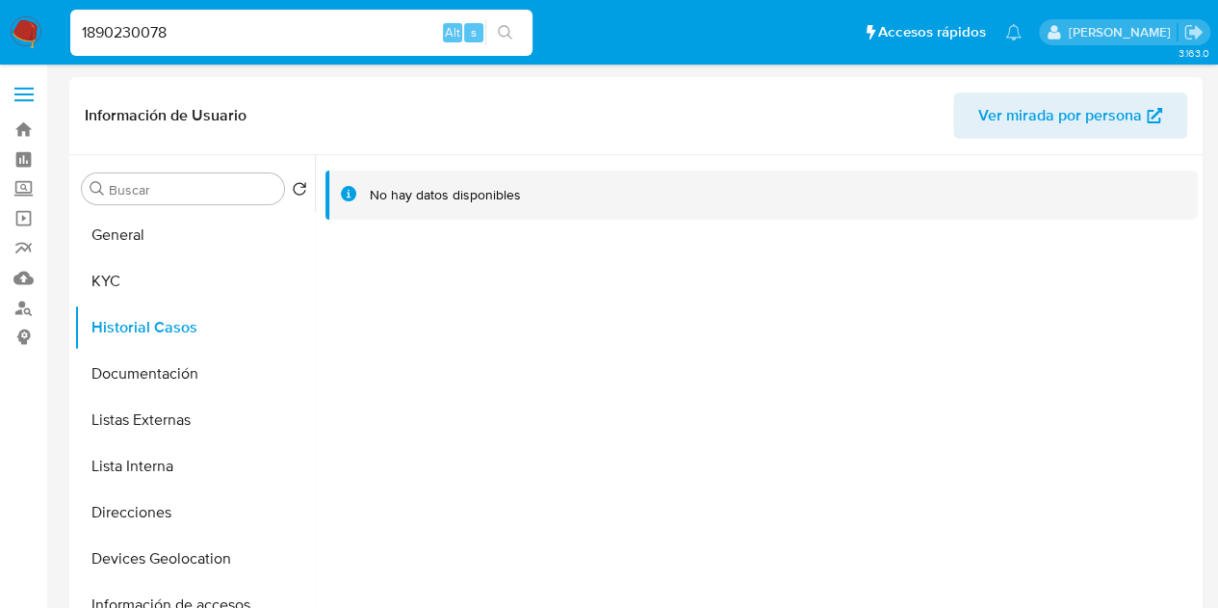
drag, startPoint x: 213, startPoint y: 28, endPoint x: 2, endPoint y: 20, distance: 211.0
click at [0, 17] on nav "Pausado Ver notificaciones 1890230078 Alt s Accesos rápidos Presiona las siguie…" at bounding box center [609, 32] width 1218 height 65
paste input "2109777630"
type input "2109777630"
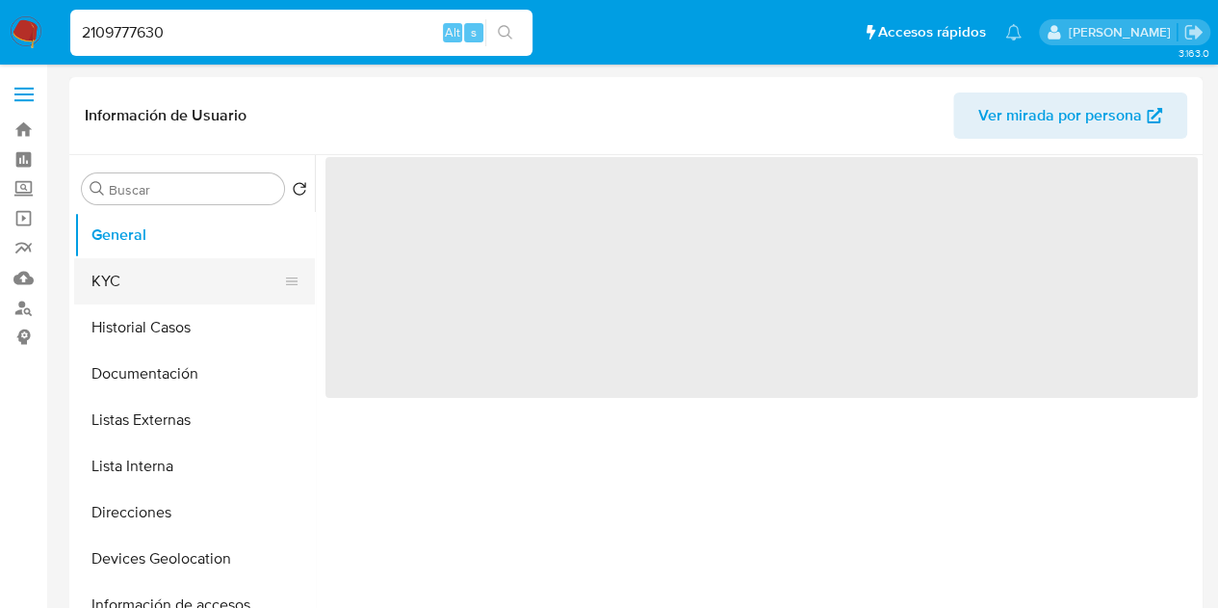
click at [229, 280] on button "KYC" at bounding box center [186, 281] width 225 height 46
select select "10"
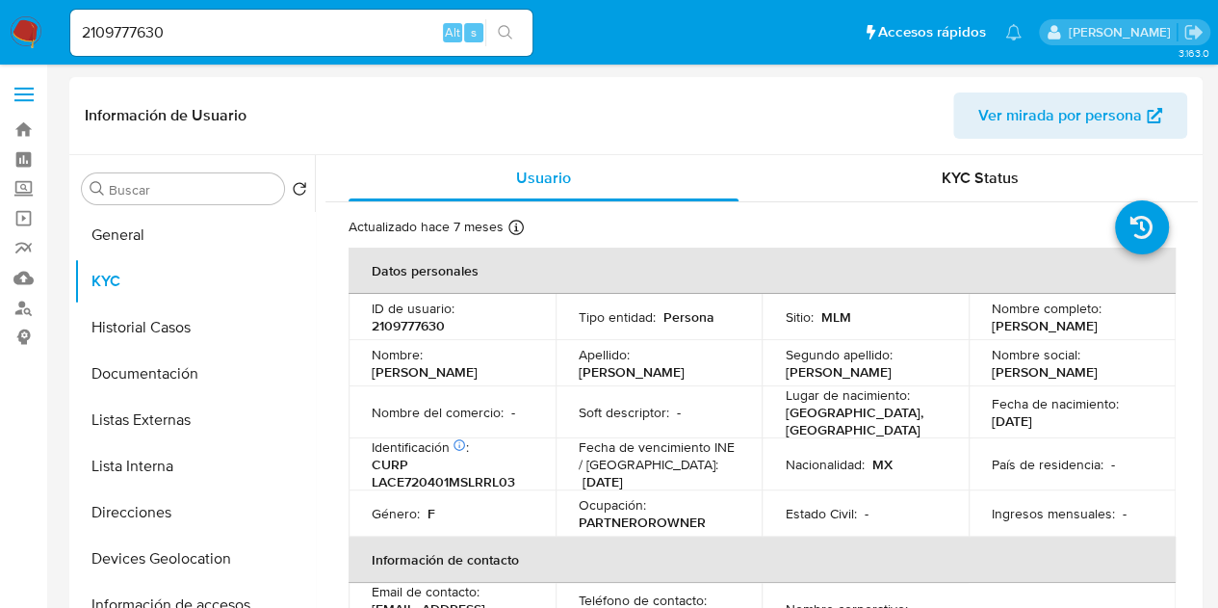
drag, startPoint x: 1103, startPoint y: 323, endPoint x: 963, endPoint y: 323, distance: 139.6
click at [969, 323] on td "Nombre completo : [PERSON_NAME]" at bounding box center [1072, 317] width 207 height 46
copy p "[PERSON_NAME]"
drag, startPoint x: 656, startPoint y: 366, endPoint x: 656, endPoint y: 355, distance: 10.6
click at [656, 363] on p "[PERSON_NAME]" at bounding box center [632, 371] width 106 height 17
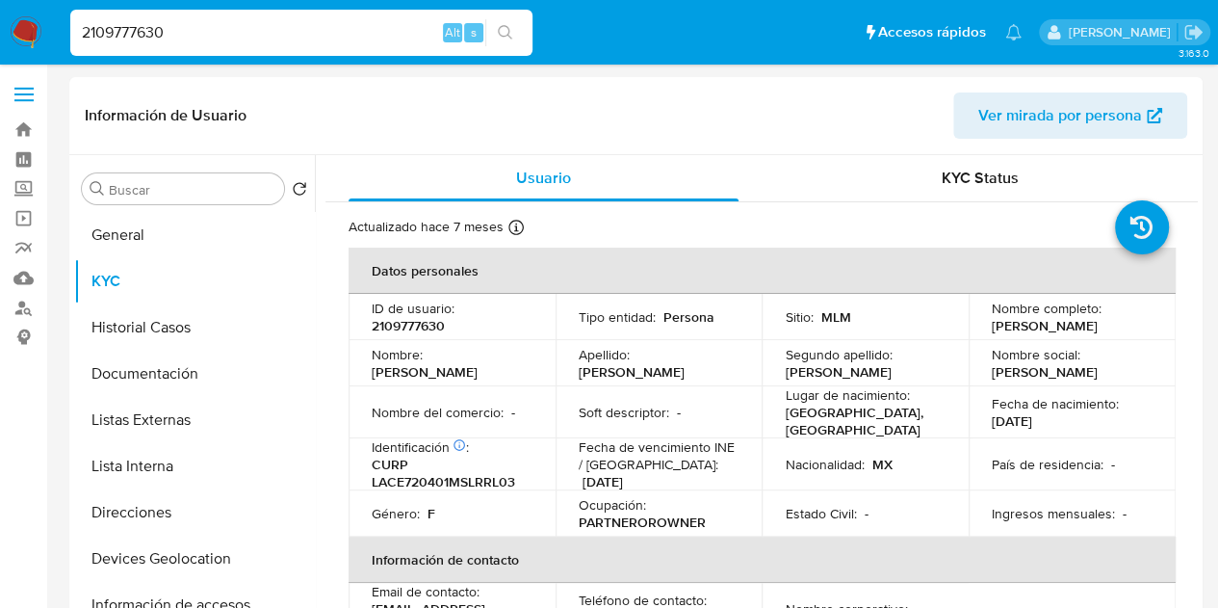
drag, startPoint x: 193, startPoint y: 27, endPoint x: 0, endPoint y: -16, distance: 197.4
paste input "1146921298"
type input "1146921298"
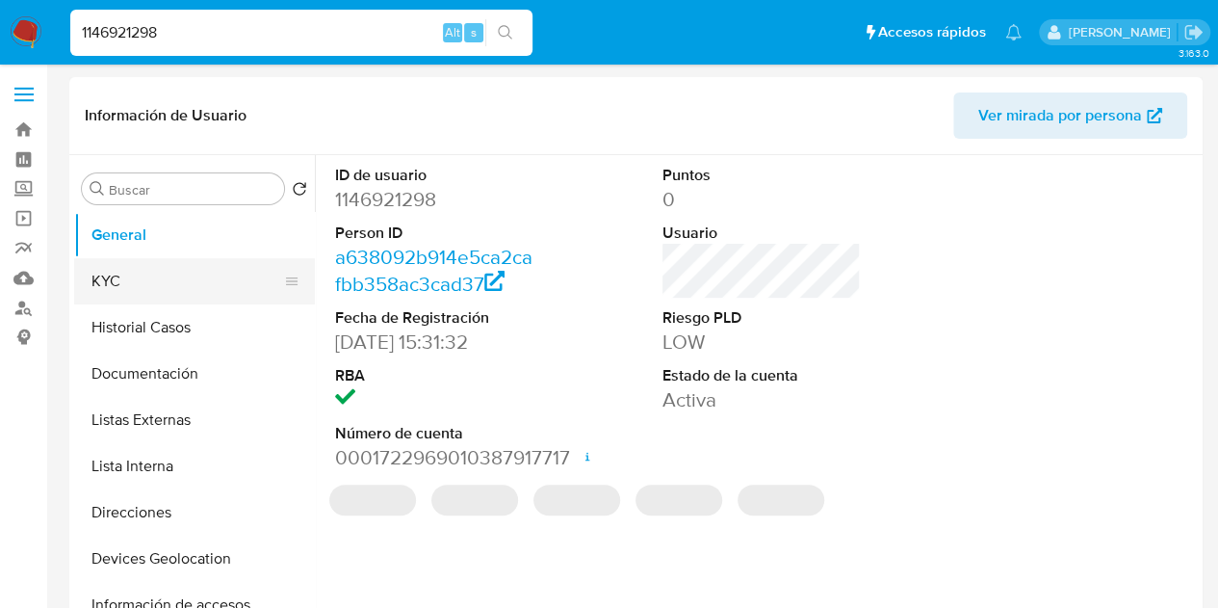
select select "10"
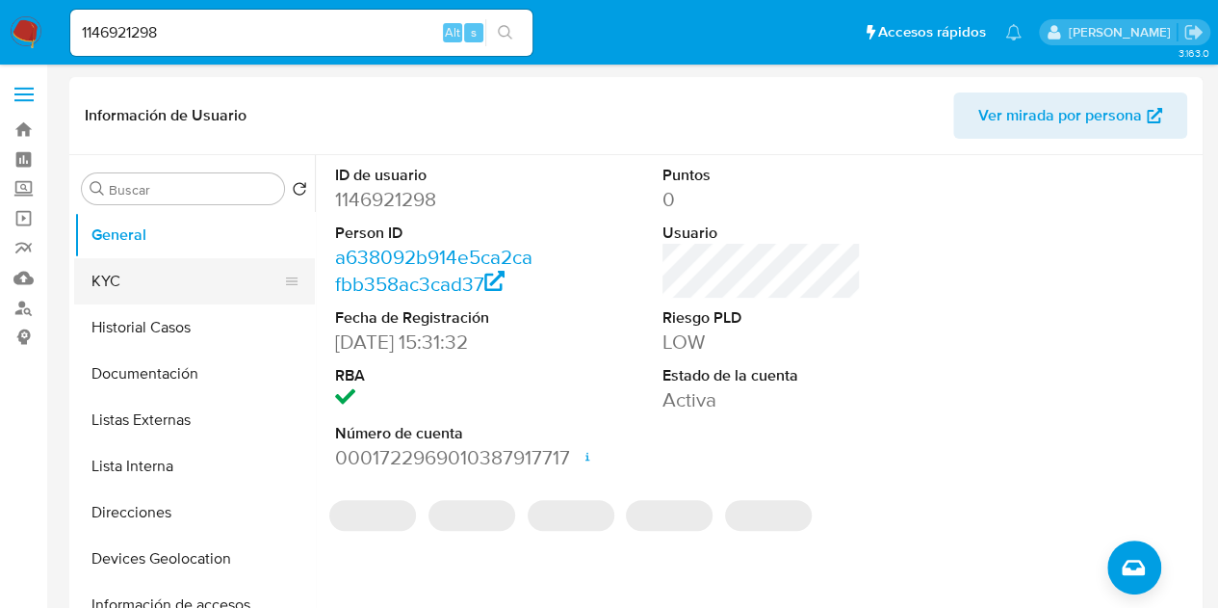
click at [196, 278] on button "KYC" at bounding box center [186, 281] width 225 height 46
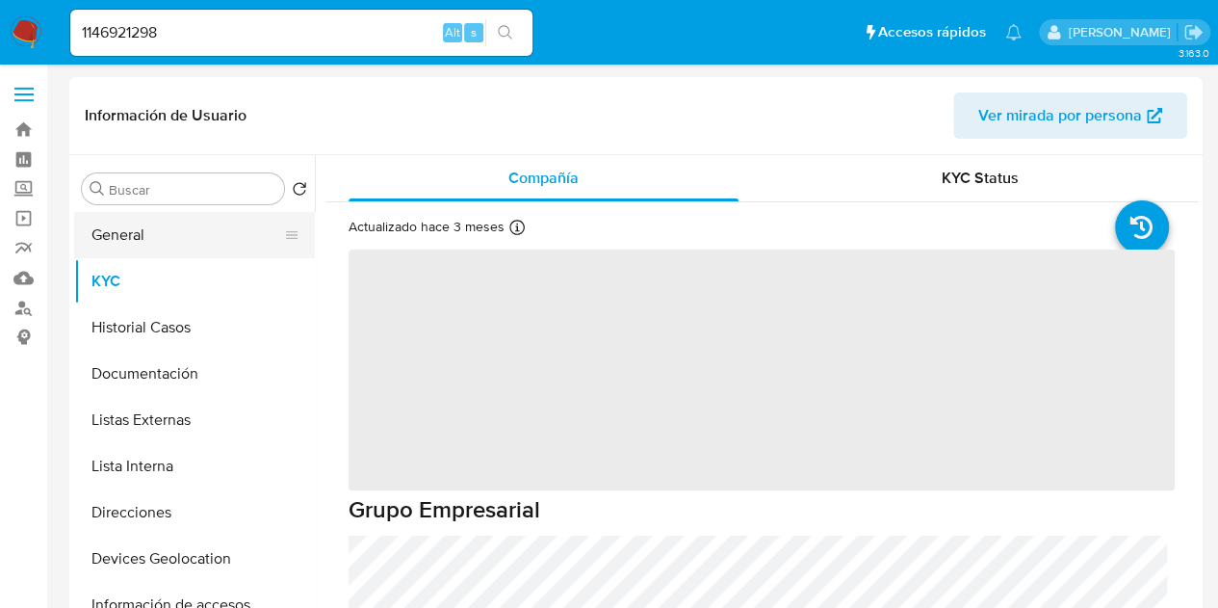
click at [208, 249] on button "General" at bounding box center [186, 235] width 225 height 46
